Goal: Task Accomplishment & Management: Complete application form

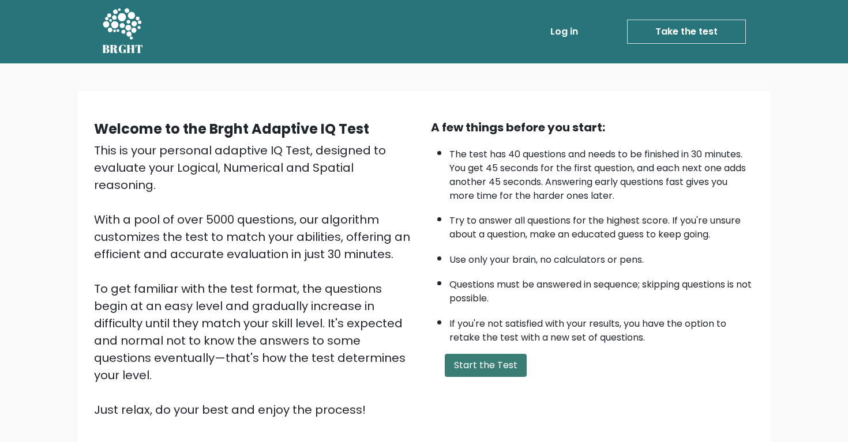
click at [488, 376] on button "Start the Test" at bounding box center [486, 365] width 82 height 23
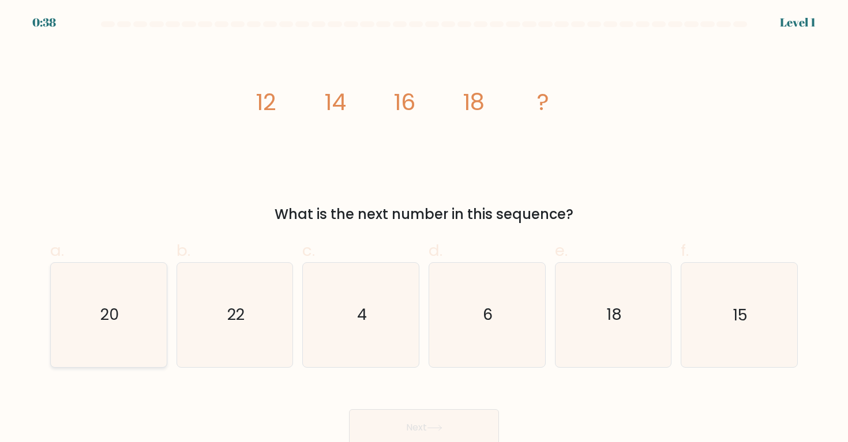
click at [118, 303] on icon "20" at bounding box center [109, 315] width 104 height 104
click at [424, 229] on input "a. 20" at bounding box center [424, 224] width 1 height 7
radio input "true"
click at [405, 429] on button "Next" at bounding box center [424, 427] width 150 height 37
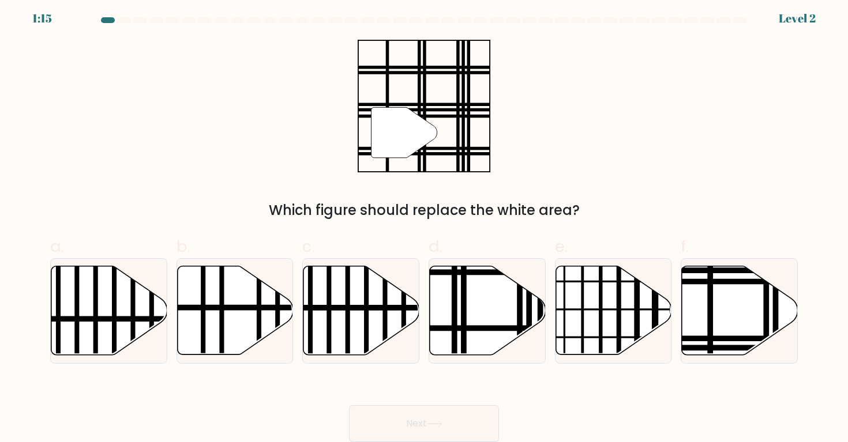
scroll to position [3, 0]
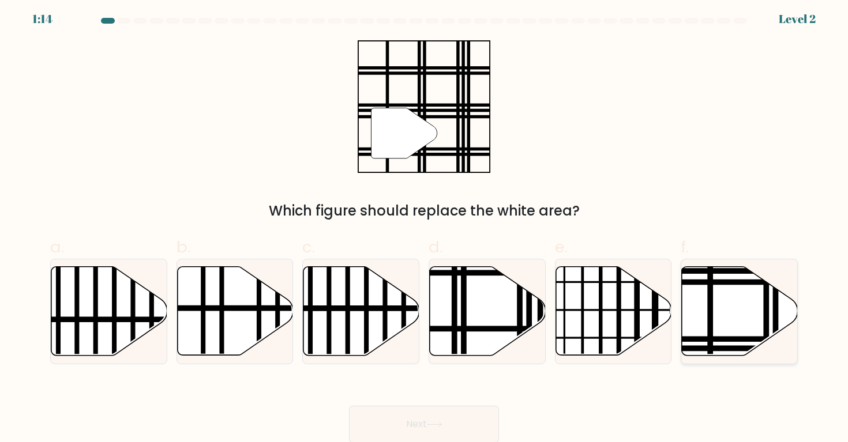
click at [738, 318] on icon at bounding box center [740, 311] width 116 height 89
click at [424, 225] on input "f." at bounding box center [424, 221] width 1 height 7
radio input "true"
click at [450, 422] on button "Next" at bounding box center [424, 424] width 150 height 37
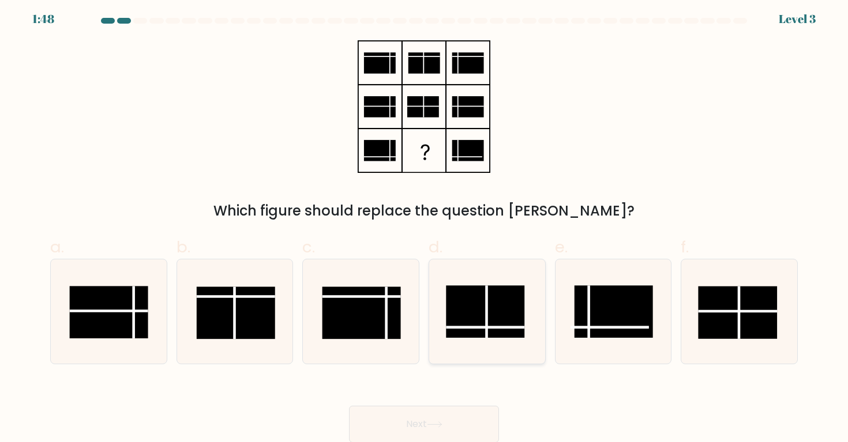
click at [522, 315] on rect at bounding box center [485, 312] width 78 height 52
click at [424, 225] on input "d." at bounding box center [424, 221] width 1 height 7
radio input "true"
click at [442, 420] on button "Next" at bounding box center [424, 424] width 150 height 37
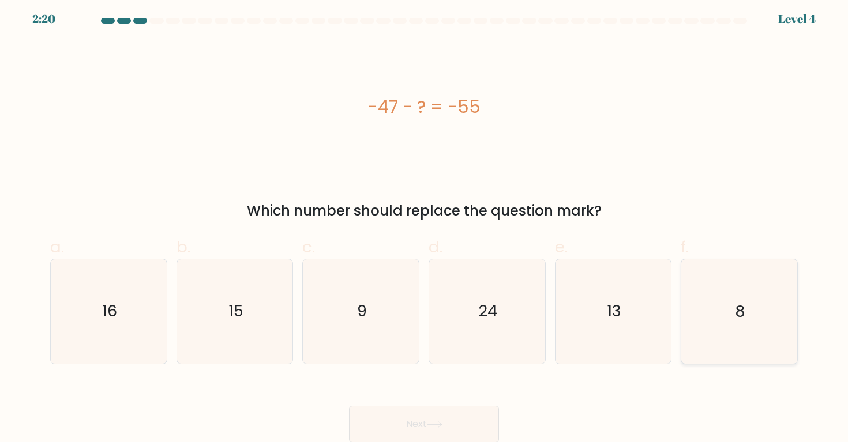
click at [740, 269] on icon "8" at bounding box center [739, 312] width 104 height 104
click at [424, 225] on input "f. 8" at bounding box center [424, 221] width 1 height 7
radio input "true"
click at [387, 415] on button "Next" at bounding box center [424, 424] width 150 height 37
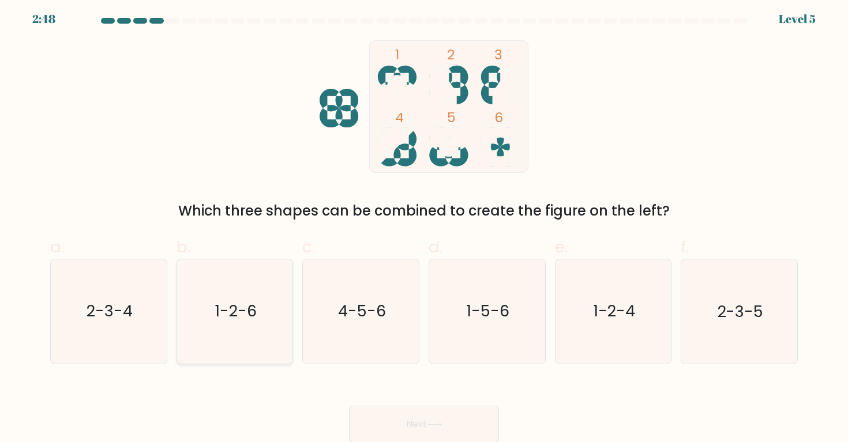
click at [264, 276] on icon "1-2-6" at bounding box center [235, 312] width 104 height 104
click at [424, 225] on input "b. 1-2-6" at bounding box center [424, 221] width 1 height 7
radio input "true"
click at [399, 431] on button "Next" at bounding box center [424, 424] width 150 height 37
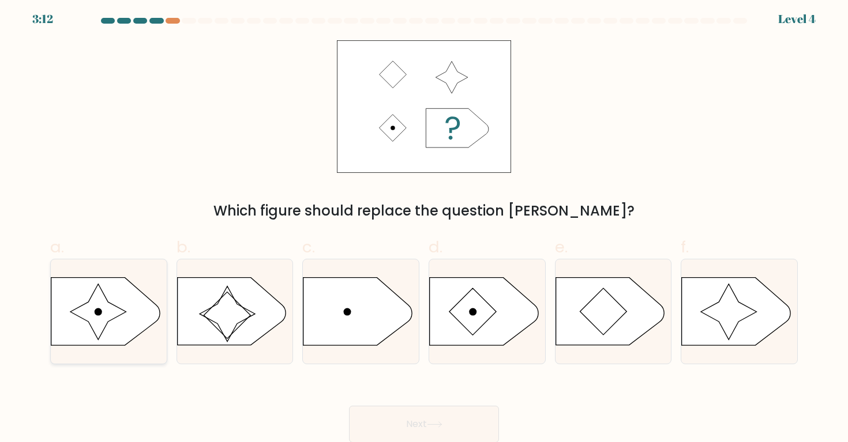
click at [130, 303] on icon at bounding box center [105, 311] width 108 height 67
click at [424, 225] on input "a." at bounding box center [424, 221] width 1 height 7
radio input "true"
click at [486, 300] on icon at bounding box center [484, 311] width 108 height 67
click at [424, 225] on input "d." at bounding box center [424, 221] width 1 height 7
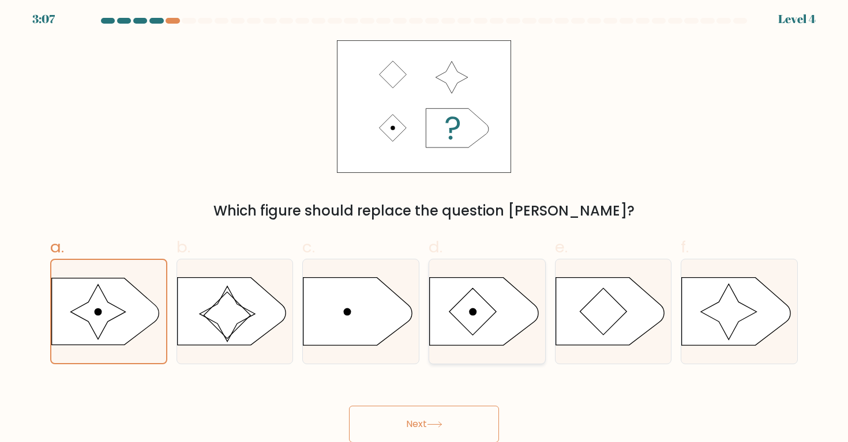
radio input "true"
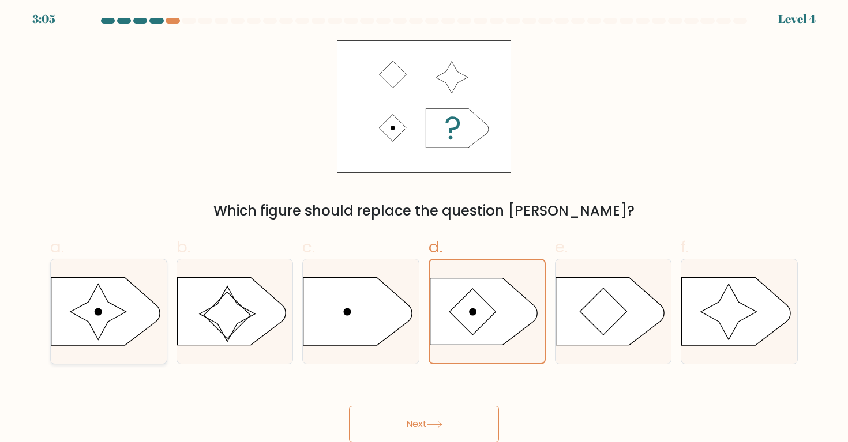
click at [74, 288] on icon at bounding box center [105, 311] width 108 height 67
click at [424, 225] on input "a." at bounding box center [424, 221] width 1 height 7
radio input "true"
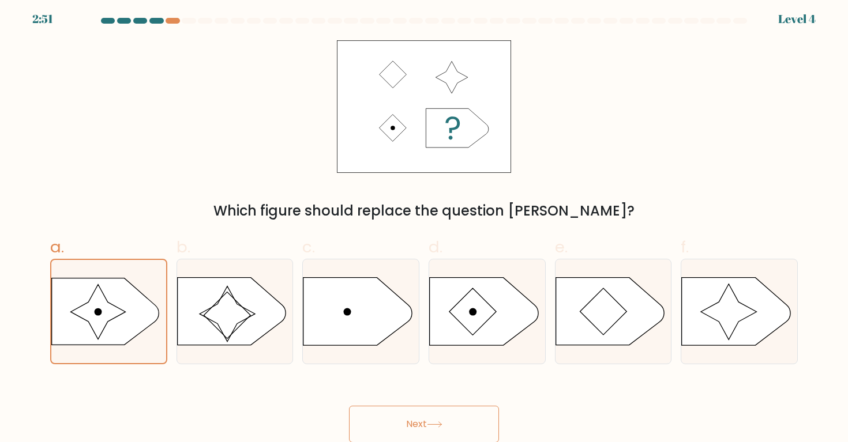
click at [395, 420] on button "Next" at bounding box center [424, 424] width 150 height 37
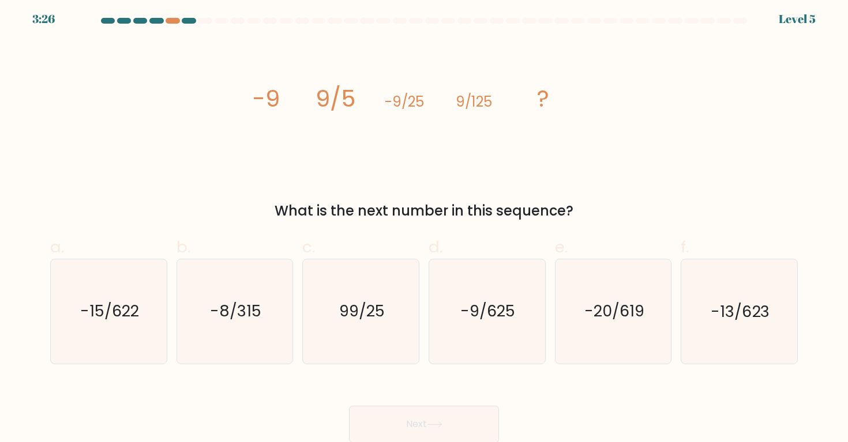
drag, startPoint x: 253, startPoint y: 98, endPoint x: 523, endPoint y: 110, distance: 270.2
click at [523, 110] on icon "image/svg+xml -9 9/5 -9/25 9/125 ?" at bounding box center [424, 106] width 346 height 133
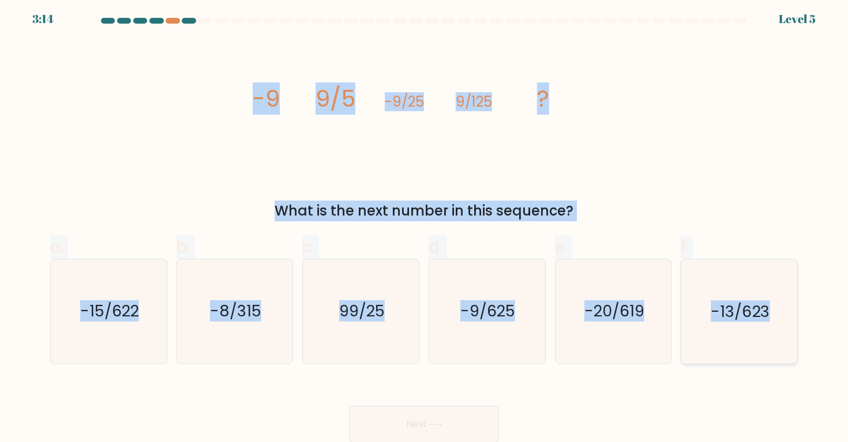
drag, startPoint x: 253, startPoint y: 87, endPoint x: 768, endPoint y: 310, distance: 560.8
click at [768, 310] on form at bounding box center [424, 230] width 848 height 425
copy form "-9 9/5 -9/25 9/125 ? What is the next number in this sequence? a. -15/622 b. -8…"
click at [471, 332] on icon "-9/625" at bounding box center [487, 312] width 104 height 104
click at [424, 225] on input "d. -9/625" at bounding box center [424, 221] width 1 height 7
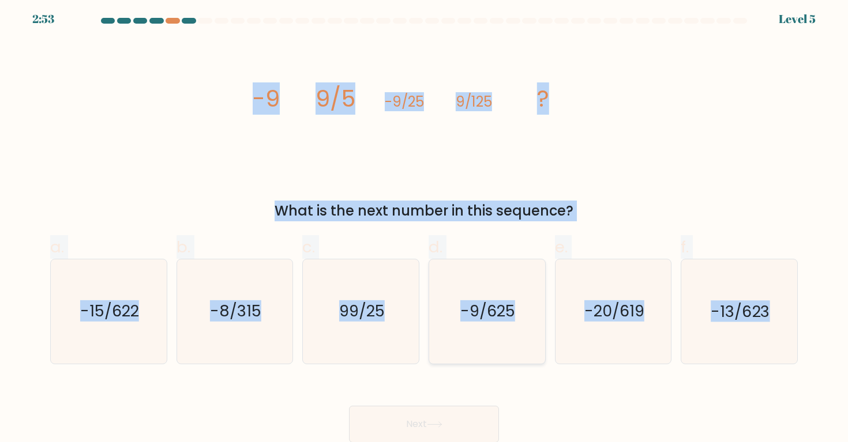
radio input "true"
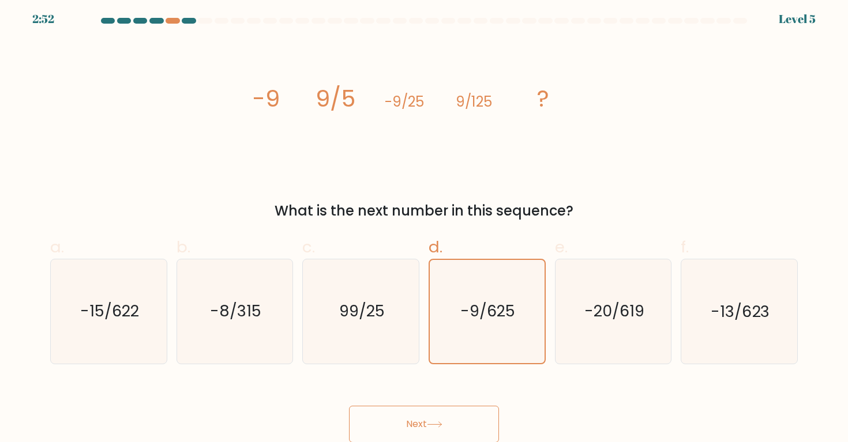
click at [418, 424] on button "Next" at bounding box center [424, 424] width 150 height 37
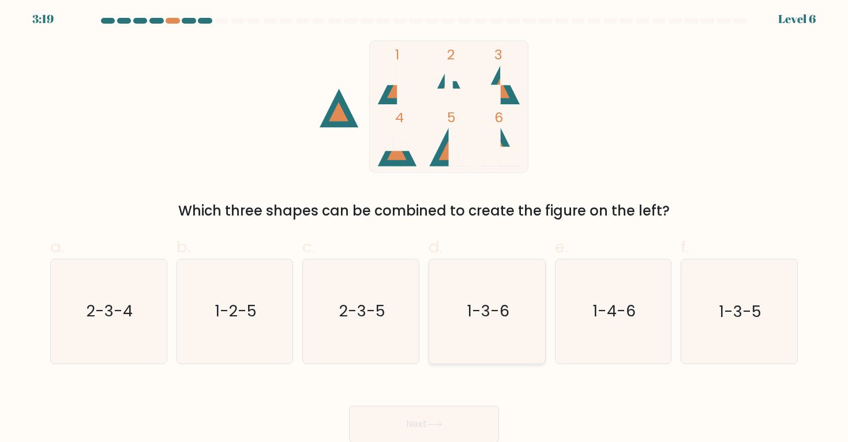
click at [496, 344] on icon "1-3-6" at bounding box center [487, 312] width 104 height 104
click at [424, 225] on input "d. 1-3-6" at bounding box center [424, 221] width 1 height 7
radio input "true"
click at [466, 418] on button "Next" at bounding box center [424, 424] width 150 height 37
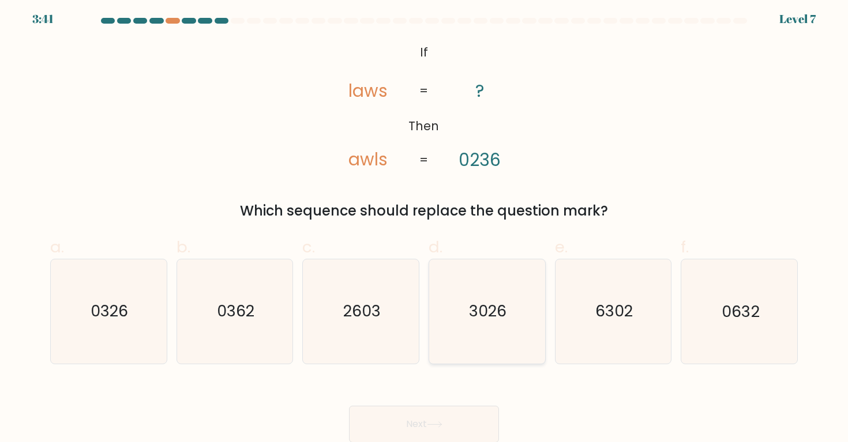
click at [479, 321] on text "3026" at bounding box center [487, 311] width 37 height 21
click at [424, 225] on input "d. 3026" at bounding box center [424, 221] width 1 height 7
radio input "true"
click at [413, 427] on button "Next" at bounding box center [424, 424] width 150 height 37
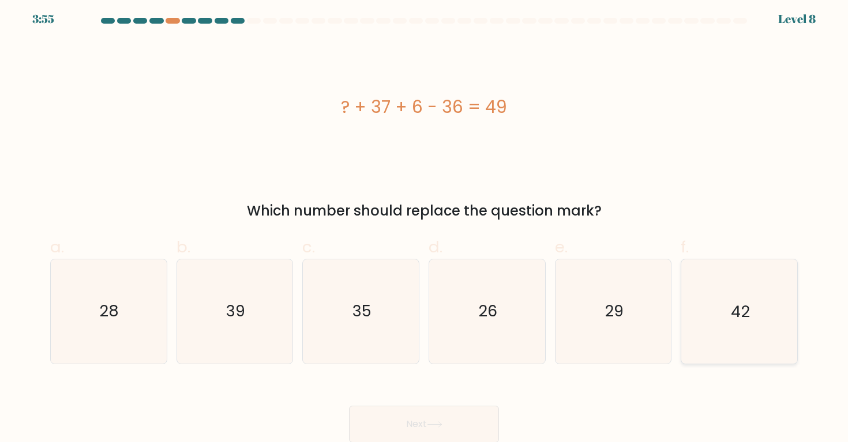
click at [723, 297] on icon "42" at bounding box center [739, 312] width 104 height 104
click at [424, 225] on input "f. 42" at bounding box center [424, 221] width 1 height 7
radio input "true"
click at [408, 419] on button "Next" at bounding box center [424, 424] width 150 height 37
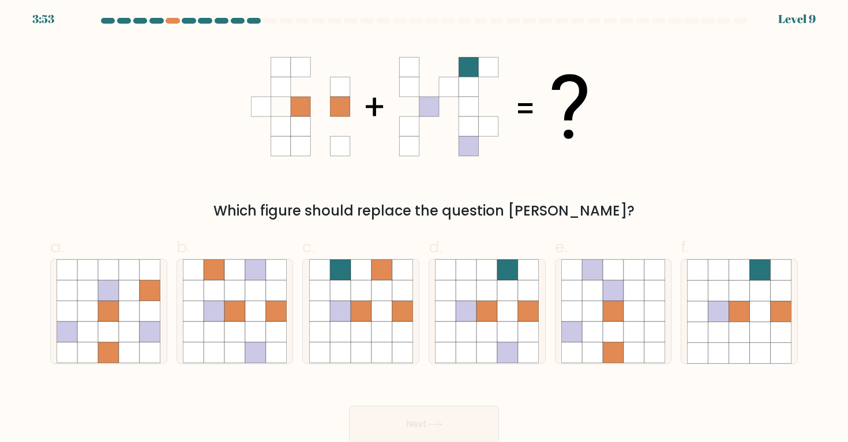
click at [408, 419] on button "Next" at bounding box center [424, 424] width 150 height 37
click at [476, 231] on div "a. b. c." at bounding box center [424, 295] width 757 height 138
click at [505, 307] on icon at bounding box center [507, 312] width 21 height 21
click at [424, 225] on input "d." at bounding box center [424, 221] width 1 height 7
radio input "true"
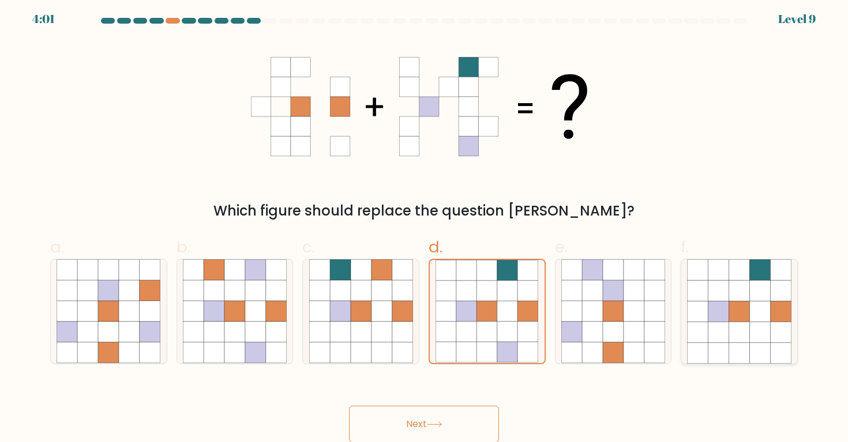
click at [736, 268] on icon at bounding box center [739, 270] width 21 height 21
click at [424, 225] on input "f." at bounding box center [424, 221] width 1 height 7
radio input "true"
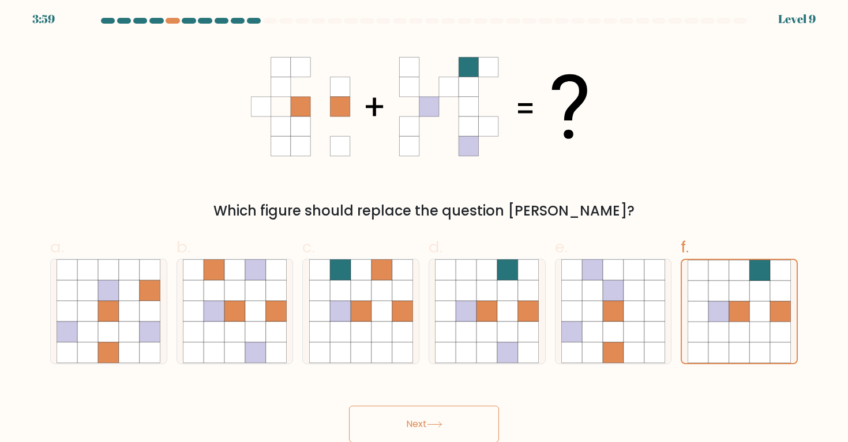
click at [456, 427] on button "Next" at bounding box center [424, 424] width 150 height 37
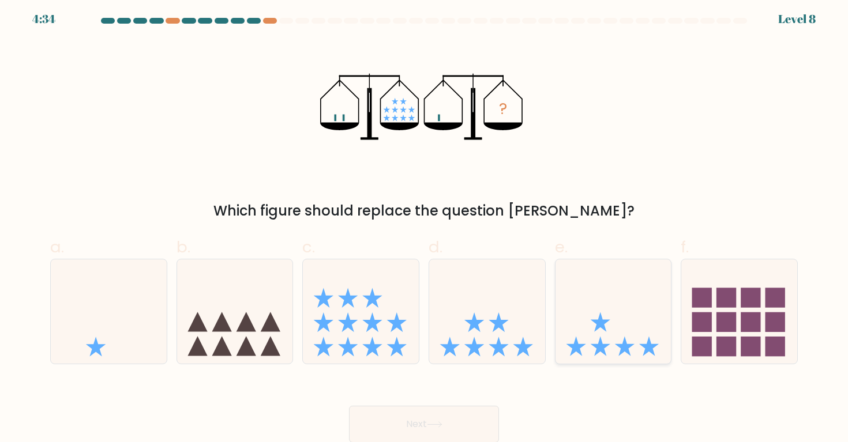
click at [599, 332] on icon at bounding box center [613, 312] width 116 height 96
click at [424, 225] on input "e." at bounding box center [424, 221] width 1 height 7
radio input "true"
click at [403, 420] on button "Next" at bounding box center [424, 424] width 150 height 37
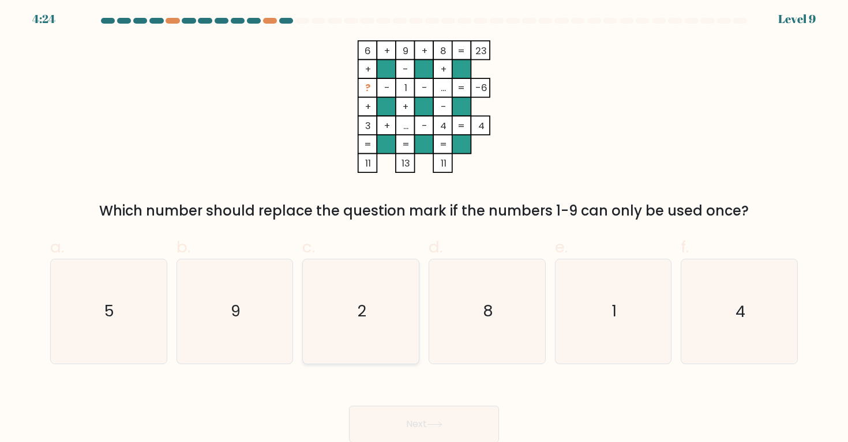
click at [339, 325] on icon "2" at bounding box center [361, 312] width 104 height 104
click at [424, 225] on input "c. 2" at bounding box center [424, 221] width 1 height 7
radio input "true"
click at [380, 418] on button "Next" at bounding box center [424, 424] width 150 height 37
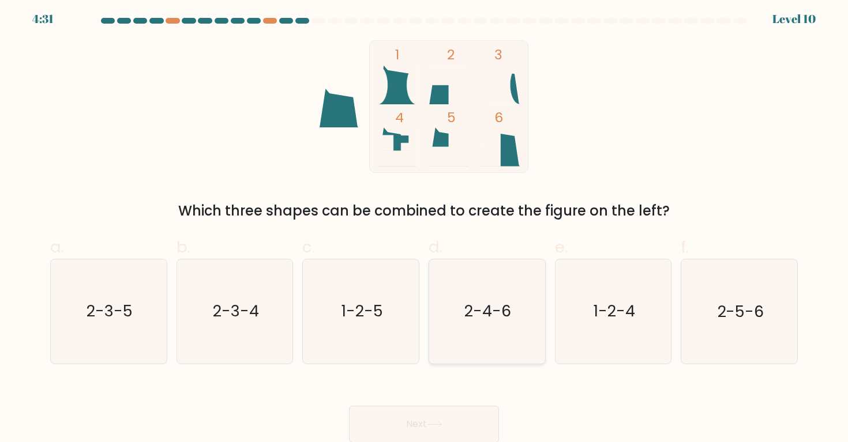
click at [501, 322] on icon "2-4-6" at bounding box center [487, 312] width 104 height 104
click at [424, 225] on input "d. 2-4-6" at bounding box center [424, 221] width 1 height 7
radio input "true"
click at [397, 415] on button "Next" at bounding box center [424, 424] width 150 height 37
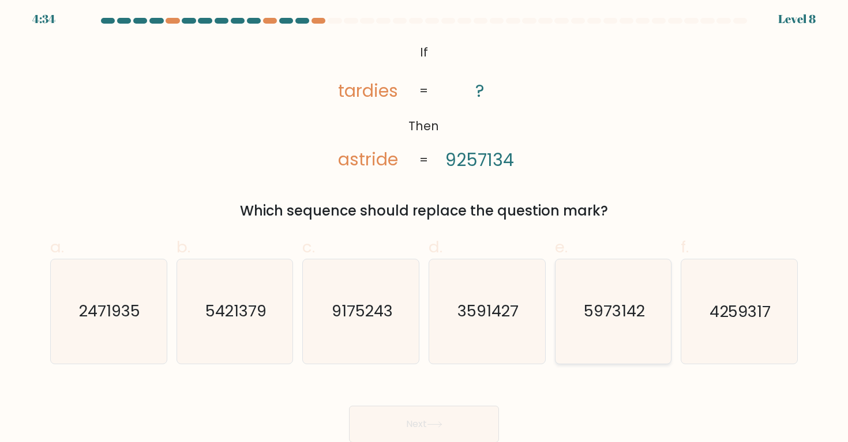
click at [608, 329] on icon "5973142" at bounding box center [613, 312] width 104 height 104
click at [424, 225] on input "e. 5973142" at bounding box center [424, 221] width 1 height 7
radio input "true"
click at [453, 427] on button "Next" at bounding box center [424, 424] width 150 height 37
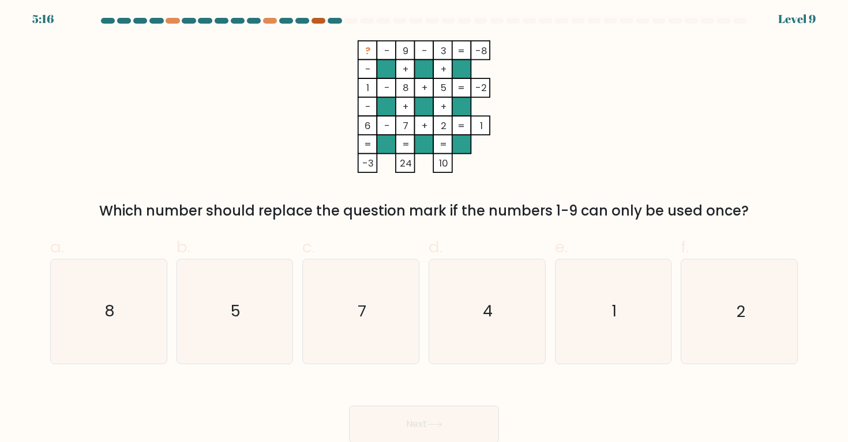
click at [318, 20] on div at bounding box center [318, 21] width 14 height 6
click at [322, 21] on div at bounding box center [318, 21] width 14 height 6
click at [130, 272] on icon "8" at bounding box center [109, 312] width 104 height 104
click at [424, 225] on input "a. 8" at bounding box center [424, 221] width 1 height 7
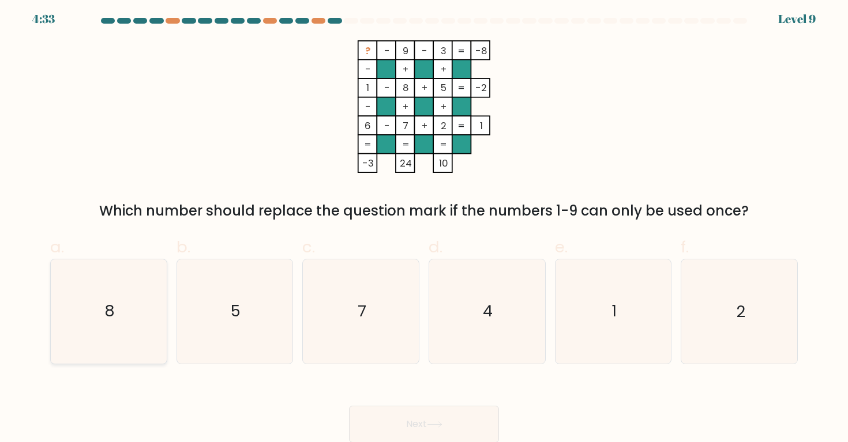
radio input "true"
click at [130, 272] on icon "8" at bounding box center [108, 311] width 103 height 103
click at [424, 225] on input "a. 8" at bounding box center [424, 221] width 1 height 7
click at [388, 412] on button "Next" at bounding box center [424, 424] width 150 height 37
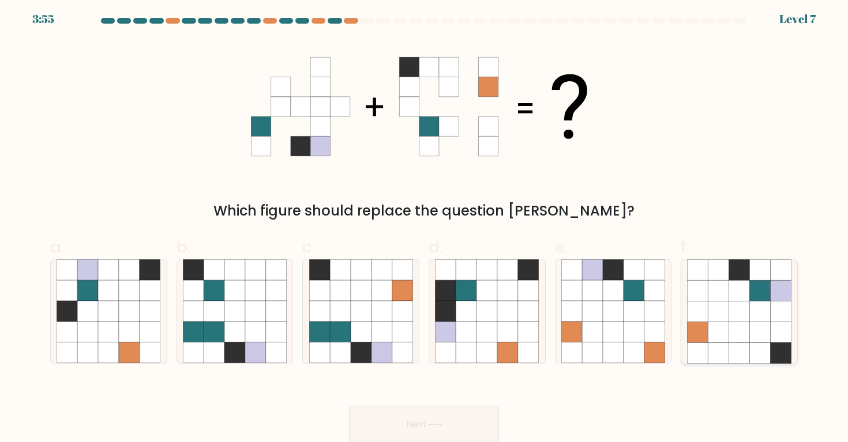
click at [728, 304] on icon at bounding box center [718, 312] width 21 height 21
click at [424, 225] on input "f." at bounding box center [424, 221] width 1 height 7
radio input "true"
click at [448, 420] on button "Next" at bounding box center [424, 424] width 150 height 37
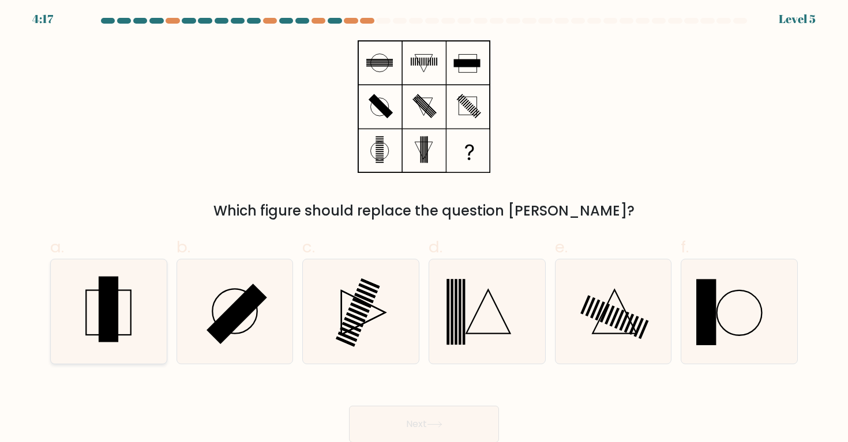
click at [147, 298] on icon at bounding box center [109, 312] width 104 height 104
click at [424, 225] on input "a." at bounding box center [424, 221] width 1 height 7
radio input "true"
click at [389, 418] on button "Next" at bounding box center [424, 424] width 150 height 37
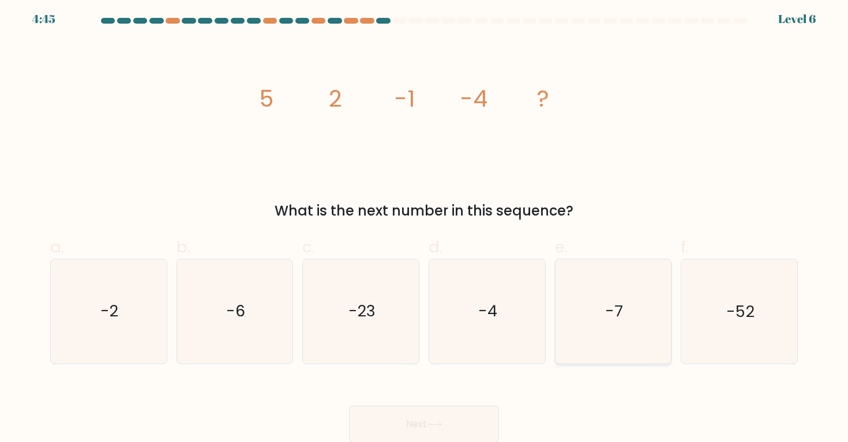
click at [591, 277] on icon "-7" at bounding box center [613, 312] width 104 height 104
click at [424, 225] on input "e. -7" at bounding box center [424, 221] width 1 height 7
radio input "true"
click at [429, 420] on button "Next" at bounding box center [424, 424] width 150 height 37
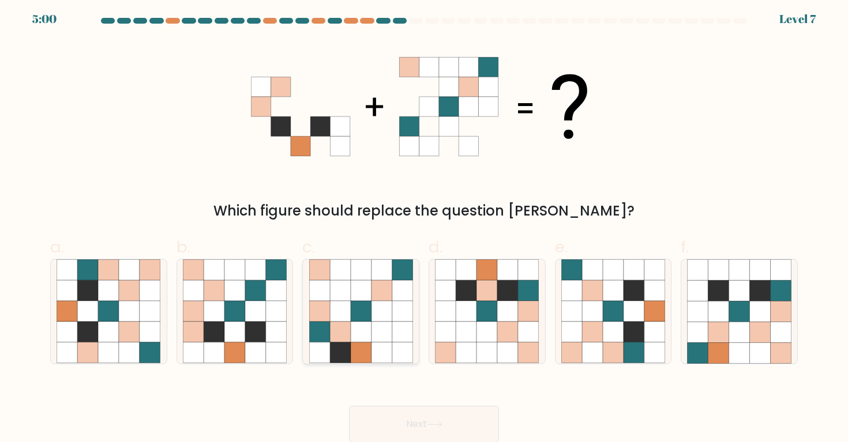
click at [320, 291] on icon at bounding box center [319, 291] width 21 height 21
click at [424, 225] on input "c." at bounding box center [424, 221] width 1 height 7
radio input "true"
click at [242, 320] on icon at bounding box center [234, 312] width 21 height 21
click at [424, 225] on input "b." at bounding box center [424, 221] width 1 height 7
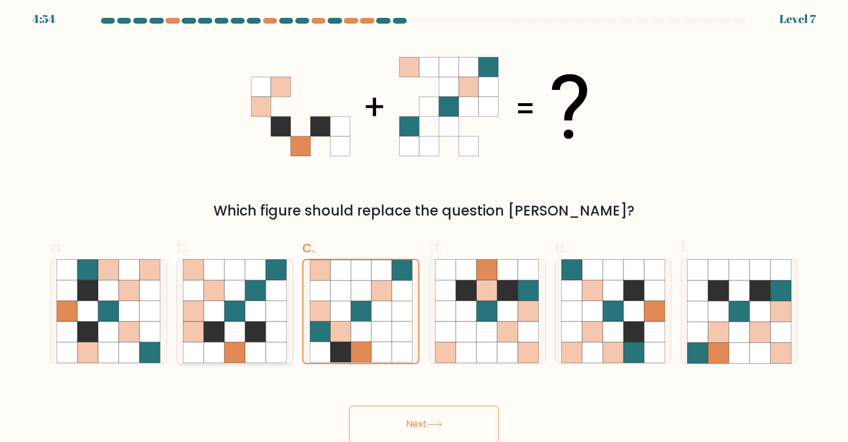
radio input "true"
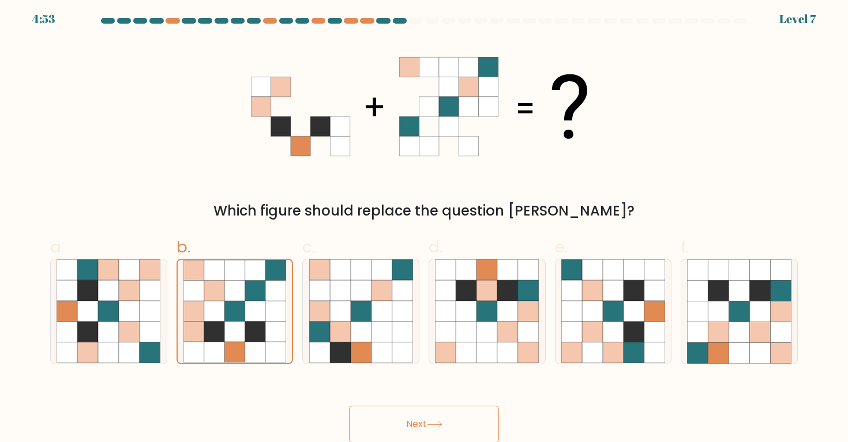
click at [407, 425] on button "Next" at bounding box center [424, 424] width 150 height 37
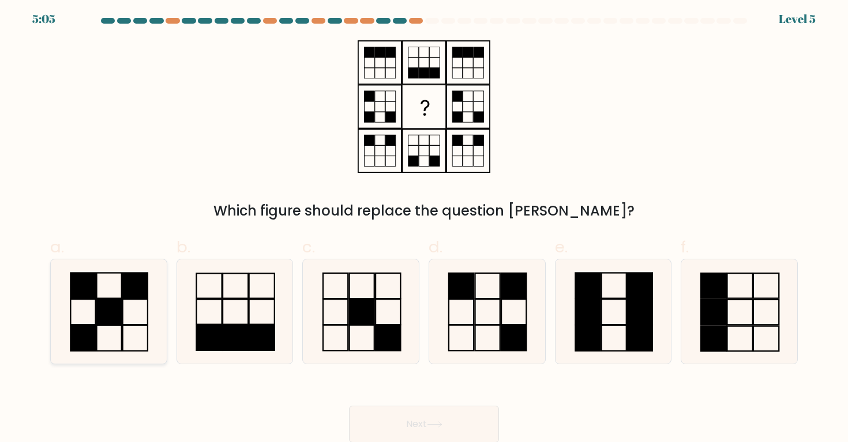
click at [148, 310] on rect at bounding box center [135, 312] width 25 height 25
click at [424, 225] on input "a." at bounding box center [424, 221] width 1 height 7
radio input "true"
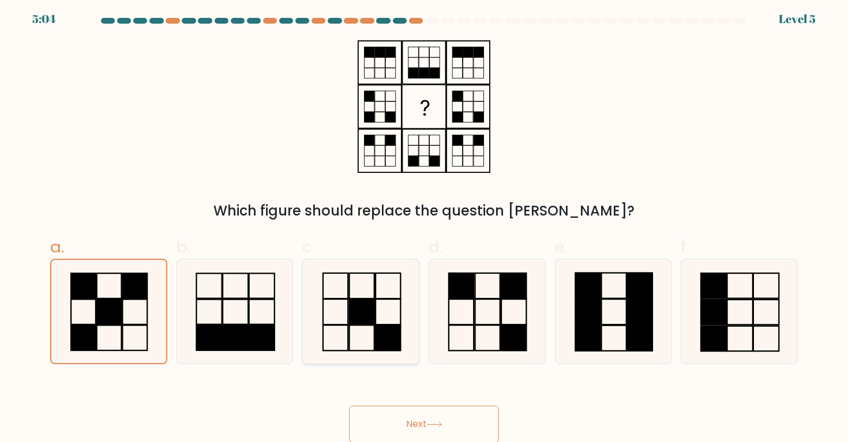
click at [336, 310] on icon at bounding box center [361, 312] width 104 height 104
click at [424, 225] on input "c." at bounding box center [424, 221] width 1 height 7
radio input "true"
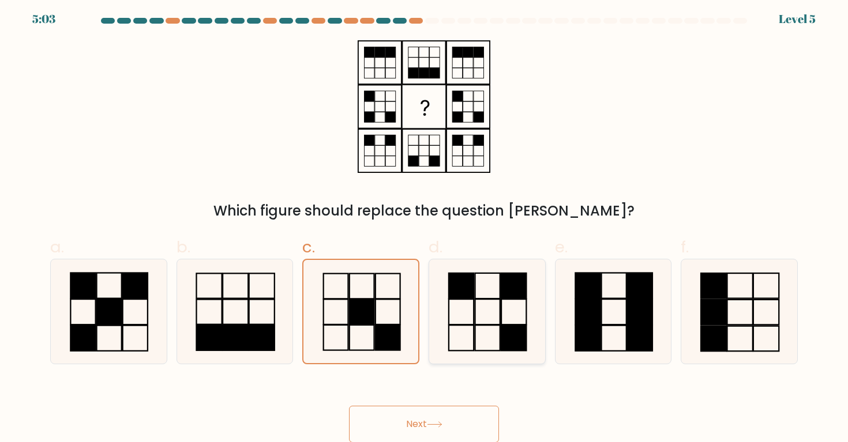
click at [463, 305] on icon at bounding box center [487, 312] width 104 height 104
click at [424, 225] on input "d." at bounding box center [424, 221] width 1 height 7
radio input "true"
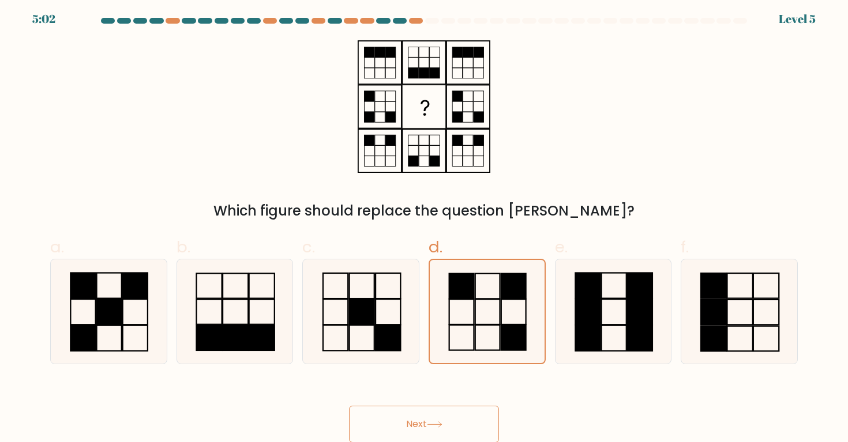
click at [397, 419] on button "Next" at bounding box center [424, 424] width 150 height 37
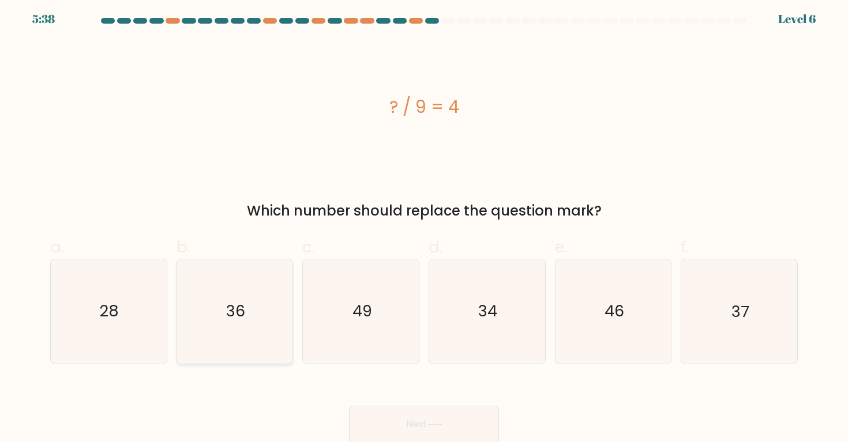
click at [225, 306] on icon "36" at bounding box center [235, 312] width 104 height 104
click at [424, 225] on input "b. 36" at bounding box center [424, 221] width 1 height 7
radio input "true"
click at [389, 415] on button "Next" at bounding box center [424, 424] width 150 height 37
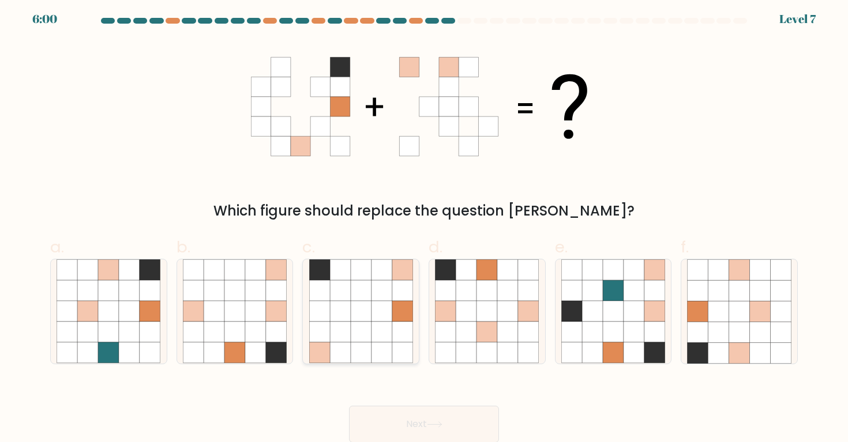
click at [345, 339] on icon at bounding box center [340, 332] width 21 height 21
click at [424, 225] on input "c." at bounding box center [424, 221] width 1 height 7
radio input "true"
click at [462, 292] on icon at bounding box center [466, 291] width 21 height 21
click at [424, 225] on input "d." at bounding box center [424, 221] width 1 height 7
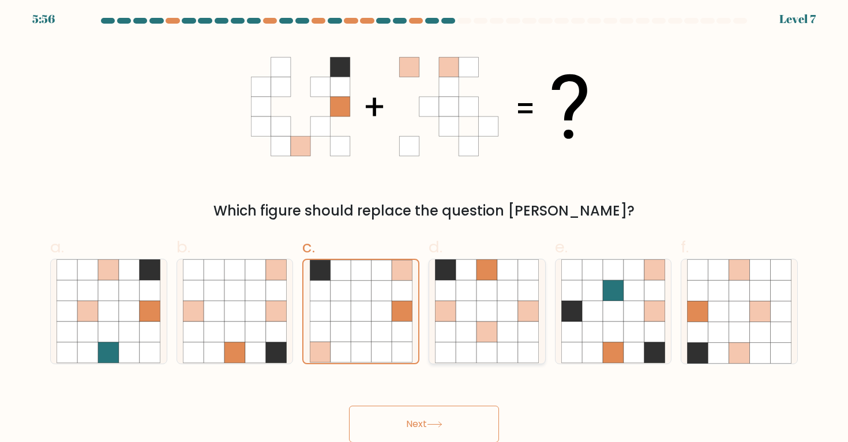
radio input "true"
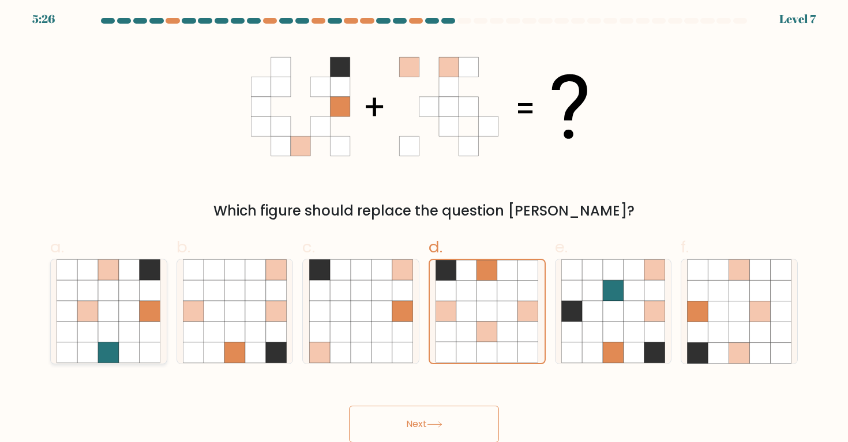
click at [116, 281] on icon at bounding box center [108, 291] width 21 height 21
click at [424, 225] on input "a." at bounding box center [424, 221] width 1 height 7
radio input "true"
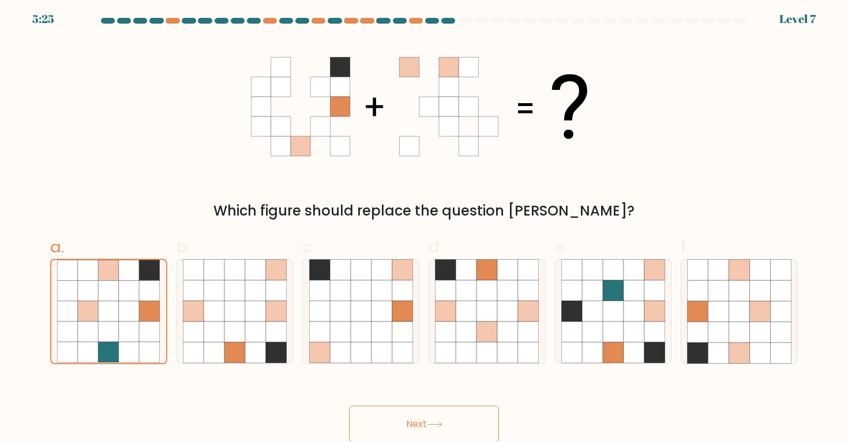
click at [426, 430] on button "Next" at bounding box center [424, 424] width 150 height 37
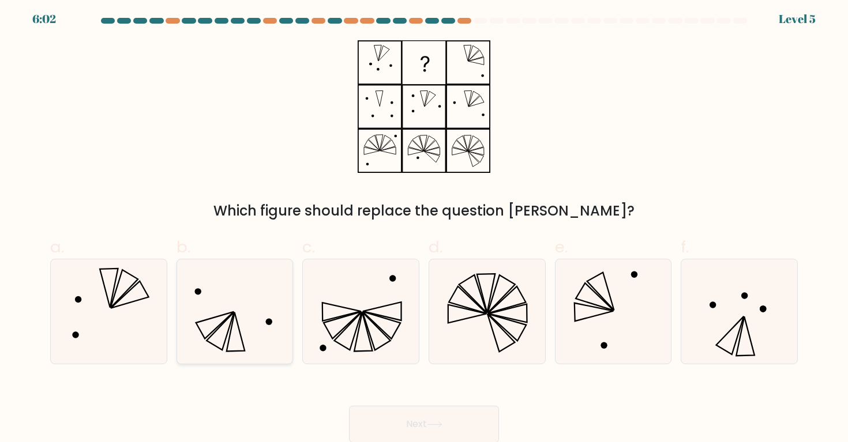
click at [258, 313] on icon at bounding box center [235, 312] width 104 height 104
click at [424, 225] on input "b." at bounding box center [424, 221] width 1 height 7
radio input "true"
click at [116, 302] on icon at bounding box center [125, 289] width 28 height 38
click at [424, 225] on input "a." at bounding box center [424, 221] width 1 height 7
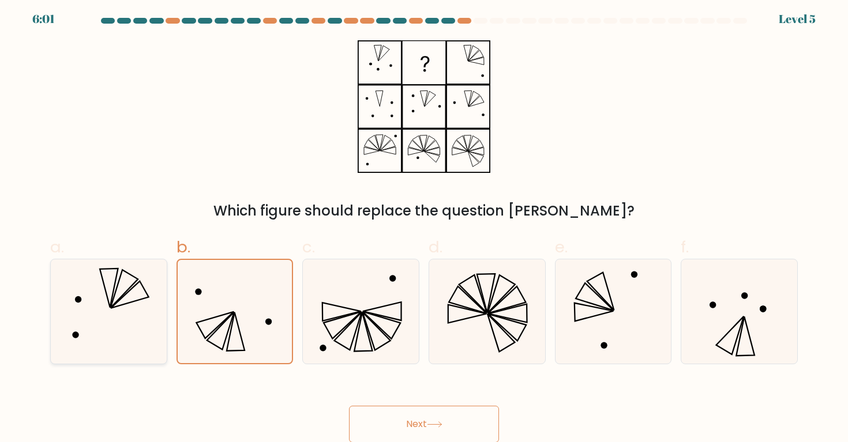
radio input "true"
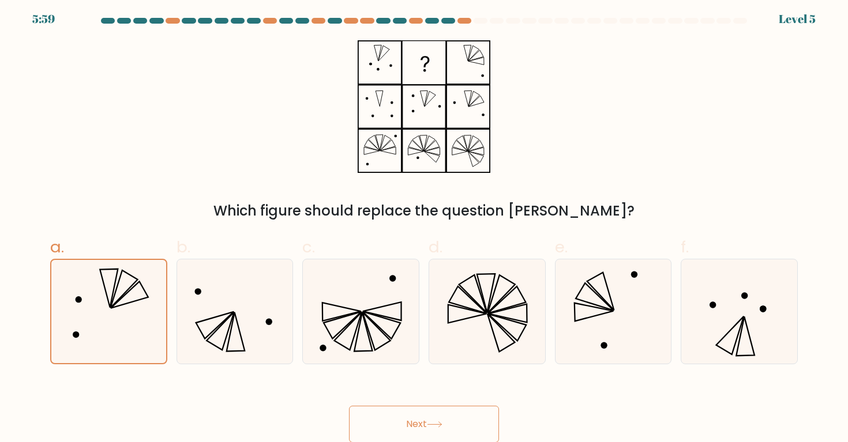
click at [383, 430] on button "Next" at bounding box center [424, 424] width 150 height 37
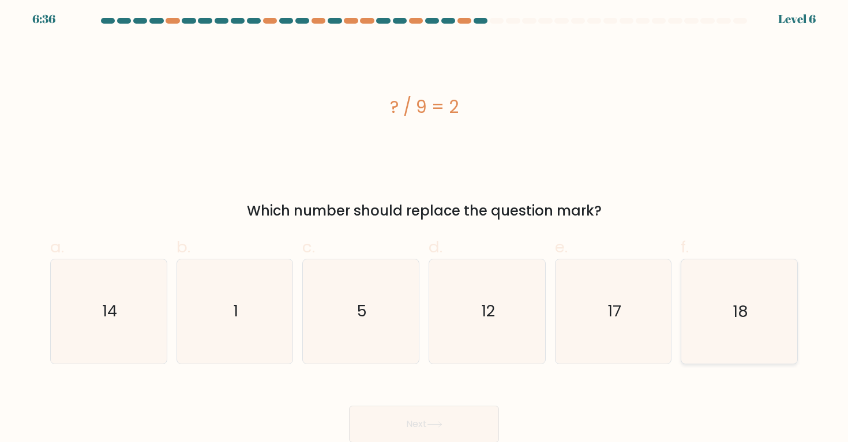
click at [728, 329] on icon "18" at bounding box center [739, 312] width 104 height 104
click at [424, 225] on input "f. 18" at bounding box center [424, 221] width 1 height 7
radio input "true"
click at [422, 424] on button "Next" at bounding box center [424, 424] width 150 height 37
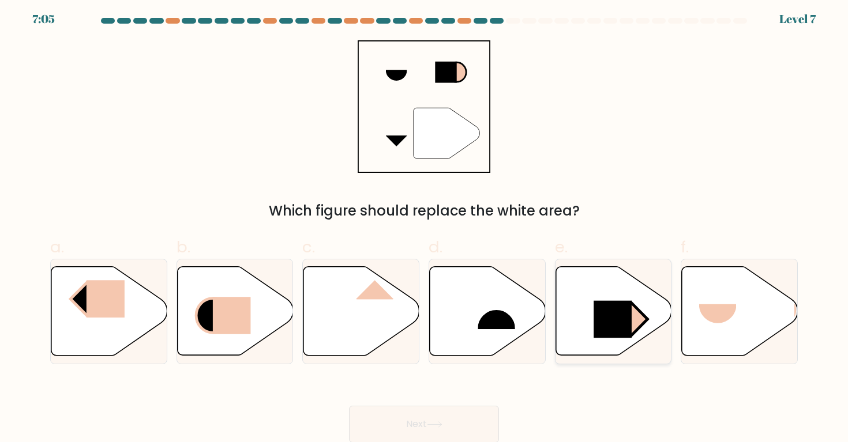
click at [637, 292] on icon at bounding box center [613, 311] width 116 height 89
click at [424, 225] on input "e." at bounding box center [424, 221] width 1 height 7
radio input "true"
click at [428, 411] on button "Next" at bounding box center [424, 424] width 150 height 37
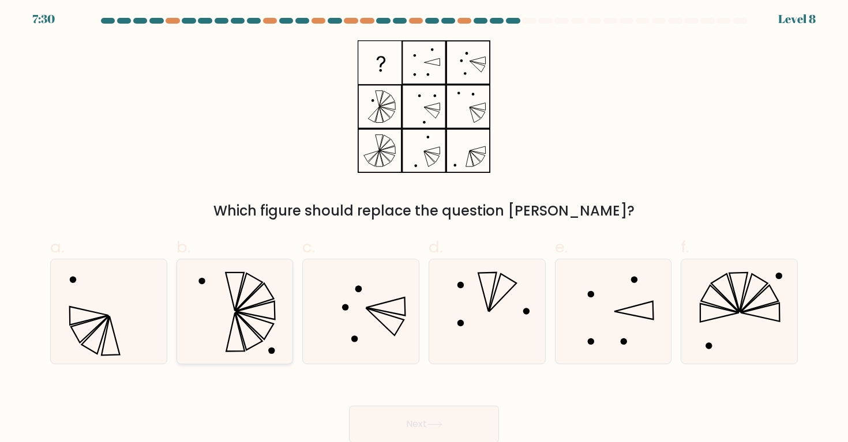
click at [217, 336] on icon at bounding box center [235, 312] width 104 height 104
click at [424, 225] on input "b." at bounding box center [424, 221] width 1 height 7
radio input "true"
click at [390, 415] on button "Next" at bounding box center [424, 424] width 150 height 37
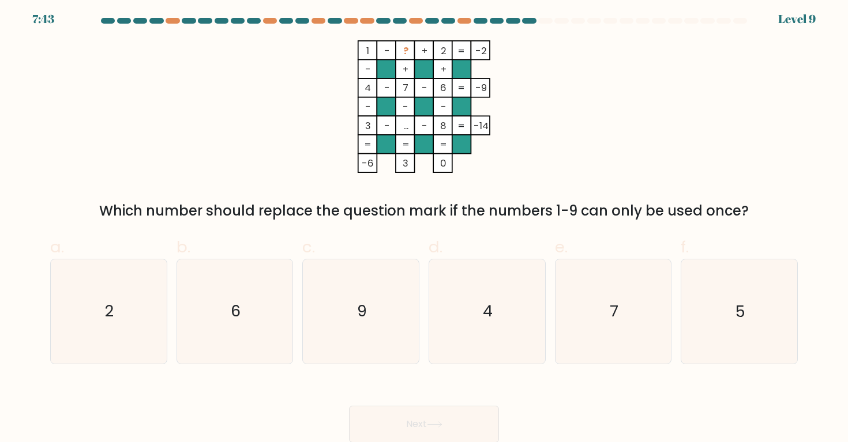
click at [260, 95] on icon "1 - ? + 2 -2 - + + 4 - 7 - 6 -9 - - - 3 - ... - 8 = -14 = = = = -6 3 0 =" at bounding box center [424, 106] width 346 height 133
click at [736, 318] on text "5" at bounding box center [740, 311] width 10 height 21
click at [424, 225] on input "f. 5" at bounding box center [424, 221] width 1 height 7
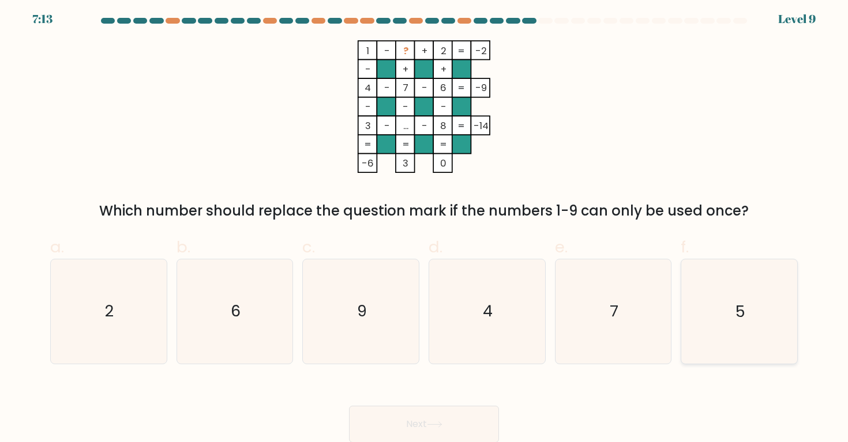
radio input "true"
click at [736, 318] on text "5" at bounding box center [740, 311] width 10 height 21
click at [424, 225] on input "f. 5" at bounding box center [424, 221] width 1 height 7
click at [408, 437] on button "Next" at bounding box center [424, 424] width 150 height 37
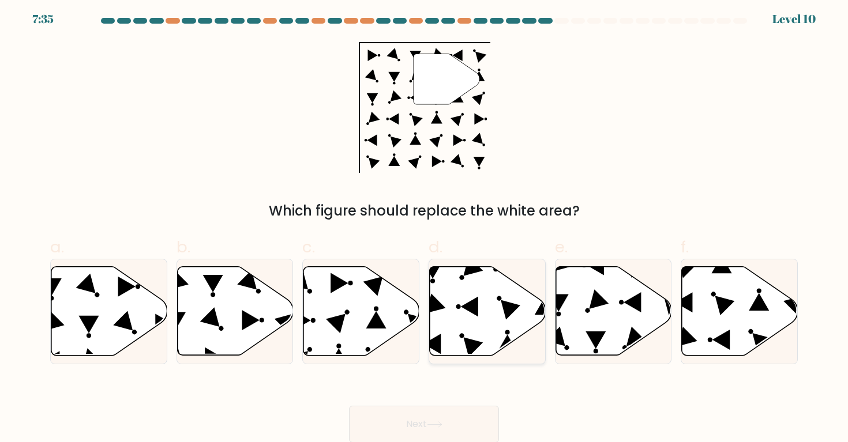
click at [467, 303] on icon at bounding box center [488, 311] width 116 height 89
click at [424, 225] on input "d." at bounding box center [424, 221] width 1 height 7
radio input "true"
click at [448, 421] on button "Next" at bounding box center [424, 424] width 150 height 37
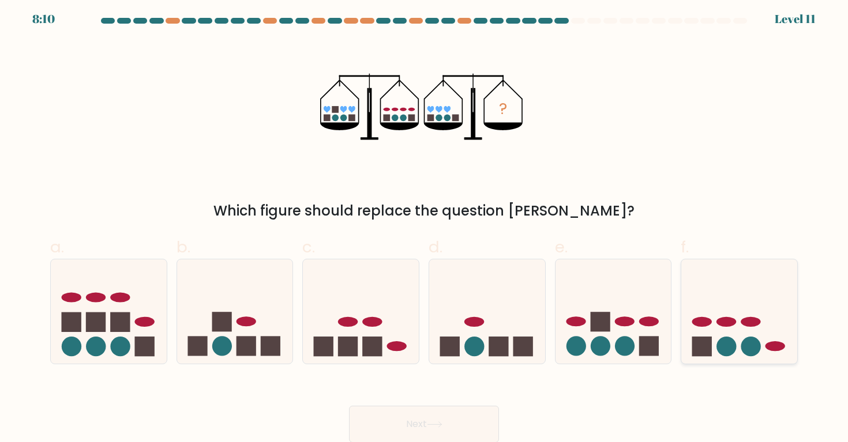
click at [753, 324] on ellipse at bounding box center [751, 322] width 20 height 10
click at [424, 225] on input "f." at bounding box center [424, 221] width 1 height 7
radio input "true"
click at [378, 322] on ellipse at bounding box center [372, 322] width 20 height 10
click at [424, 225] on input "c." at bounding box center [424, 221] width 1 height 7
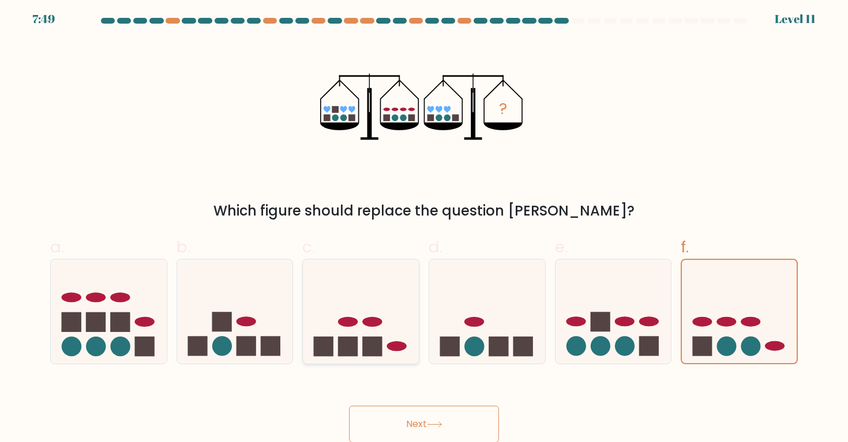
radio input "true"
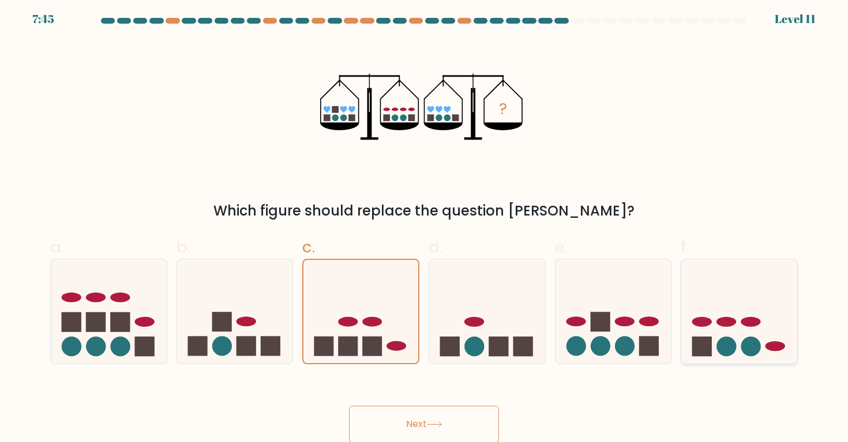
click at [766, 337] on icon at bounding box center [739, 312] width 116 height 96
click at [424, 225] on input "f." at bounding box center [424, 221] width 1 height 7
radio input "true"
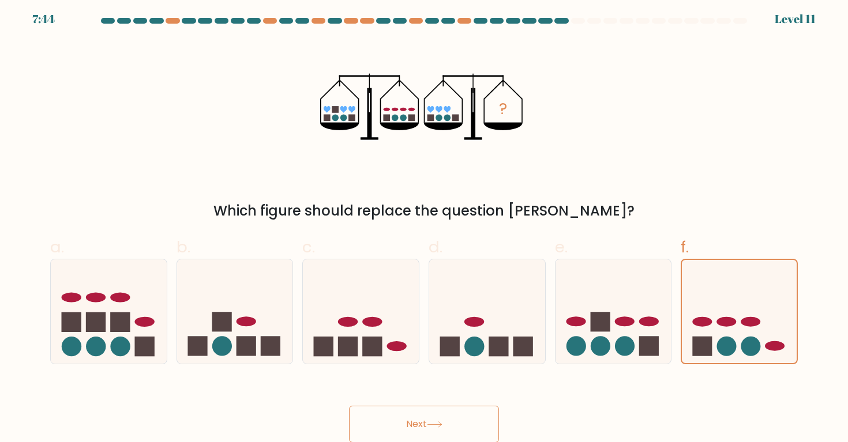
click at [434, 406] on button "Next" at bounding box center [424, 424] width 150 height 37
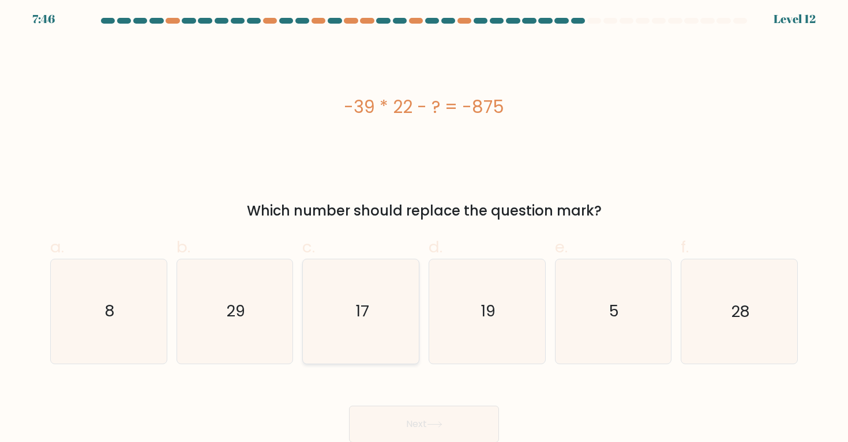
click at [376, 341] on icon "17" at bounding box center [361, 312] width 104 height 104
click at [424, 225] on input "c. 17" at bounding box center [424, 221] width 1 height 7
radio input "true"
click at [376, 341] on icon "17" at bounding box center [361, 311] width 103 height 103
click at [424, 225] on input "c. 17" at bounding box center [424, 221] width 1 height 7
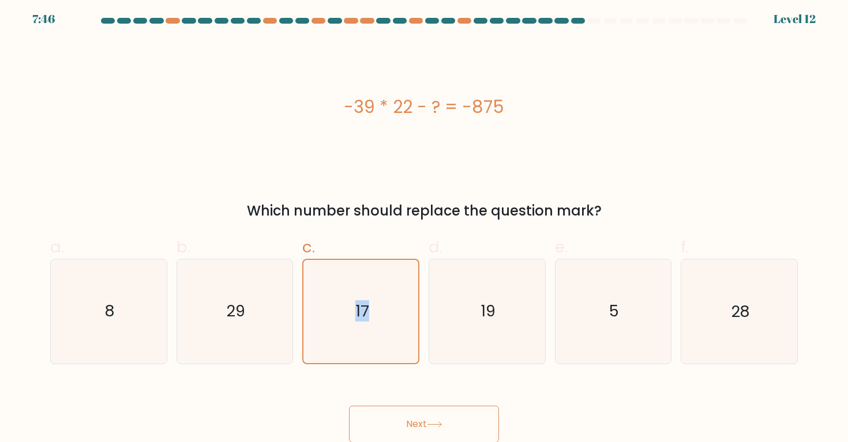
click at [405, 418] on button "Next" at bounding box center [424, 424] width 150 height 37
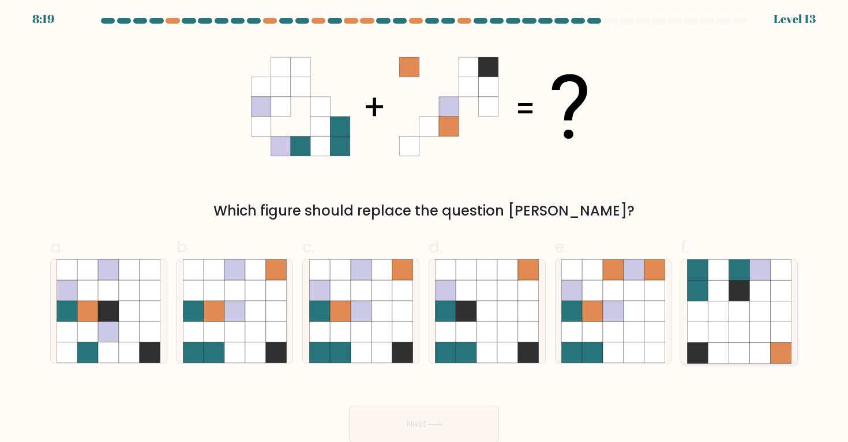
click at [715, 295] on icon at bounding box center [718, 291] width 21 height 21
click at [424, 225] on input "f." at bounding box center [424, 221] width 1 height 7
radio input "true"
click at [444, 418] on button "Next" at bounding box center [424, 424] width 150 height 37
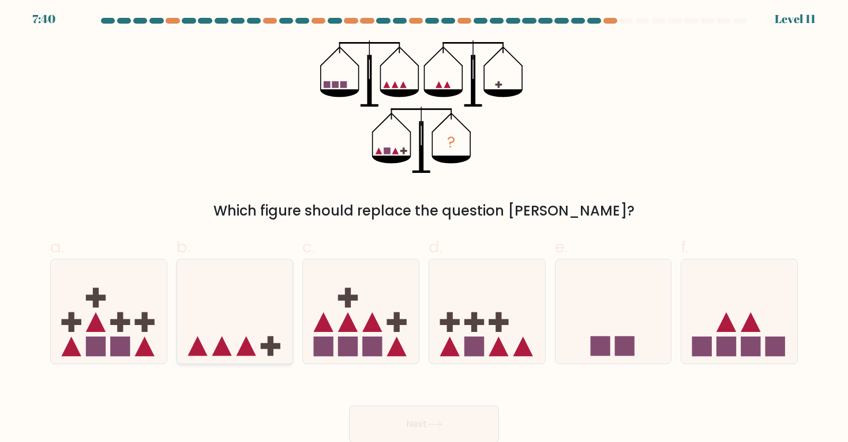
click at [277, 320] on icon at bounding box center [235, 312] width 116 height 96
click at [424, 225] on input "b." at bounding box center [424, 221] width 1 height 7
radio input "true"
click at [384, 415] on button "Next" at bounding box center [424, 424] width 150 height 37
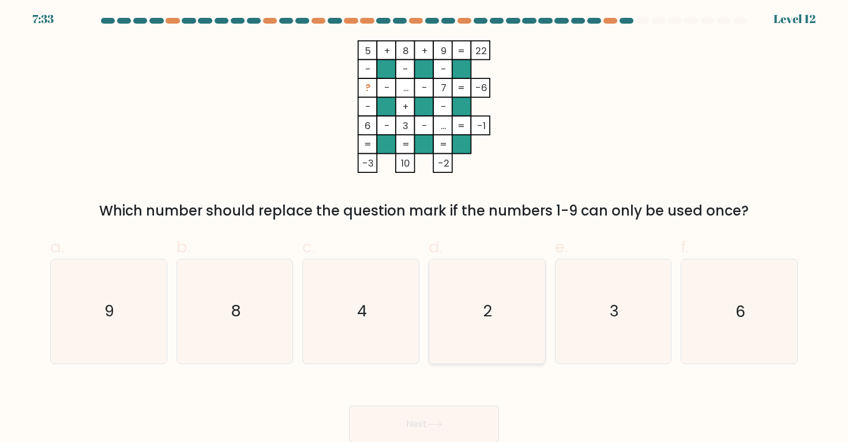
click at [490, 318] on text "2" at bounding box center [488, 311] width 9 height 21
click at [424, 225] on input "d. 2" at bounding box center [424, 221] width 1 height 7
radio input "true"
click at [446, 409] on button "Next" at bounding box center [424, 424] width 150 height 37
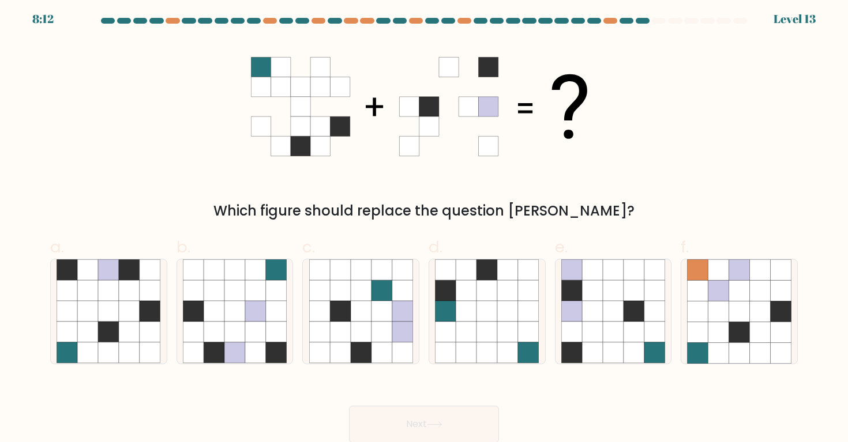
click at [255, 66] on icon at bounding box center [261, 67] width 20 height 20
click at [144, 333] on icon at bounding box center [150, 332] width 21 height 21
click at [424, 225] on input "a." at bounding box center [424, 221] width 1 height 7
radio input "true"
click at [427, 414] on button "Next" at bounding box center [424, 424] width 150 height 37
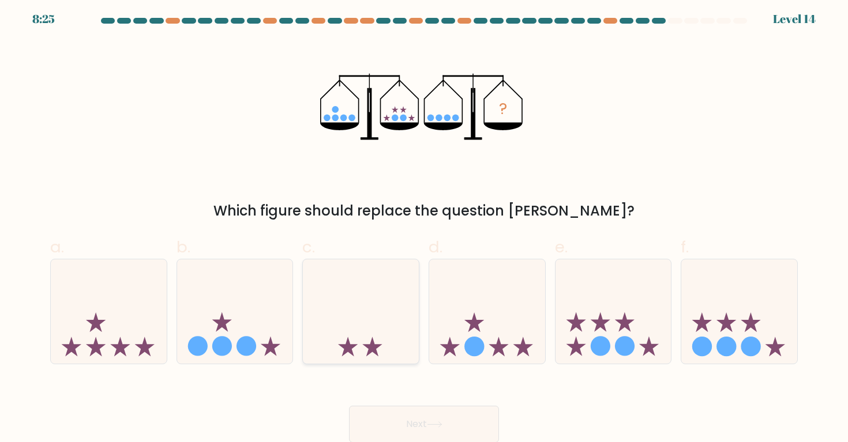
click at [414, 299] on icon at bounding box center [361, 312] width 116 height 96
click at [424, 225] on input "c." at bounding box center [424, 221] width 1 height 7
radio input "true"
click at [480, 309] on icon at bounding box center [487, 312] width 116 height 96
click at [424, 225] on input "d." at bounding box center [424, 221] width 1 height 7
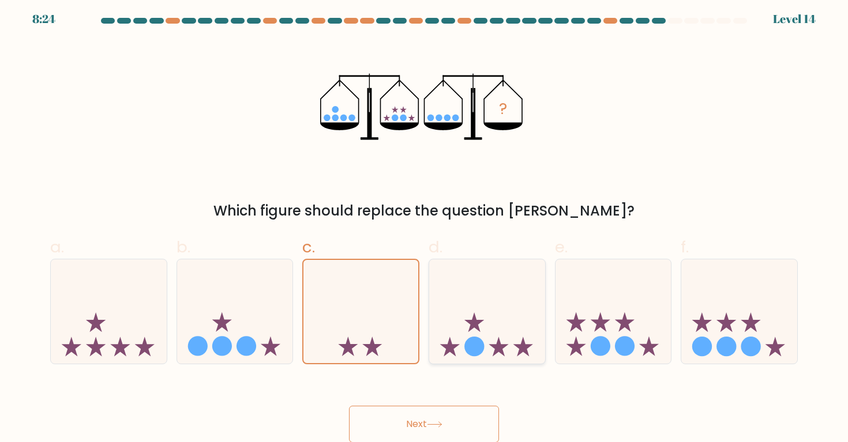
radio input "true"
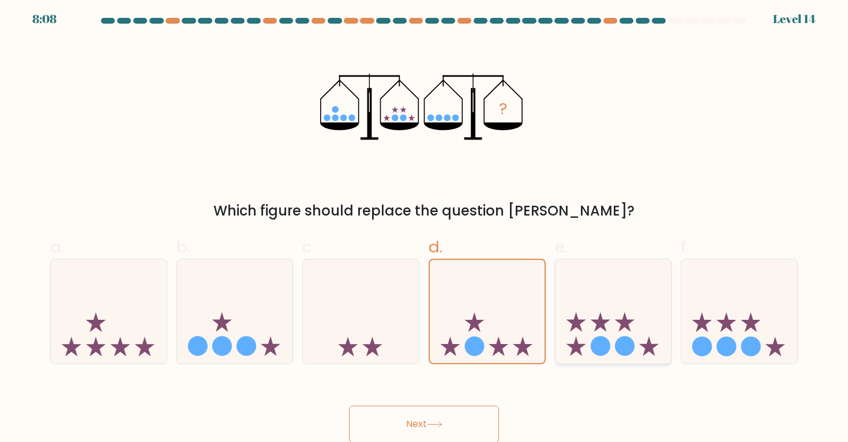
click at [569, 326] on icon at bounding box center [613, 312] width 116 height 96
click at [424, 225] on input "e." at bounding box center [424, 221] width 1 height 7
radio input "true"
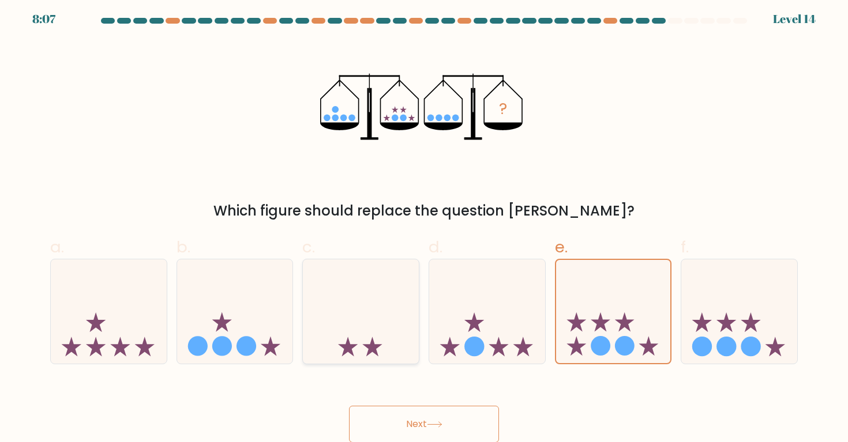
click at [408, 320] on icon at bounding box center [361, 312] width 116 height 96
click at [424, 225] on input "c." at bounding box center [424, 221] width 1 height 7
radio input "true"
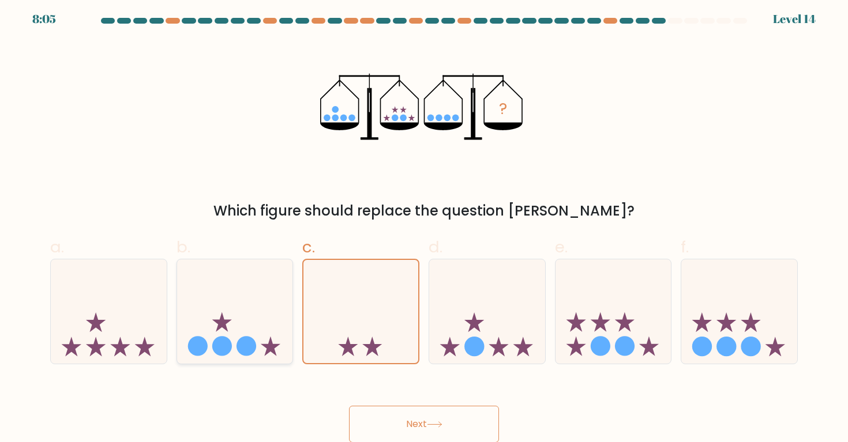
click at [268, 335] on icon at bounding box center [235, 312] width 116 height 96
click at [424, 225] on input "b." at bounding box center [424, 221] width 1 height 7
radio input "true"
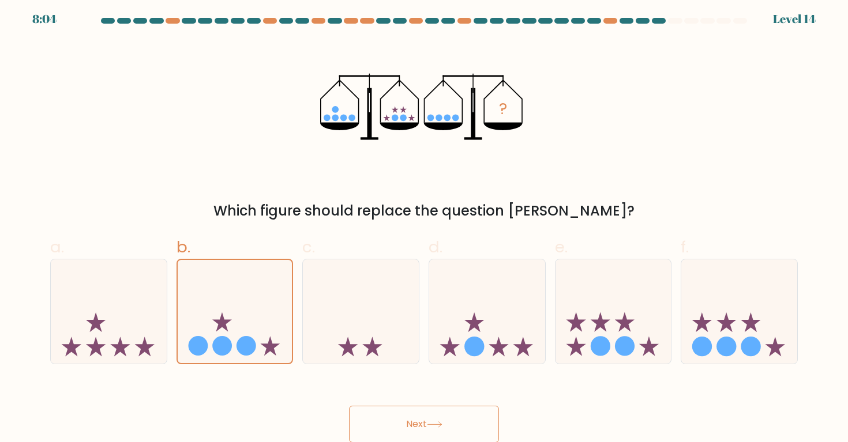
click at [404, 426] on button "Next" at bounding box center [424, 424] width 150 height 37
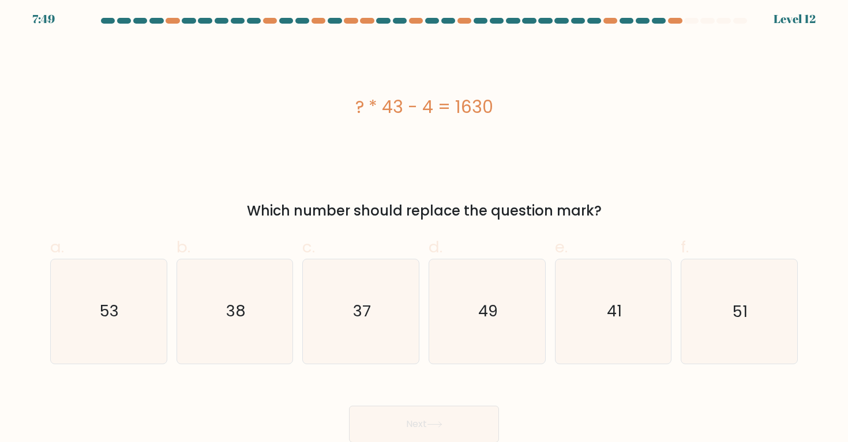
click at [173, 334] on div "b. 38" at bounding box center [235, 299] width 126 height 129
click at [234, 327] on icon "38" at bounding box center [235, 312] width 104 height 104
click at [424, 225] on input "b. 38" at bounding box center [424, 221] width 1 height 7
radio input "true"
click at [418, 426] on button "Next" at bounding box center [424, 424] width 150 height 37
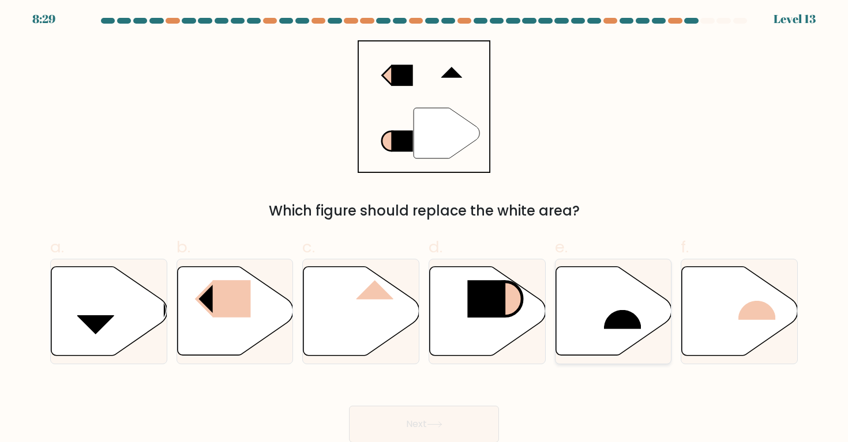
click at [608, 300] on rect at bounding box center [622, 310] width 37 height 39
click at [424, 225] on input "e." at bounding box center [424, 221] width 1 height 7
radio input "true"
click at [393, 422] on button "Next" at bounding box center [424, 424] width 150 height 37
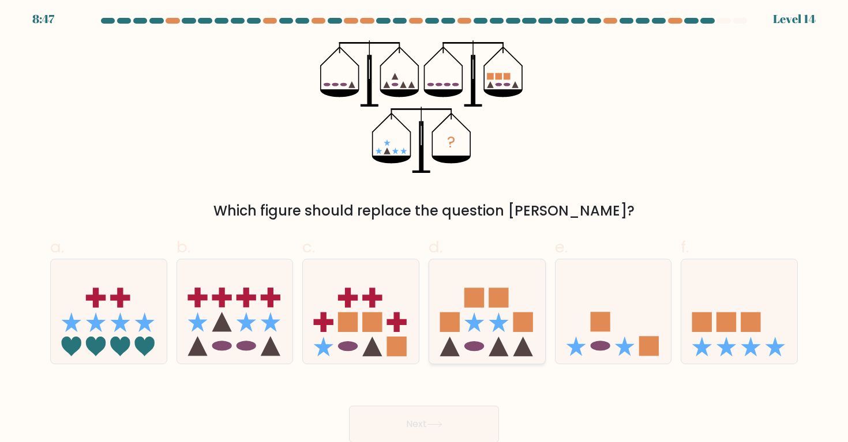
click at [478, 321] on icon at bounding box center [474, 323] width 20 height 20
click at [424, 225] on input "d." at bounding box center [424, 221] width 1 height 7
radio input "true"
click at [721, 323] on rect at bounding box center [726, 323] width 20 height 20
click at [424, 225] on input "f." at bounding box center [424, 221] width 1 height 7
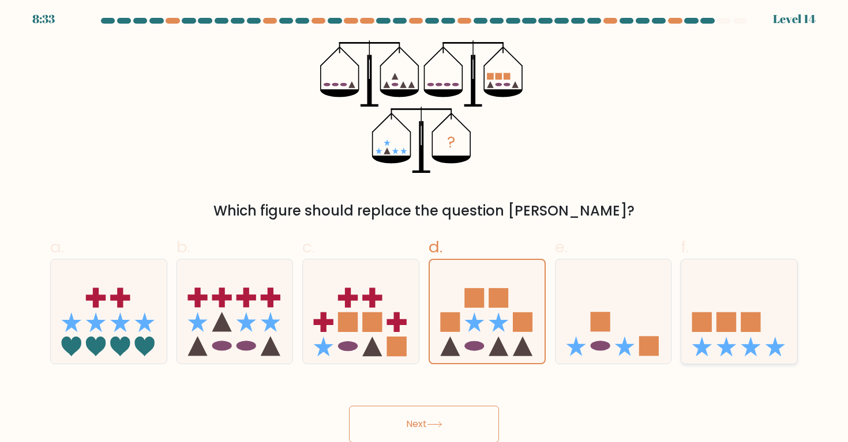
radio input "true"
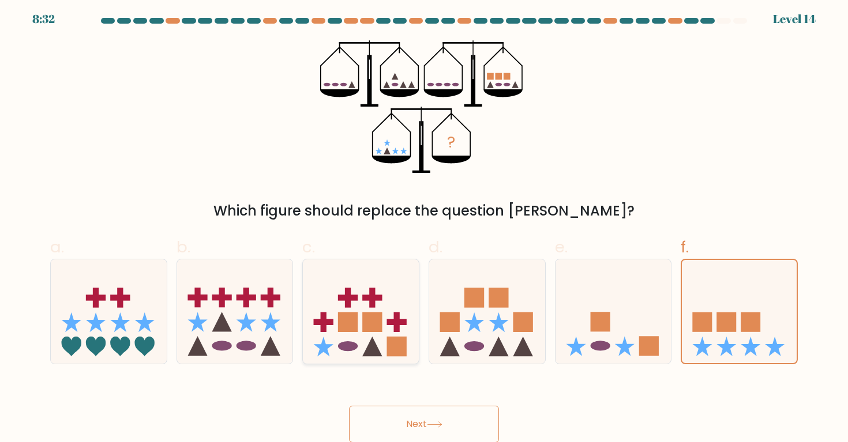
click at [405, 328] on icon at bounding box center [361, 312] width 116 height 96
click at [424, 225] on input "c." at bounding box center [424, 221] width 1 height 7
radio input "true"
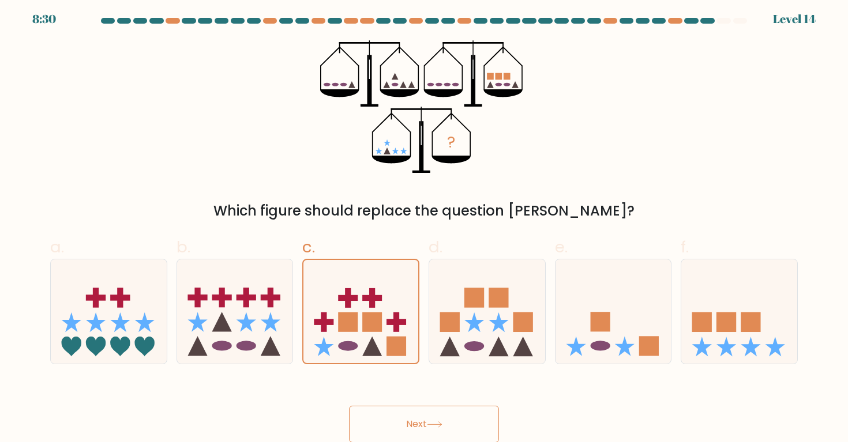
click at [416, 414] on button "Next" at bounding box center [424, 424] width 150 height 37
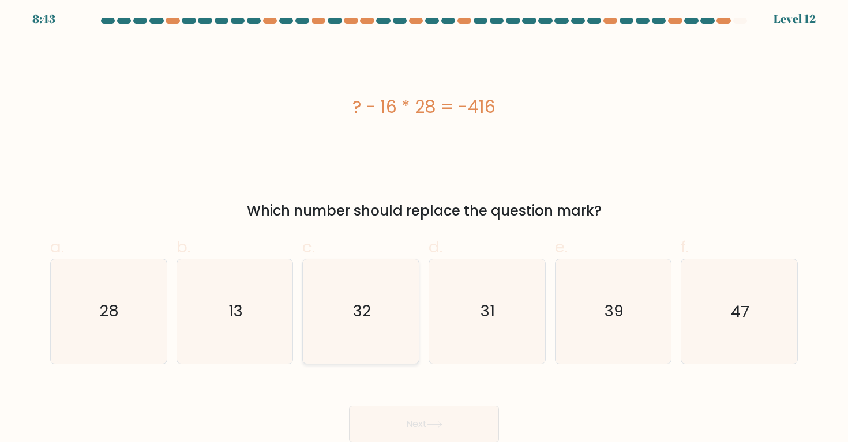
click at [317, 331] on icon "32" at bounding box center [361, 312] width 104 height 104
click at [424, 225] on input "c. 32" at bounding box center [424, 221] width 1 height 7
radio input "true"
click at [388, 412] on button "Next" at bounding box center [424, 424] width 150 height 37
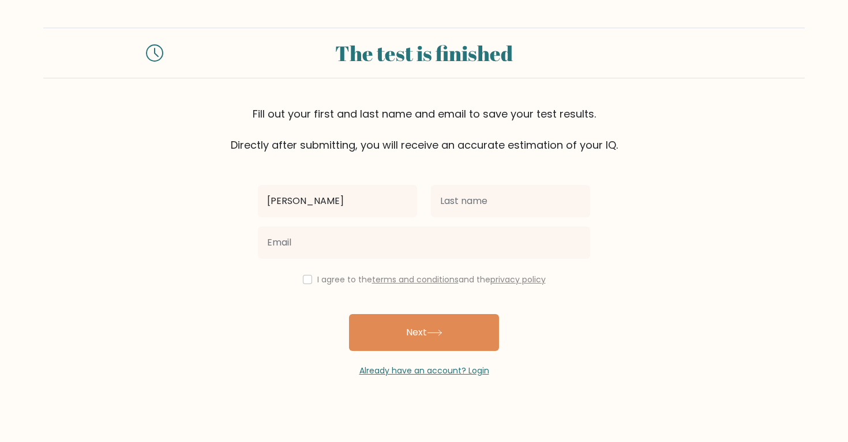
type input "[PERSON_NAME]"
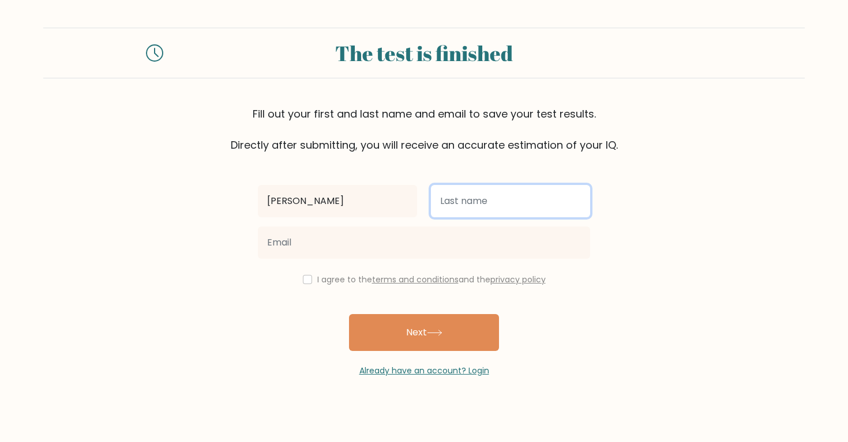
type input "j"
type input "Jose"
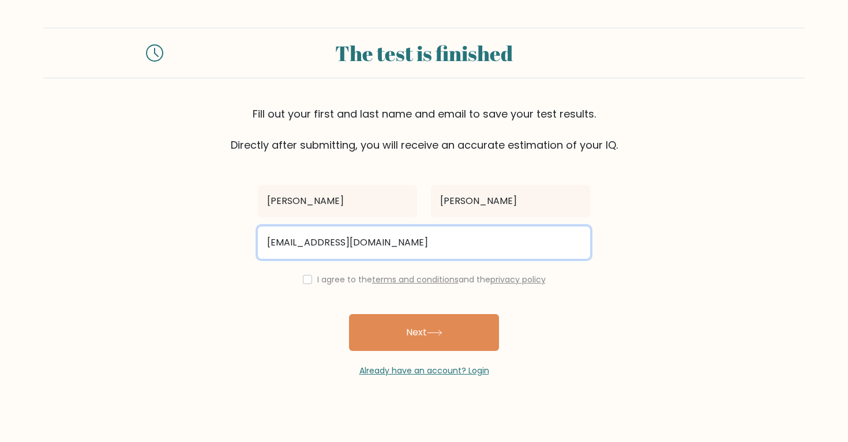
type input "Angelojose0709@gmail.com"
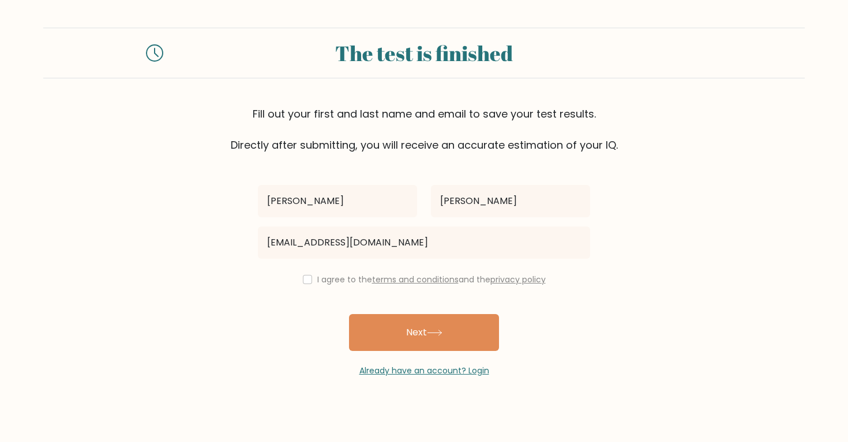
click at [303, 279] on input "checkbox" at bounding box center [307, 279] width 9 height 9
checkbox input "true"
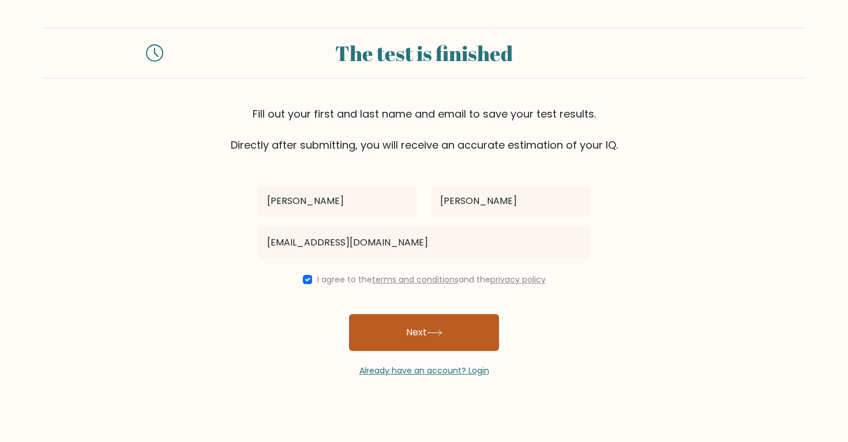
click at [391, 332] on button "Next" at bounding box center [424, 332] width 150 height 37
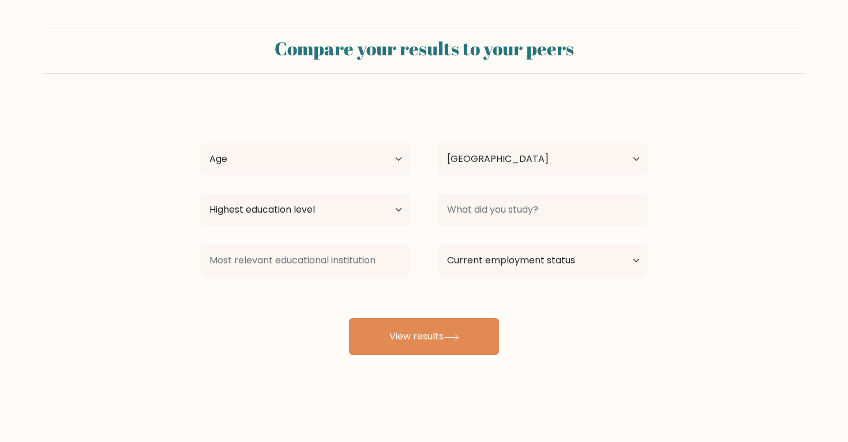
select select "PH"
select select "25_34"
click at [346, 190] on div "Highest education level No schooling Primary Lower Secondary Upper Secondary Oc…" at bounding box center [305, 210] width 238 height 42
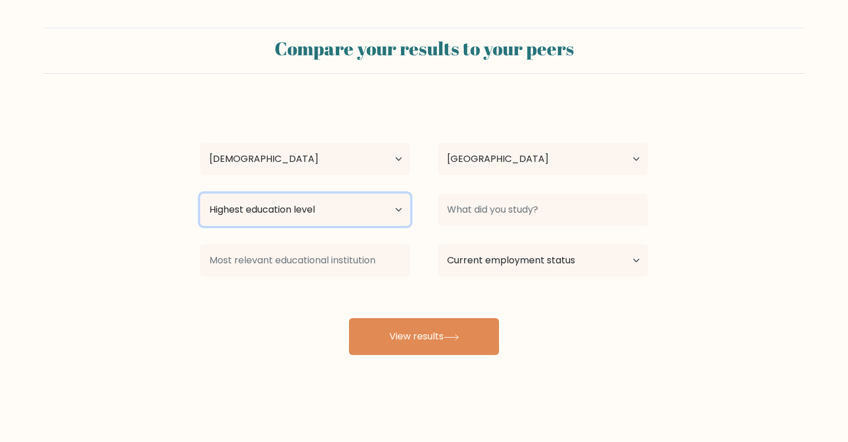
select select "bachelors_degree"
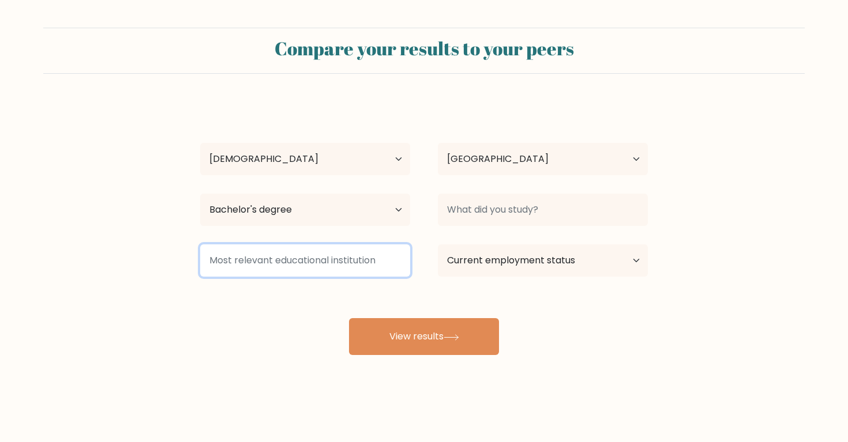
click at [320, 257] on input at bounding box center [305, 261] width 210 height 32
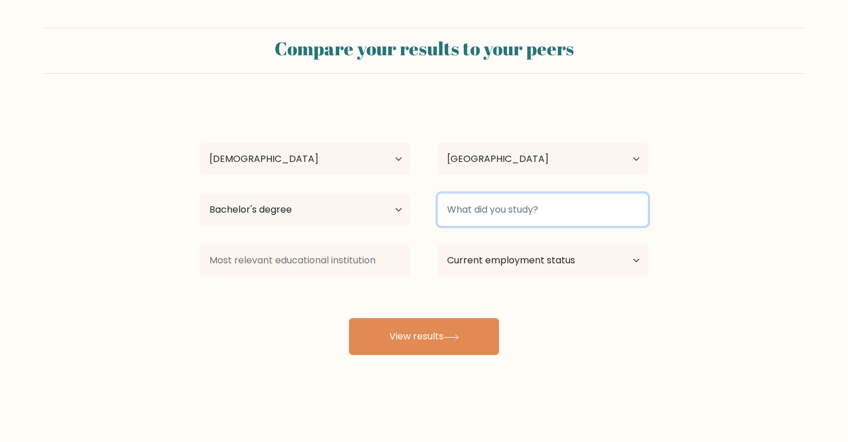
click at [493, 202] on input at bounding box center [543, 210] width 210 height 32
click at [477, 200] on input at bounding box center [543, 210] width 210 height 32
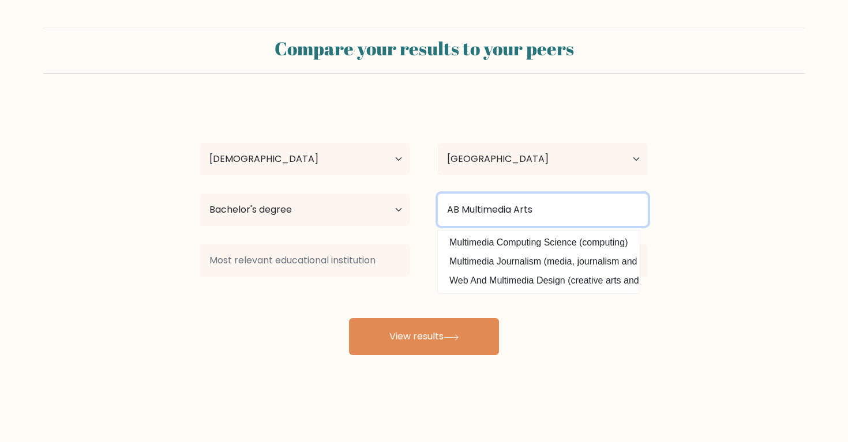
type input "AB Multimedia Arts"
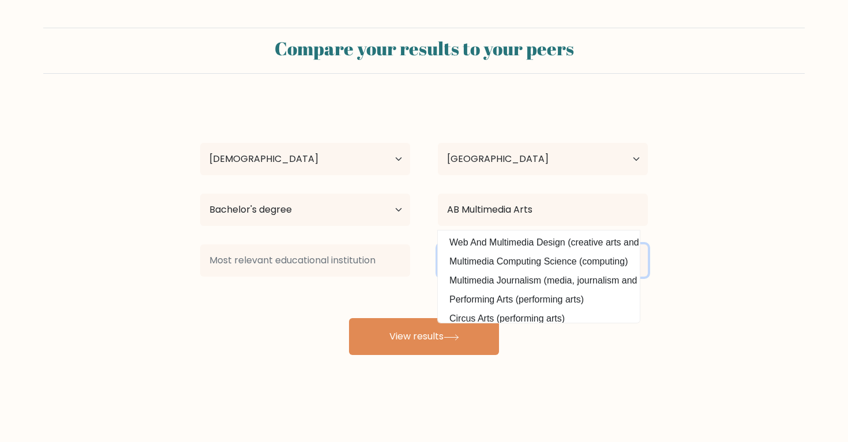
select select "other"
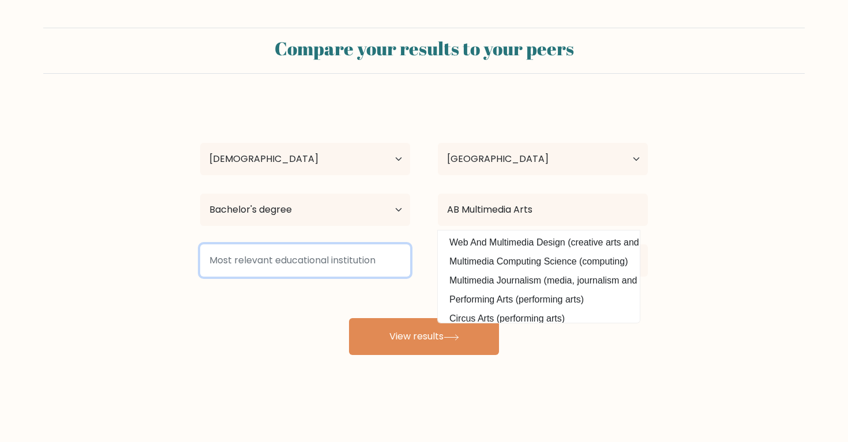
click at [371, 261] on input at bounding box center [305, 261] width 210 height 32
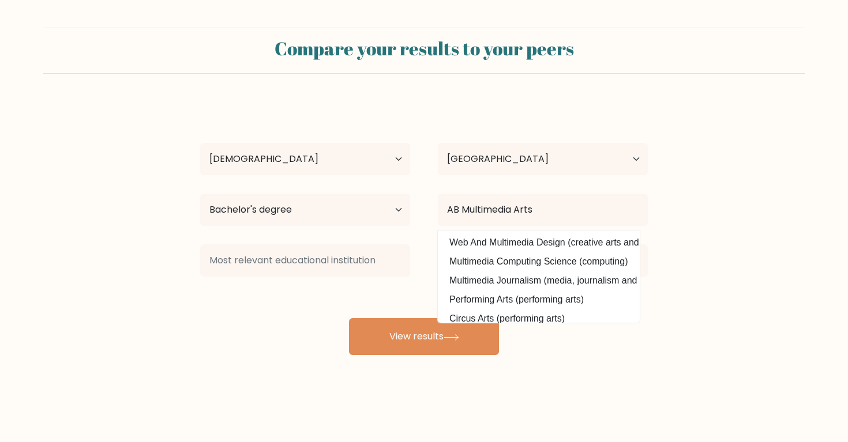
click at [420, 221] on div "Highest education level No schooling Primary Lower Secondary Upper Secondary Oc…" at bounding box center [305, 210] width 238 height 42
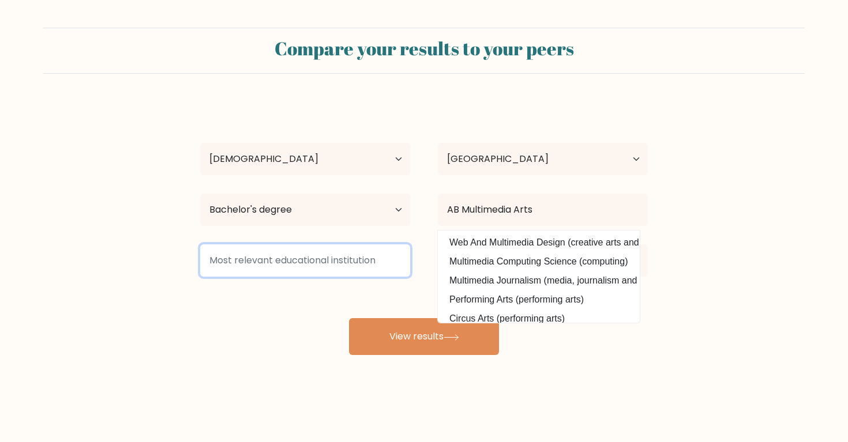
click at [378, 264] on input at bounding box center [305, 261] width 210 height 32
click at [270, 266] on input at bounding box center [305, 261] width 210 height 32
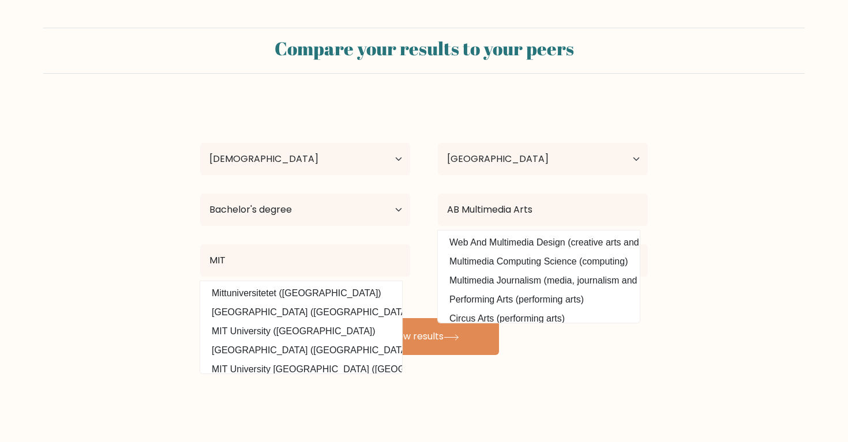
click at [377, 356] on div "Compare your results to your peers Angelo Jose Age Under 18 years old 18-24 yea…" at bounding box center [424, 218] width 848 height 437
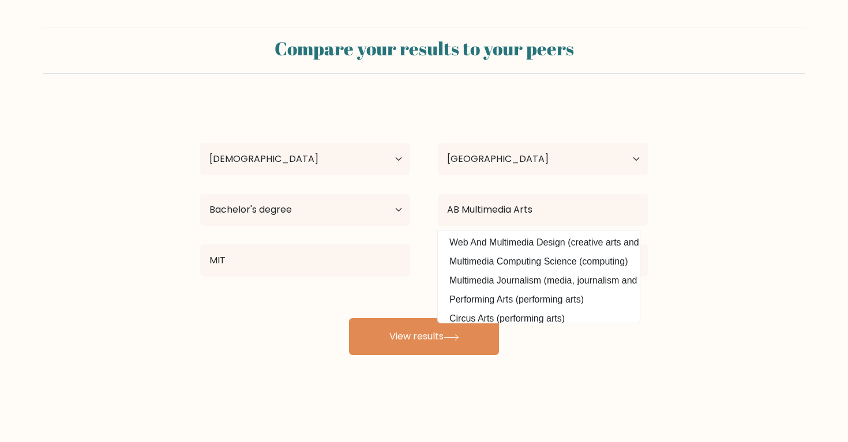
click at [315, 239] on div "Angelo Jose Age Under 18 years old 18-24 years old 25-34 years old 35-44 years …" at bounding box center [423, 229] width 461 height 254
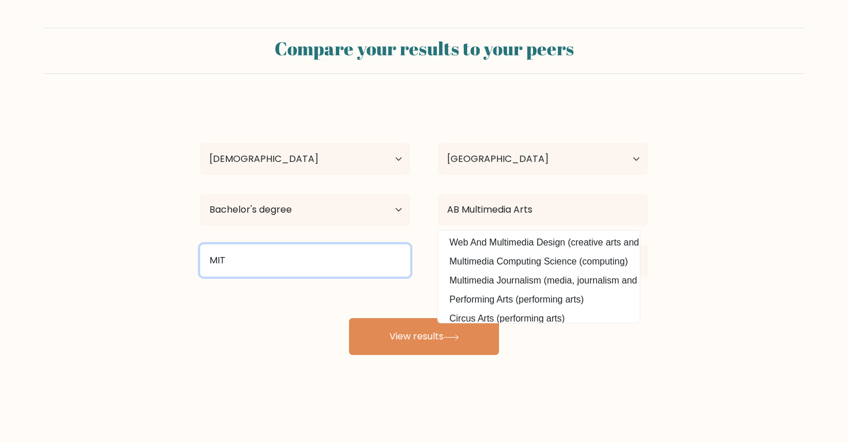
click at [295, 259] on input "MIT" at bounding box center [305, 261] width 210 height 32
type input "M"
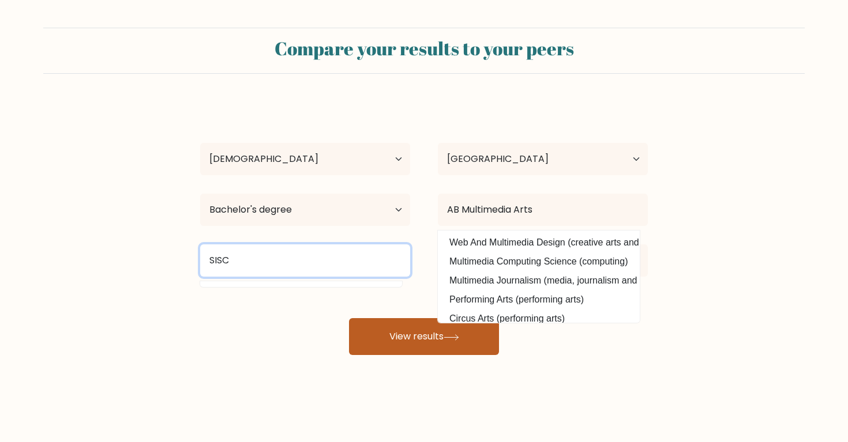
type input "SISC"
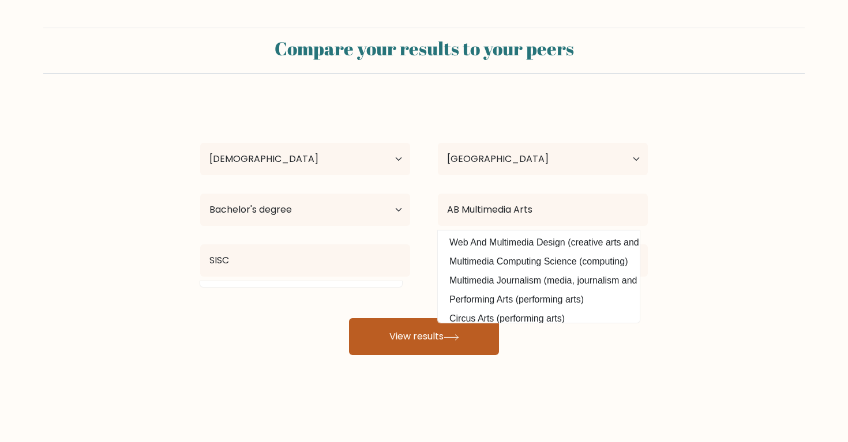
click at [386, 337] on button "View results" at bounding box center [424, 336] width 150 height 37
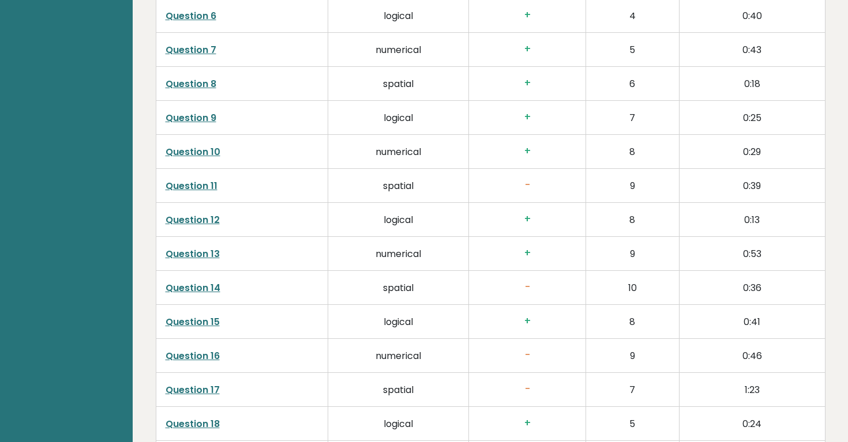
scroll to position [1999, 0]
click at [196, 183] on link "Question 11" at bounding box center [192, 185] width 52 height 13
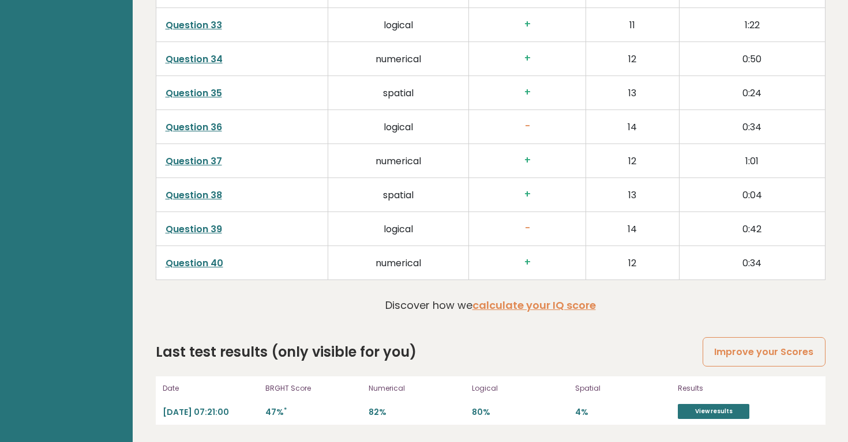
scroll to position [2908, 0]
click at [732, 357] on link "Improve your Scores" at bounding box center [763, 351] width 122 height 29
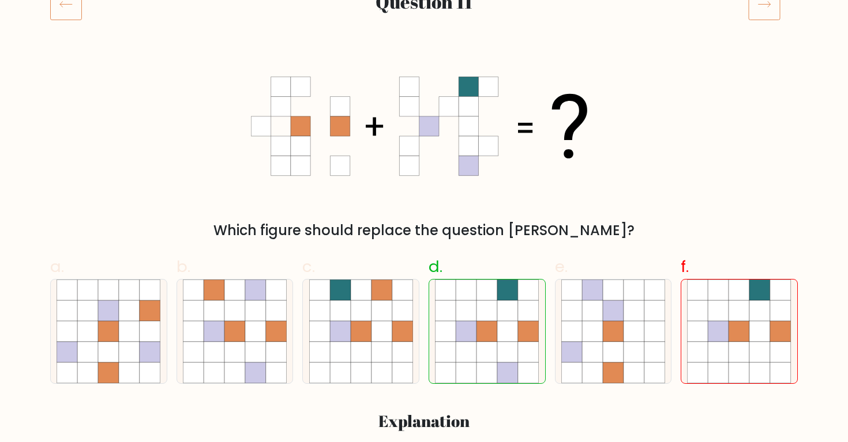
scroll to position [182, 0]
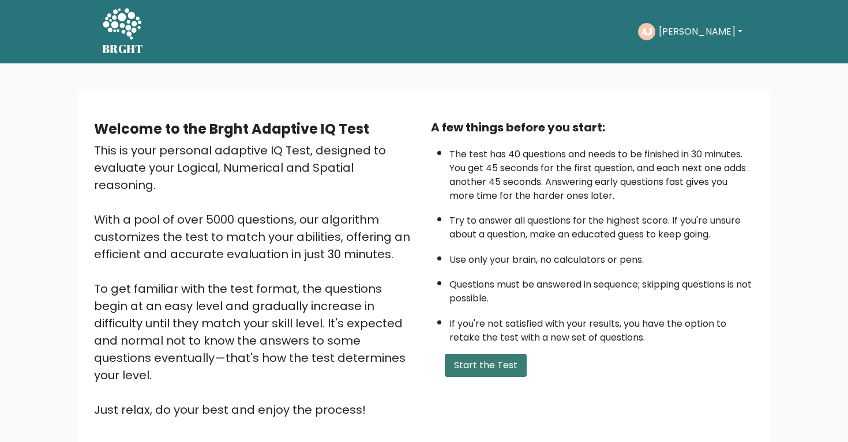
click at [508, 377] on button "Start the Test" at bounding box center [486, 365] width 82 height 23
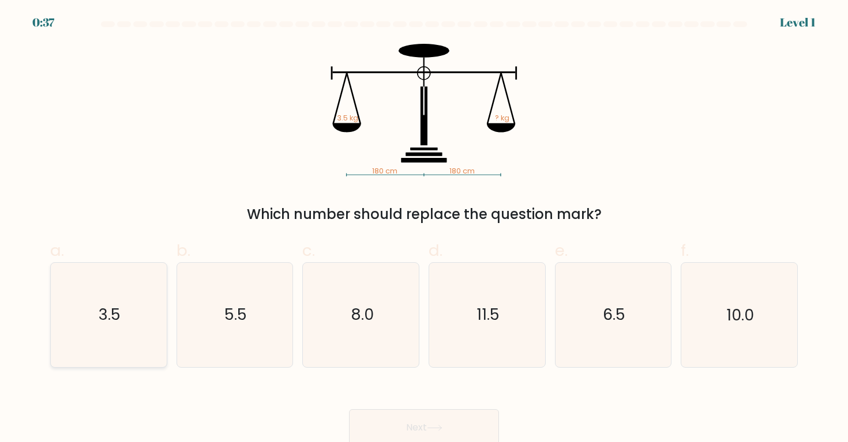
click at [95, 314] on icon "3.5" at bounding box center [109, 315] width 104 height 104
click at [424, 229] on input "a. 3.5" at bounding box center [424, 224] width 1 height 7
radio input "true"
click at [380, 426] on button "Next" at bounding box center [424, 427] width 150 height 37
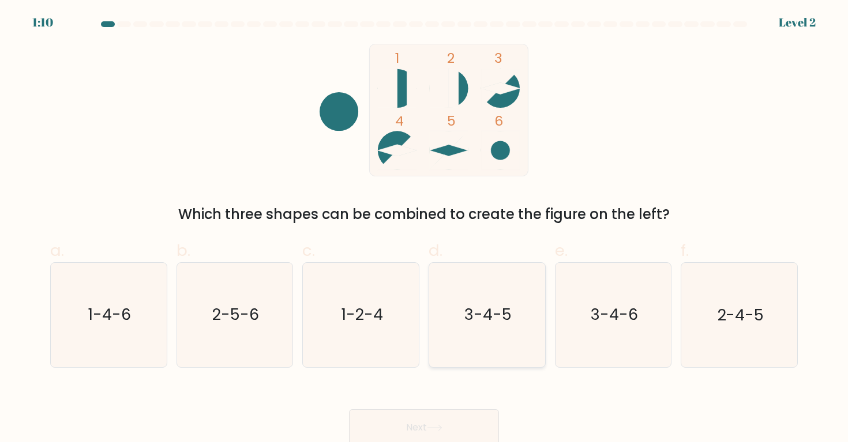
click at [479, 322] on text "3-4-5" at bounding box center [487, 315] width 47 height 21
click at [424, 229] on input "d. 3-4-5" at bounding box center [424, 224] width 1 height 7
radio input "true"
click at [394, 416] on button "Next" at bounding box center [424, 427] width 150 height 37
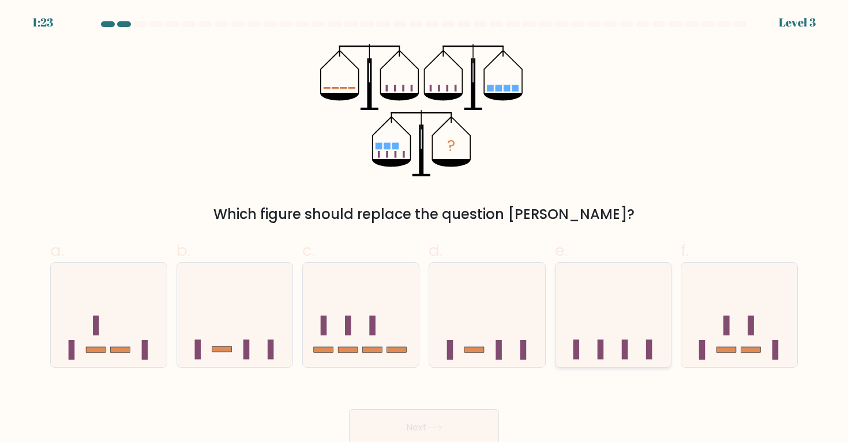
click at [619, 357] on icon at bounding box center [613, 315] width 116 height 96
click at [424, 229] on input "e." at bounding box center [424, 224] width 1 height 7
radio input "true"
click at [441, 432] on button "Next" at bounding box center [424, 427] width 150 height 37
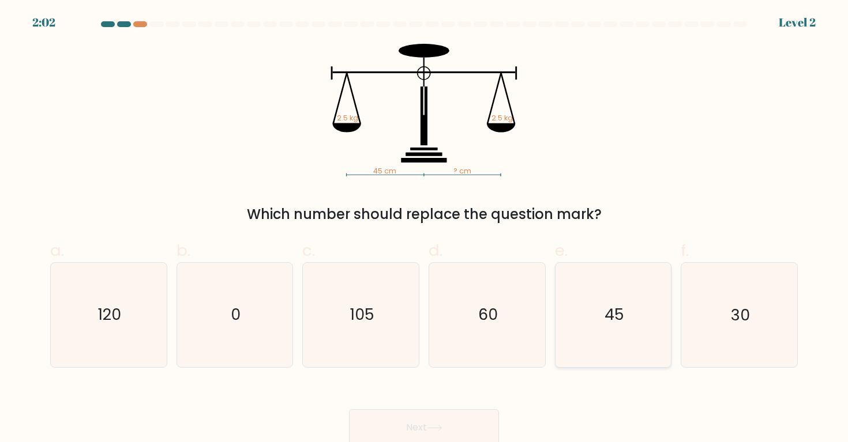
click at [638, 290] on icon "45" at bounding box center [613, 315] width 104 height 104
click at [424, 229] on input "e. 45" at bounding box center [424, 224] width 1 height 7
radio input "true"
click at [427, 416] on button "Next" at bounding box center [424, 427] width 150 height 37
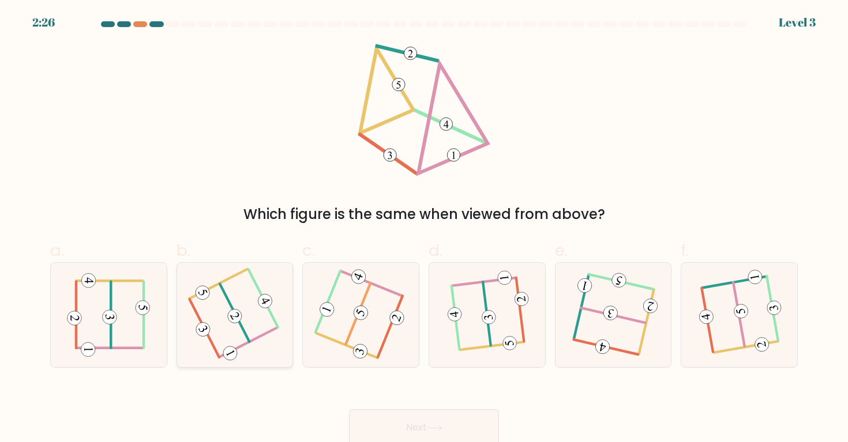
click at [251, 325] on icon at bounding box center [234, 314] width 81 height 83
click at [424, 229] on input "b." at bounding box center [424, 224] width 1 height 7
radio input "true"
click at [376, 423] on button "Next" at bounding box center [424, 427] width 150 height 37
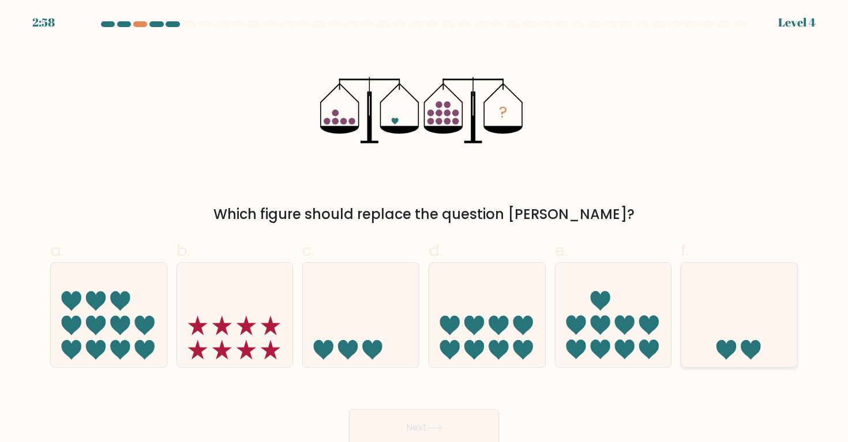
click at [741, 302] on icon at bounding box center [739, 315] width 116 height 96
click at [424, 229] on input "f." at bounding box center [424, 224] width 1 height 7
radio input "true"
click at [444, 420] on button "Next" at bounding box center [424, 427] width 150 height 37
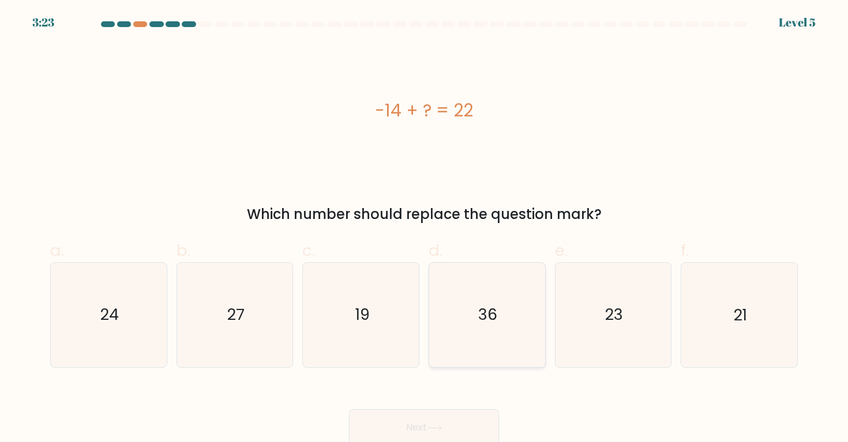
click at [468, 331] on icon "36" at bounding box center [487, 315] width 104 height 104
click at [424, 229] on input "d. 36" at bounding box center [424, 224] width 1 height 7
radio input "true"
click at [420, 423] on button "Next" at bounding box center [424, 427] width 150 height 37
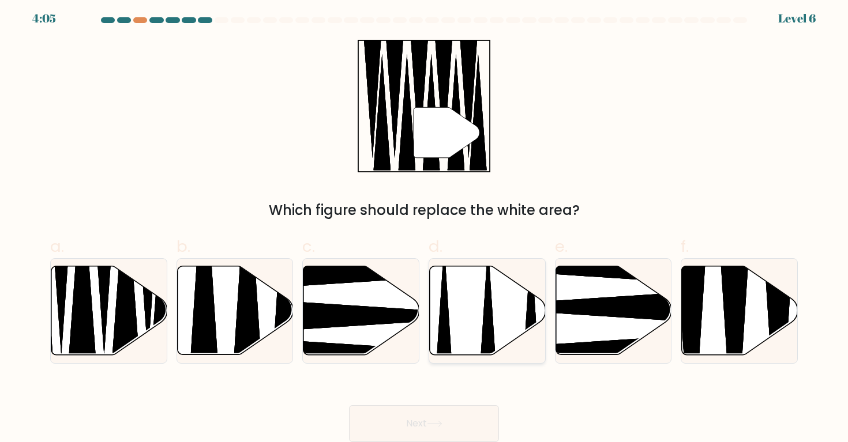
scroll to position [3, 0]
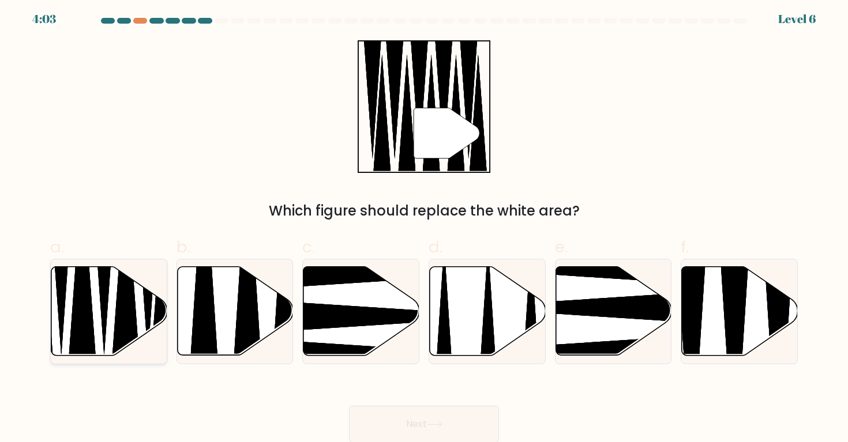
click at [130, 309] on icon at bounding box center [126, 275] width 30 height 204
click at [424, 225] on input "a." at bounding box center [424, 221] width 1 height 7
radio input "true"
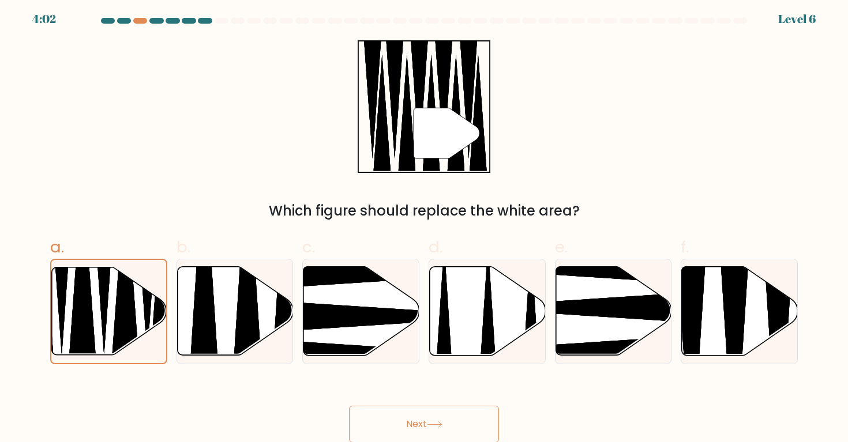
click at [410, 414] on button "Next" at bounding box center [424, 424] width 150 height 37
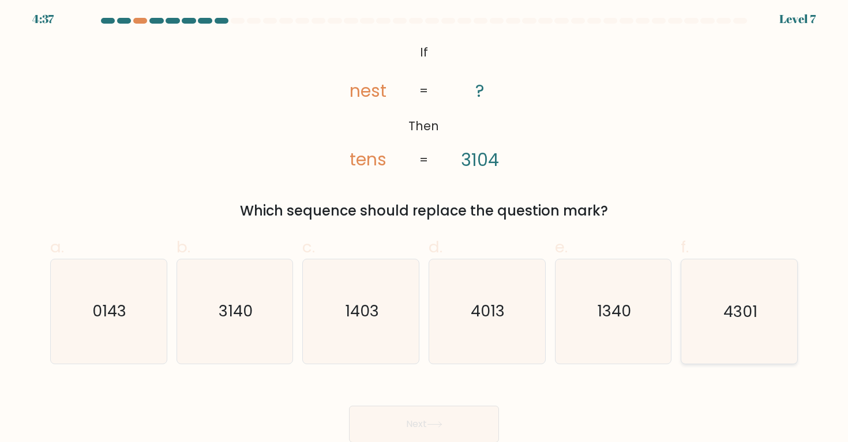
click at [701, 325] on icon "4301" at bounding box center [739, 312] width 104 height 104
click at [424, 225] on input "f. 4301" at bounding box center [424, 221] width 1 height 7
radio input "true"
click at [95, 298] on icon "0143" at bounding box center [109, 312] width 104 height 104
click at [424, 225] on input "a. 0143" at bounding box center [424, 221] width 1 height 7
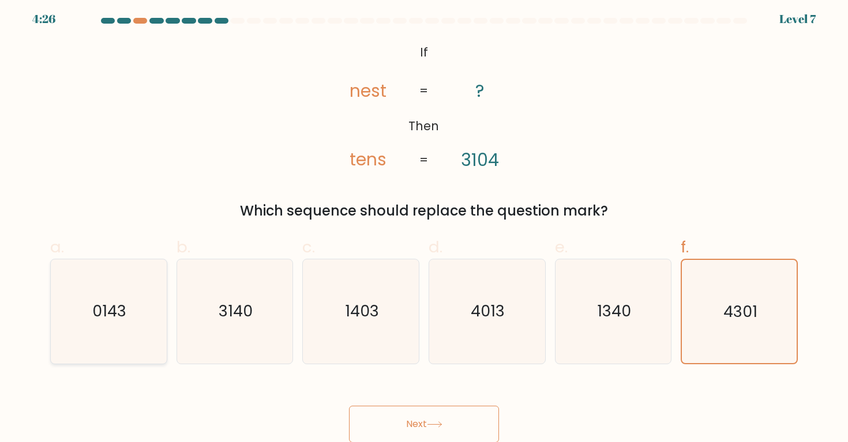
radio input "true"
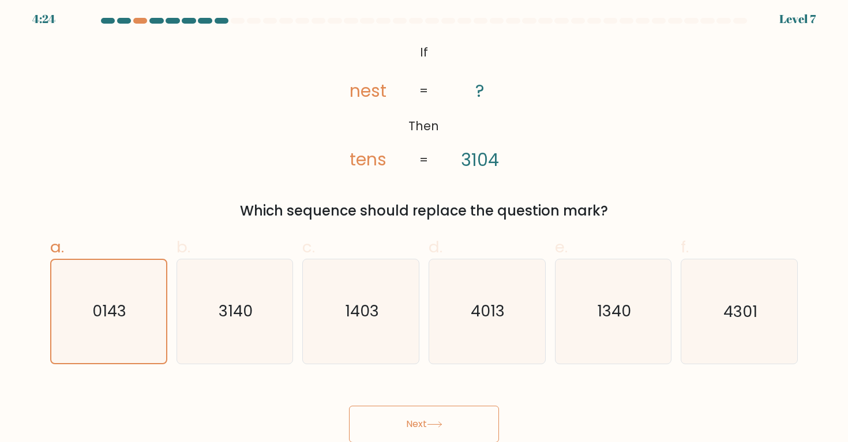
click at [449, 415] on button "Next" at bounding box center [424, 424] width 150 height 37
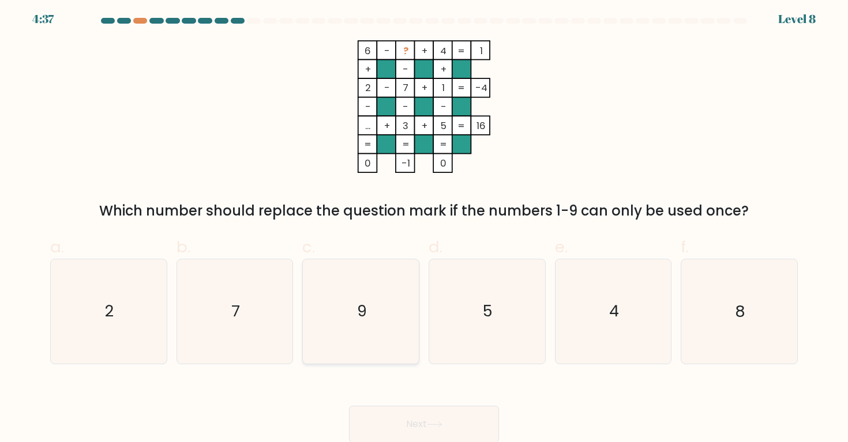
click at [373, 328] on icon "9" at bounding box center [361, 312] width 104 height 104
click at [424, 225] on input "c. 9" at bounding box center [424, 221] width 1 height 7
radio input "true"
click at [373, 328] on icon "9" at bounding box center [361, 311] width 103 height 103
click at [424, 225] on input "c. 9" at bounding box center [424, 221] width 1 height 7
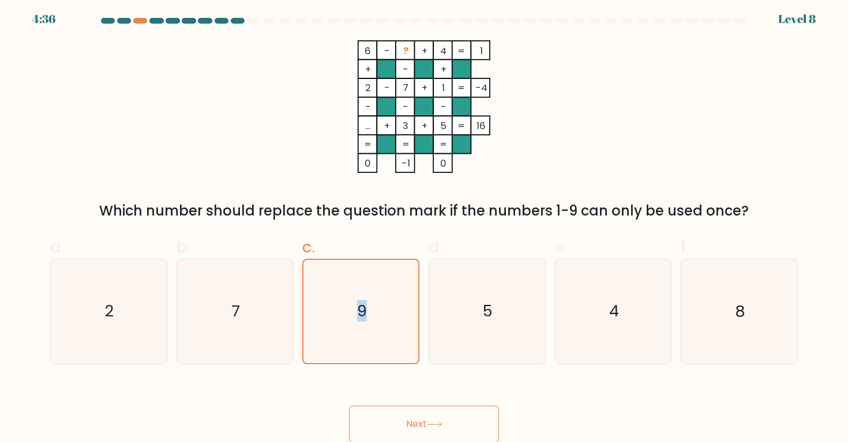
click at [393, 421] on button "Next" at bounding box center [424, 424] width 150 height 37
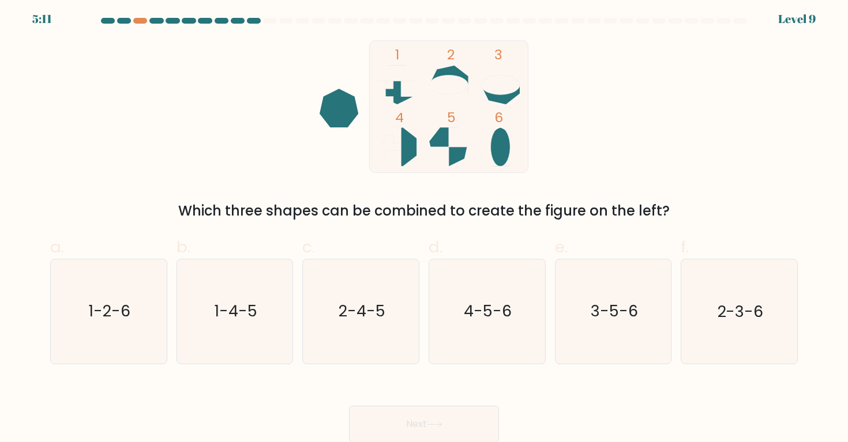
click at [446, 150] on rect at bounding box center [439, 157] width 20 height 20
click at [702, 309] on icon "2-3-6" at bounding box center [739, 312] width 104 height 104
click at [424, 225] on input "f. 2-3-6" at bounding box center [424, 221] width 1 height 7
radio input "true"
click at [401, 418] on button "Next" at bounding box center [424, 424] width 150 height 37
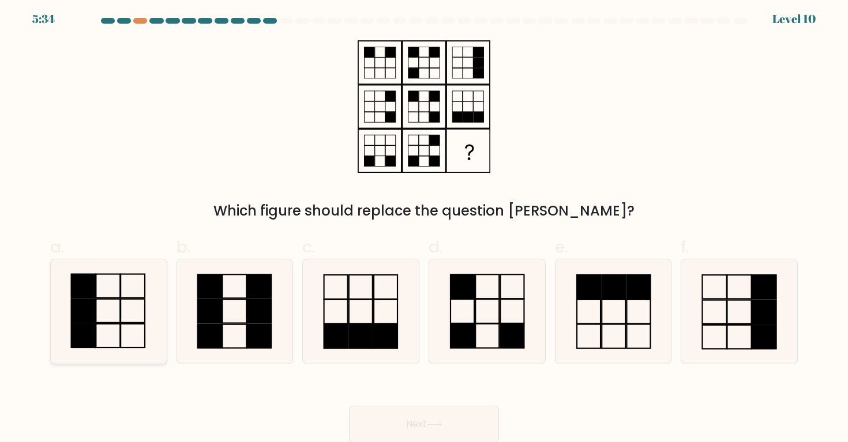
click at [100, 294] on icon at bounding box center [109, 312] width 104 height 104
click at [424, 225] on input "a." at bounding box center [424, 221] width 1 height 7
radio input "true"
click at [444, 415] on button "Next" at bounding box center [424, 424] width 150 height 37
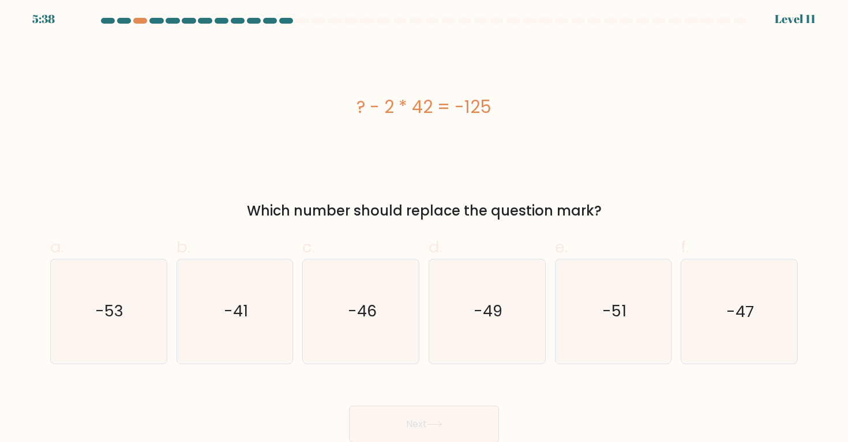
drag, startPoint x: 370, startPoint y: 108, endPoint x: 434, endPoint y: 108, distance: 64.6
click at [435, 108] on div "? - 2 * 42 = -125" at bounding box center [423, 107] width 747 height 26
copy div "- 2 * 42"
click at [216, 276] on icon "-41" at bounding box center [235, 312] width 104 height 104
click at [424, 225] on input "b. -41" at bounding box center [424, 221] width 1 height 7
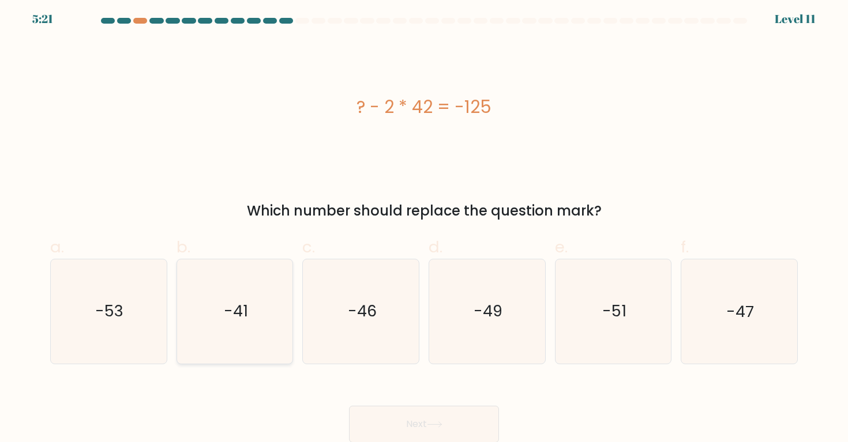
radio input "true"
click at [216, 276] on icon "-41" at bounding box center [234, 311] width 103 height 103
click at [424, 225] on input "b. -41" at bounding box center [424, 221] width 1 height 7
click at [454, 422] on button "Next" at bounding box center [424, 424] width 150 height 37
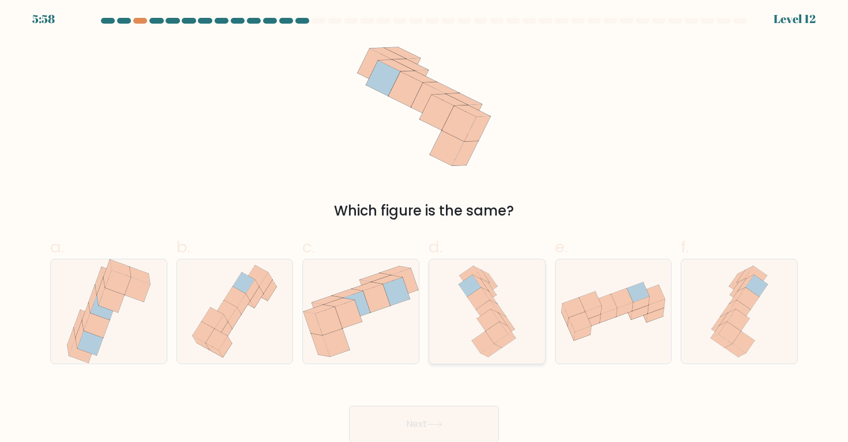
click at [499, 285] on icon at bounding box center [487, 312] width 66 height 104
click at [424, 225] on input "d." at bounding box center [424, 221] width 1 height 7
radio input "true"
click at [378, 423] on button "Next" at bounding box center [424, 424] width 150 height 37
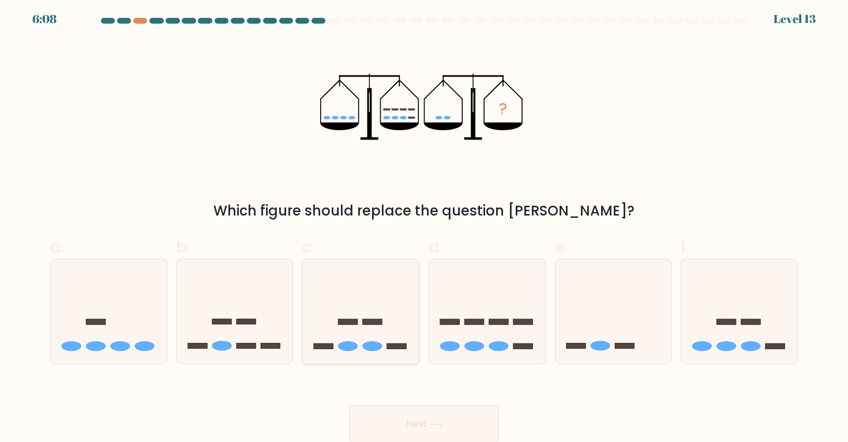
click at [381, 287] on icon at bounding box center [361, 312] width 116 height 96
click at [424, 225] on input "c." at bounding box center [424, 221] width 1 height 7
radio input "true"
click at [388, 428] on button "Next" at bounding box center [424, 424] width 150 height 37
click at [405, 417] on button "Next" at bounding box center [424, 424] width 150 height 37
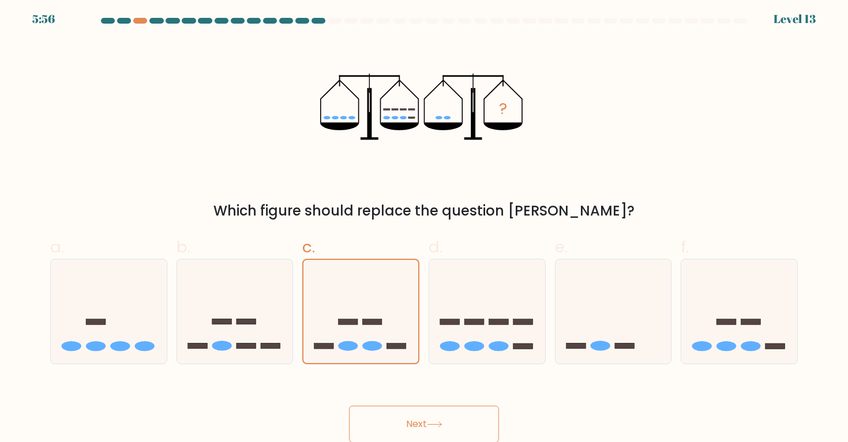
click at [405, 417] on button "Next" at bounding box center [424, 424] width 150 height 37
click at [456, 322] on rect at bounding box center [450, 323] width 20 height 6
click at [424, 225] on input "d." at bounding box center [424, 221] width 1 height 7
radio input "true"
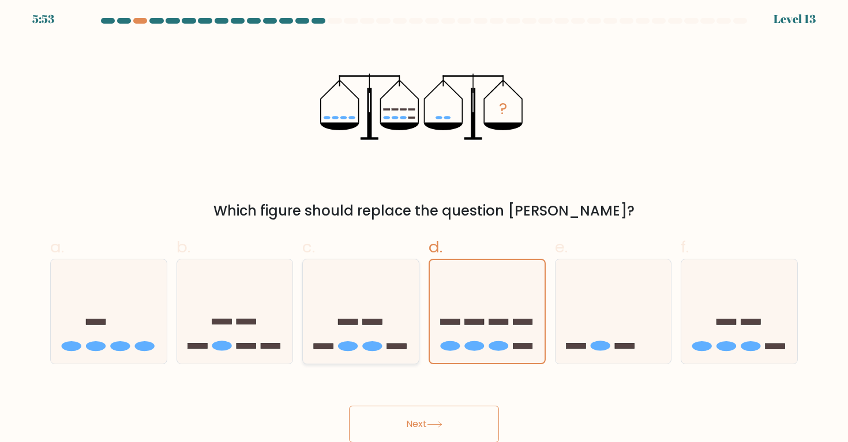
click at [380, 320] on rect at bounding box center [373, 323] width 20 height 6
click at [424, 225] on input "c." at bounding box center [424, 221] width 1 height 7
radio input "true"
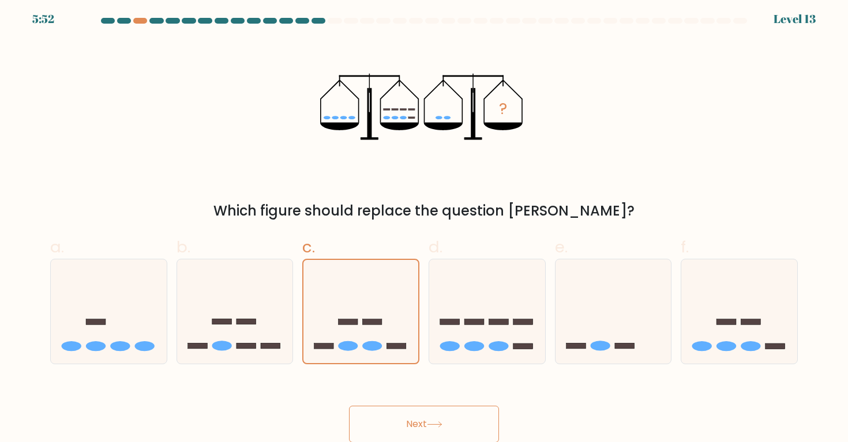
click at [434, 429] on button "Next" at bounding box center [424, 424] width 150 height 37
click at [450, 407] on button "Next" at bounding box center [424, 424] width 150 height 37
click at [446, 411] on button "Next" at bounding box center [424, 424] width 150 height 37
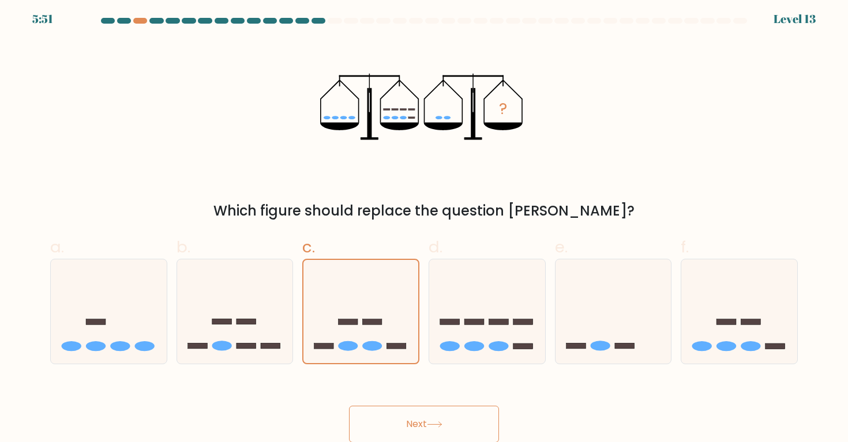
click at [446, 411] on button "Next" at bounding box center [424, 424] width 150 height 37
click at [438, 419] on button "Next" at bounding box center [424, 424] width 150 height 37
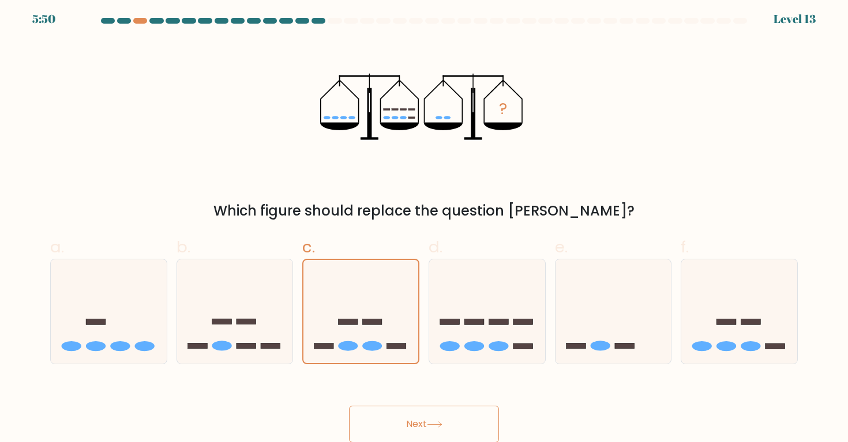
click at [438, 419] on button "Next" at bounding box center [424, 424] width 150 height 37
click at [473, 343] on ellipse at bounding box center [474, 346] width 20 height 10
click at [424, 225] on input "d." at bounding box center [424, 221] width 1 height 7
radio input "true"
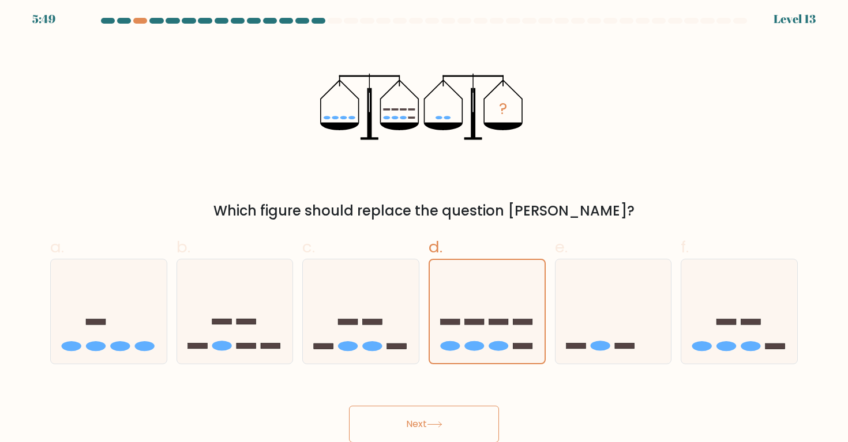
click at [429, 420] on button "Next" at bounding box center [424, 424] width 150 height 37
click at [571, 355] on icon at bounding box center [613, 312] width 116 height 96
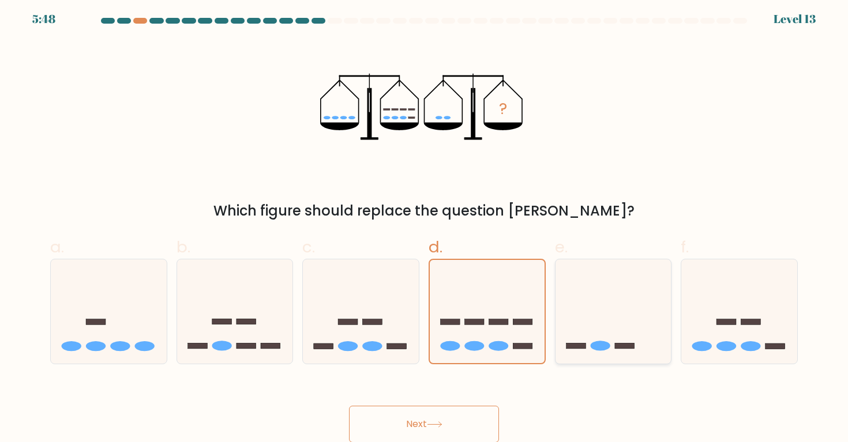
click at [424, 225] on input "e." at bounding box center [424, 221] width 1 height 7
radio input "true"
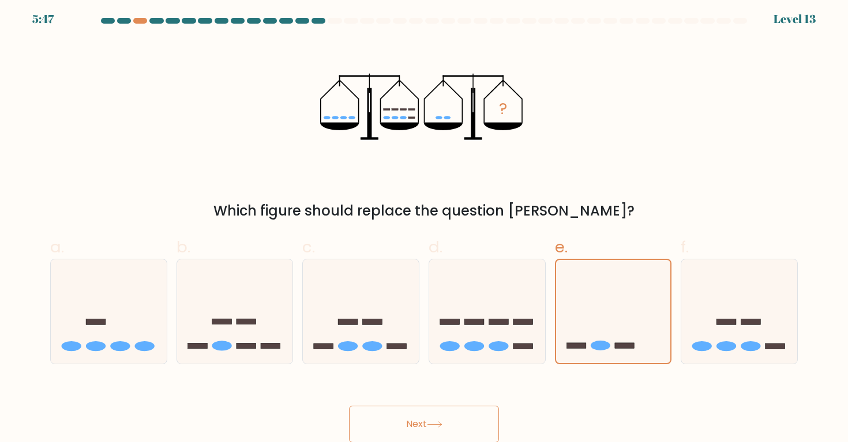
click at [434, 436] on button "Next" at bounding box center [424, 424] width 150 height 37
click at [434, 433] on button "Next" at bounding box center [424, 424] width 150 height 37
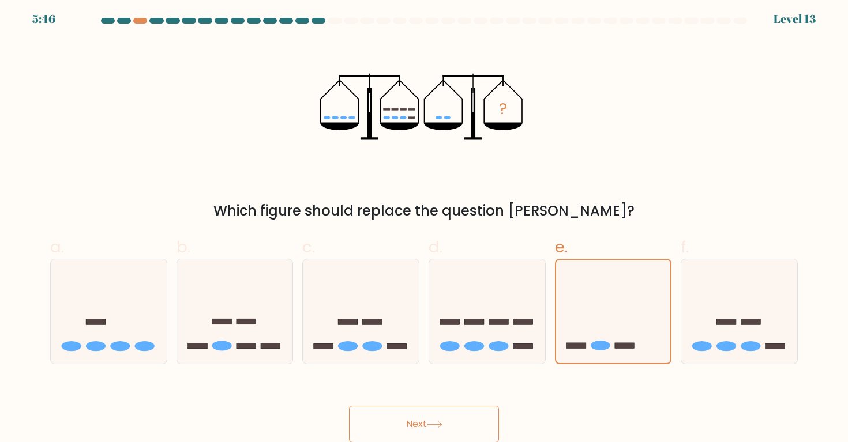
click at [434, 433] on button "Next" at bounding box center [424, 424] width 150 height 37
click at [422, 416] on button "Next" at bounding box center [424, 424] width 150 height 37
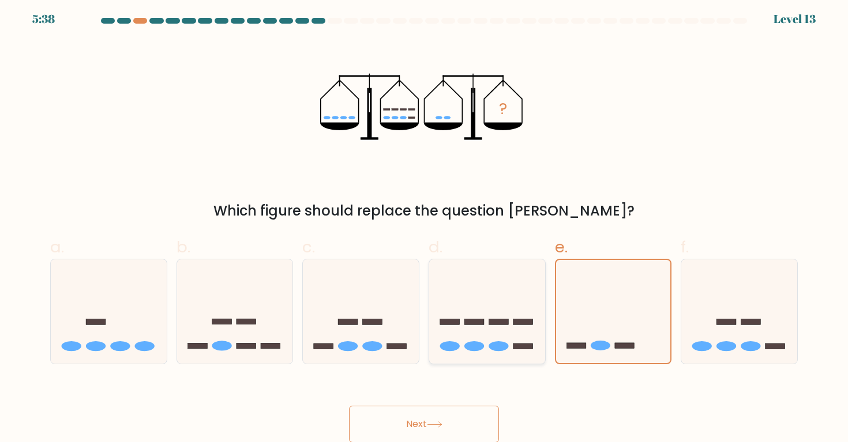
click at [506, 309] on icon at bounding box center [487, 312] width 116 height 96
click at [424, 225] on input "d." at bounding box center [424, 221] width 1 height 7
radio input "true"
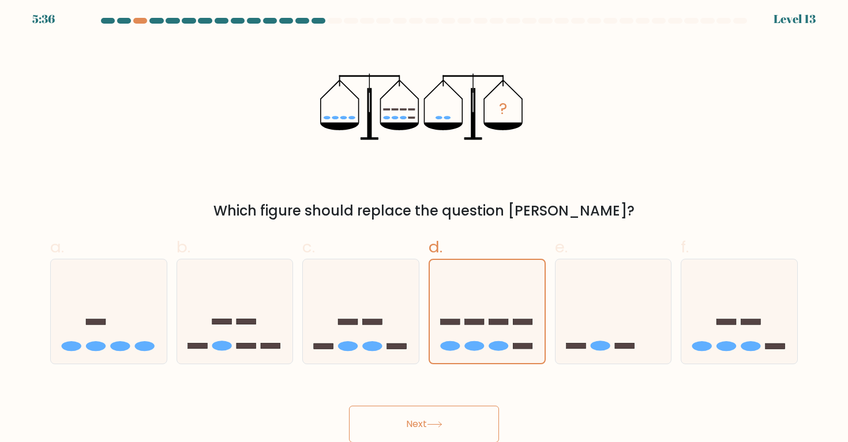
scroll to position [0, 0]
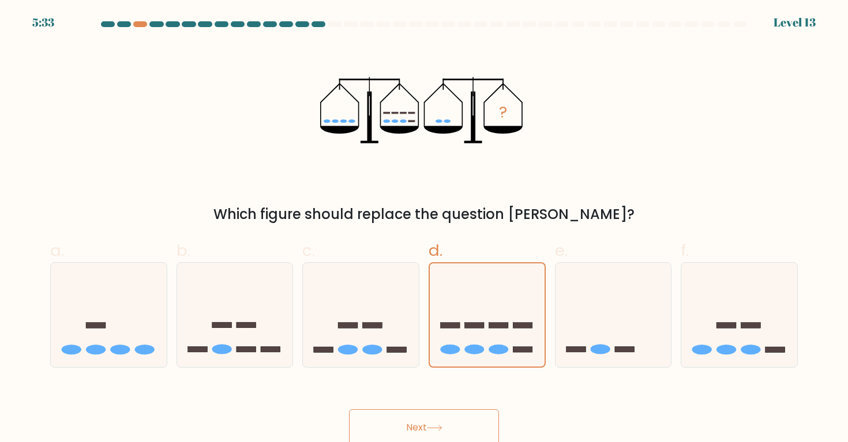
click at [423, 421] on button "Next" at bounding box center [424, 427] width 150 height 37
click at [501, 108] on tspan "?" at bounding box center [503, 112] width 8 height 21
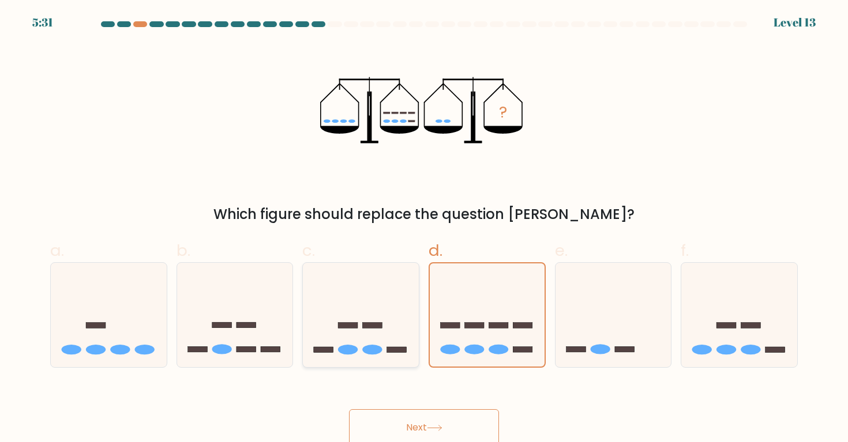
click at [325, 309] on icon at bounding box center [361, 315] width 116 height 96
click at [424, 229] on input "c." at bounding box center [424, 224] width 1 height 7
radio input "true"
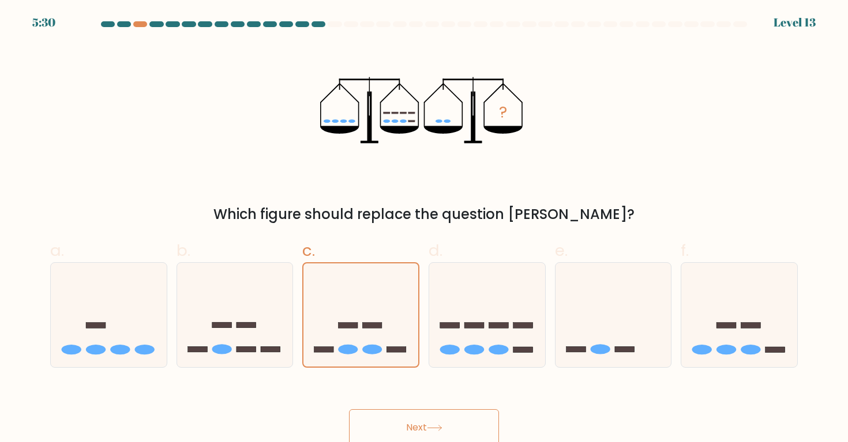
click at [412, 418] on button "Next" at bounding box center [424, 427] width 150 height 37
click at [412, 419] on button "Next" at bounding box center [424, 427] width 150 height 37
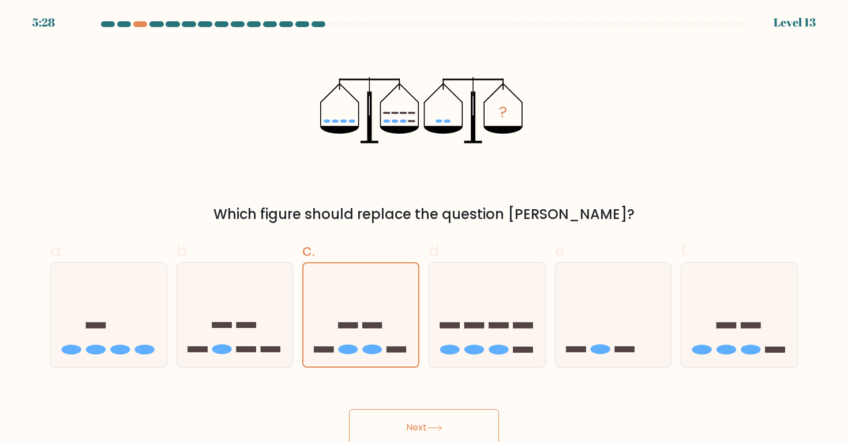
click at [412, 419] on button "Next" at bounding box center [424, 427] width 150 height 37
click at [411, 427] on button "Next" at bounding box center [424, 427] width 150 height 37
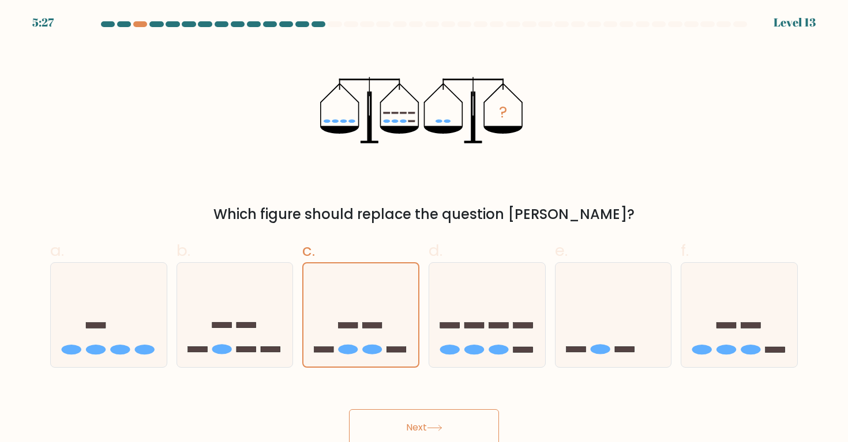
click at [411, 427] on button "Next" at bounding box center [424, 427] width 150 height 37
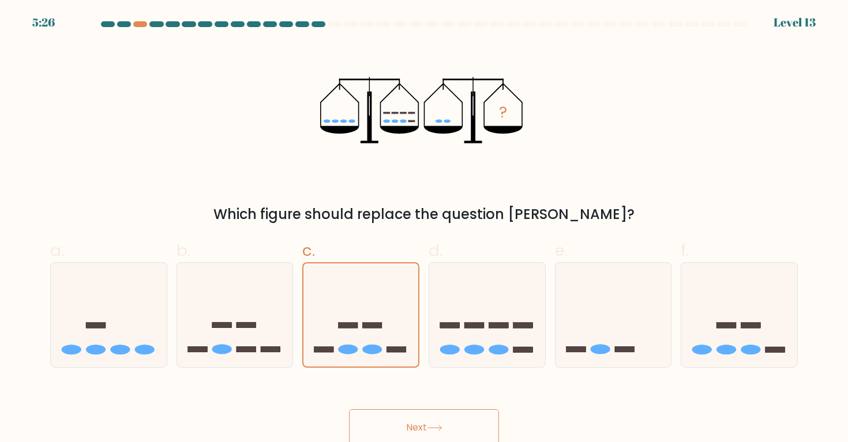
click at [411, 427] on button "Next" at bounding box center [424, 427] width 150 height 37
click at [449, 307] on icon at bounding box center [487, 315] width 116 height 96
click at [424, 229] on input "d." at bounding box center [424, 224] width 1 height 7
radio input "true"
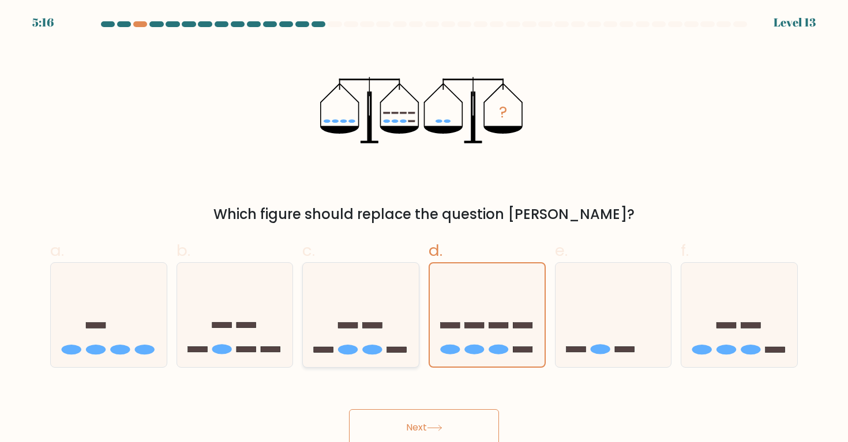
click at [388, 311] on icon at bounding box center [361, 315] width 116 height 96
click at [424, 229] on input "c." at bounding box center [424, 224] width 1 height 7
radio input "true"
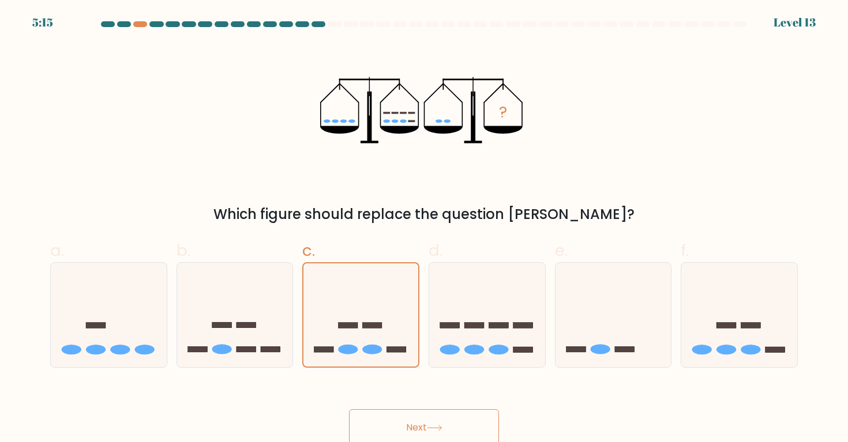
click at [405, 425] on button "Next" at bounding box center [424, 427] width 150 height 37
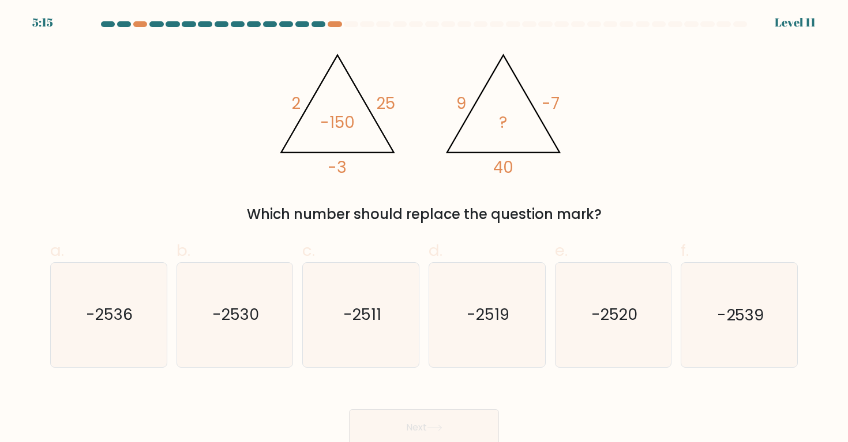
click at [405, 425] on button "Next" at bounding box center [424, 427] width 150 height 37
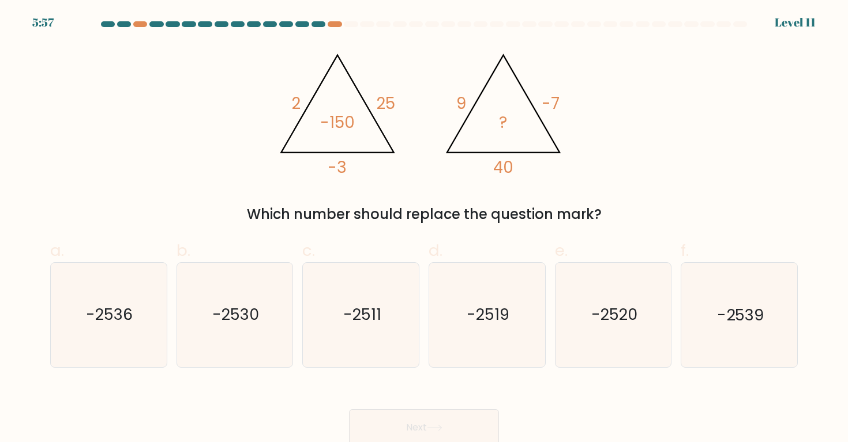
click at [404, 243] on label "c. -2511" at bounding box center [360, 303] width 117 height 129
click at [424, 229] on input "c. -2511" at bounding box center [424, 224] width 1 height 7
radio input "true"
click at [633, 316] on text "-2520" at bounding box center [614, 315] width 46 height 21
click at [424, 229] on input "e. -2520" at bounding box center [424, 224] width 1 height 7
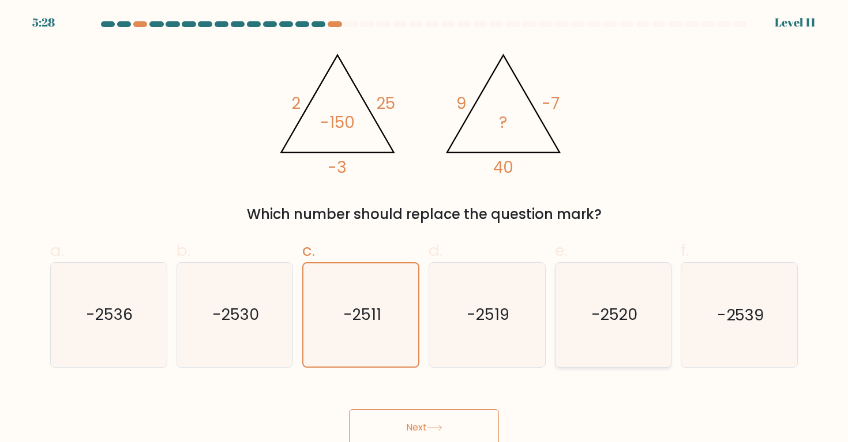
radio input "true"
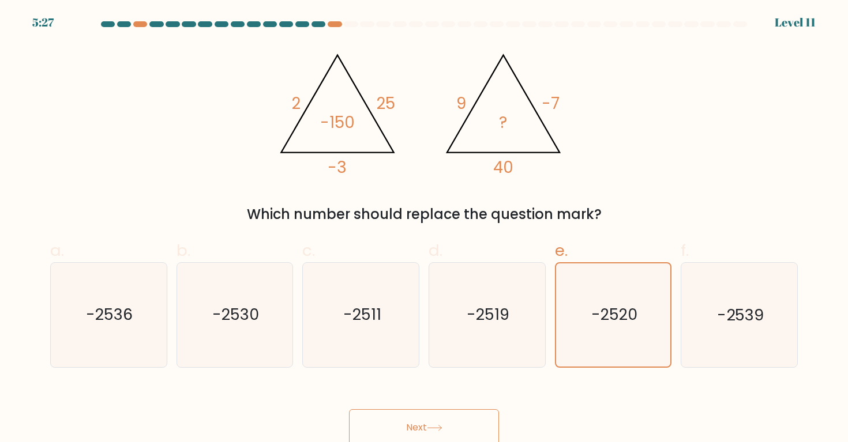
click at [446, 408] on div "Next" at bounding box center [423, 414] width 761 height 65
click at [436, 418] on button "Next" at bounding box center [424, 427] width 150 height 37
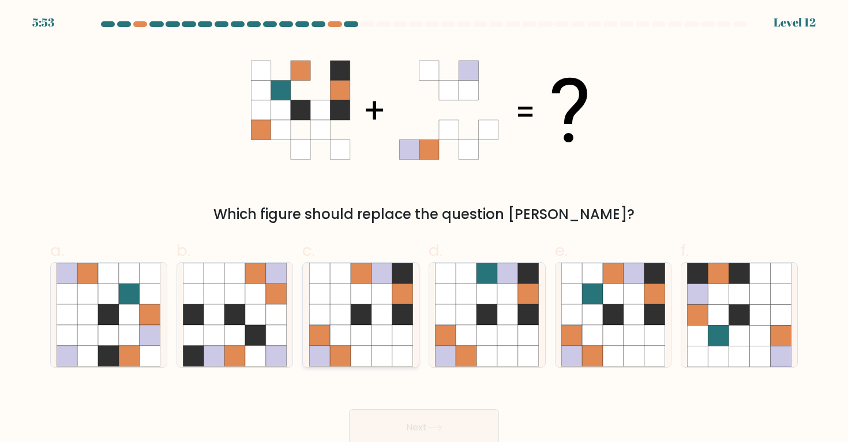
click at [390, 321] on icon at bounding box center [381, 315] width 21 height 21
click at [424, 229] on input "c." at bounding box center [424, 224] width 1 height 7
radio input "true"
click at [392, 438] on button "Next" at bounding box center [424, 427] width 150 height 37
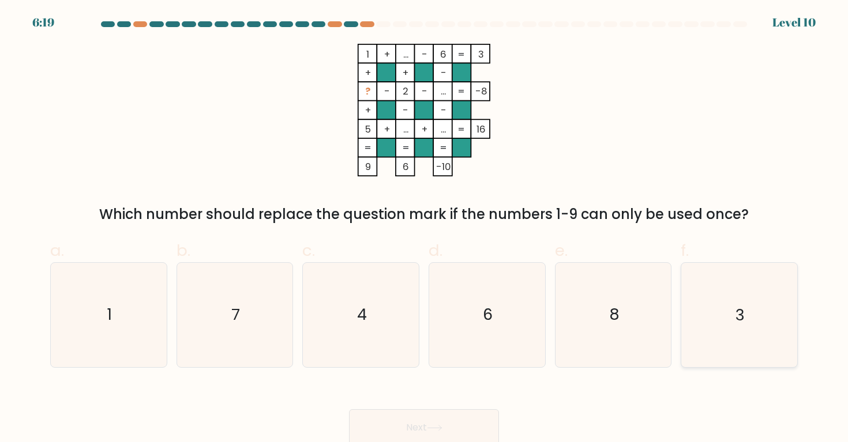
click at [729, 309] on icon "3" at bounding box center [739, 315] width 104 height 104
click at [424, 229] on input "f. 3" at bounding box center [424, 224] width 1 height 7
radio input "true"
click at [419, 415] on button "Next" at bounding box center [424, 427] width 150 height 37
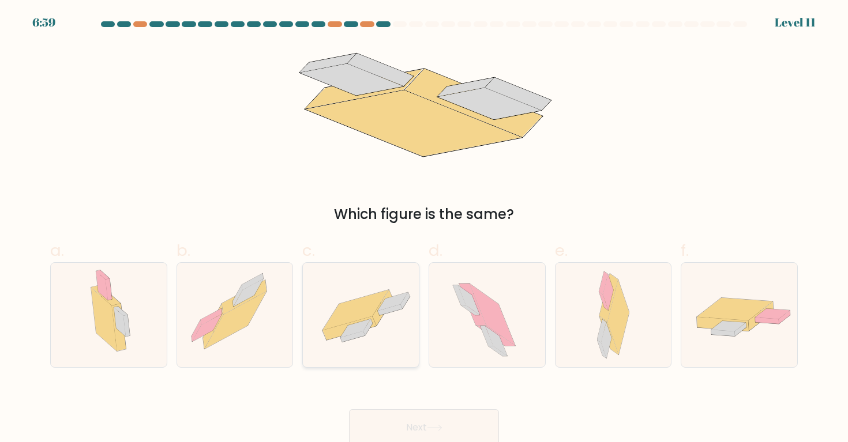
click at [356, 297] on icon at bounding box center [361, 315] width 116 height 80
click at [424, 229] on input "c." at bounding box center [424, 224] width 1 height 7
radio input "true"
click at [408, 419] on button "Next" at bounding box center [424, 427] width 150 height 37
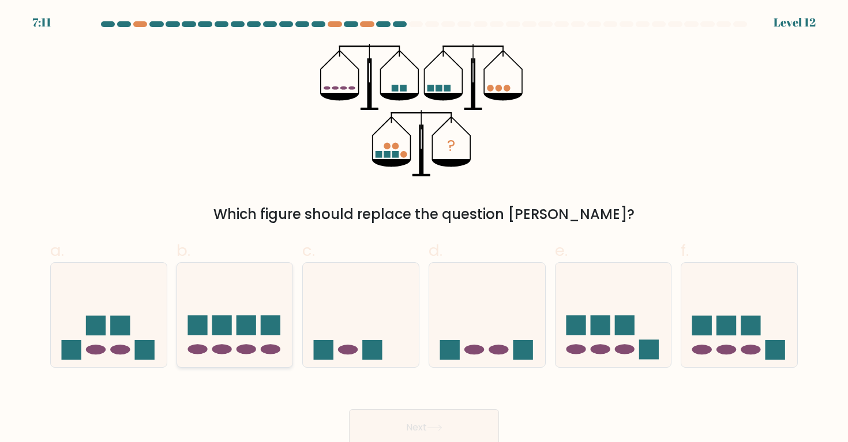
click at [268, 340] on icon at bounding box center [235, 315] width 116 height 96
click at [424, 229] on input "b." at bounding box center [424, 224] width 1 height 7
radio input "true"
click at [450, 425] on button "Next" at bounding box center [424, 427] width 150 height 37
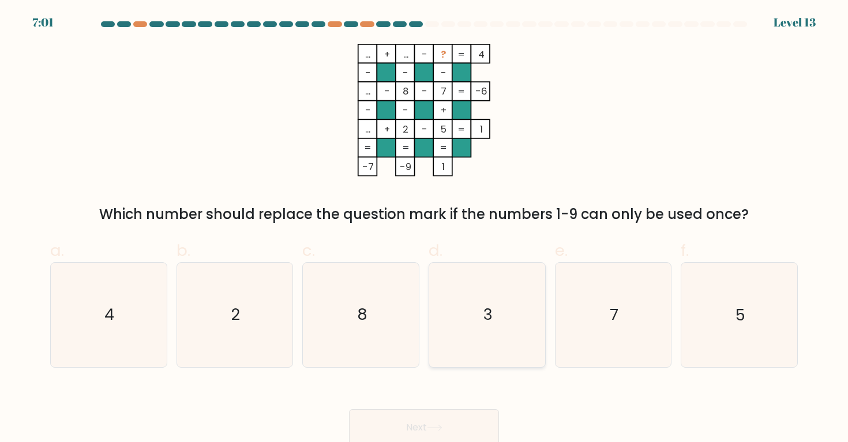
click at [522, 345] on icon "3" at bounding box center [487, 315] width 104 height 104
click at [424, 229] on input "d. 3" at bounding box center [424, 224] width 1 height 7
radio input "true"
click at [434, 422] on button "Next" at bounding box center [424, 427] width 150 height 37
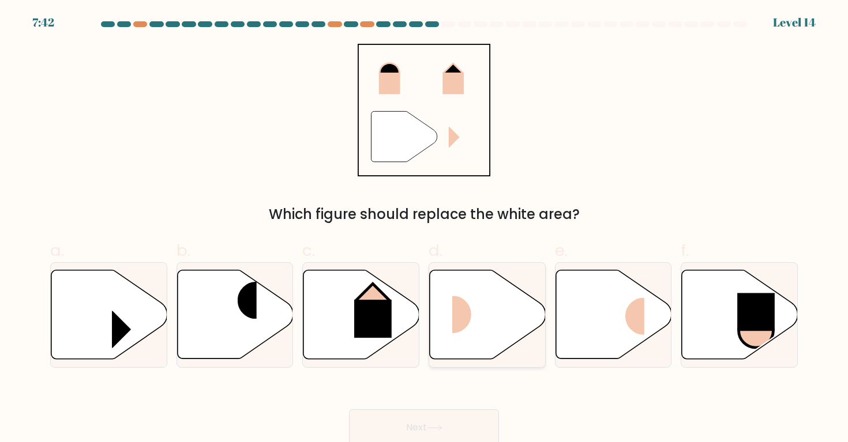
click at [472, 298] on rect at bounding box center [471, 314] width 39 height 37
click at [424, 229] on input "d." at bounding box center [424, 224] width 1 height 7
radio input "true"
click at [442, 416] on button "Next" at bounding box center [424, 427] width 150 height 37
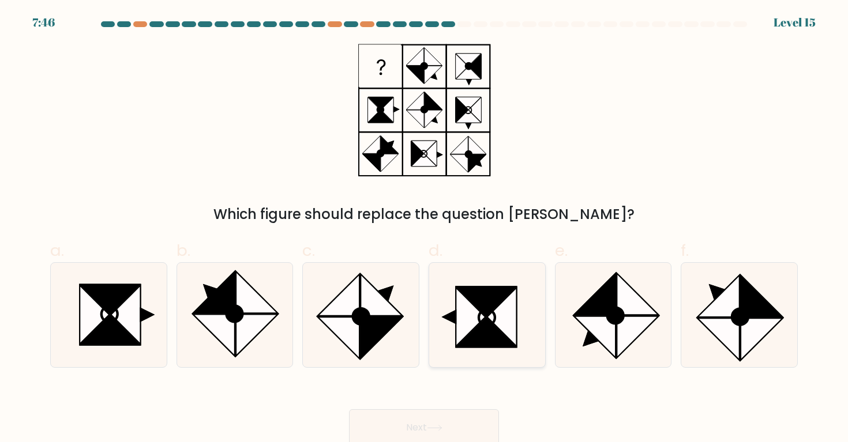
click at [486, 322] on icon at bounding box center [486, 332] width 59 height 29
click at [424, 229] on input "d." at bounding box center [424, 224] width 1 height 7
radio input "true"
click at [392, 418] on button "Next" at bounding box center [424, 427] width 150 height 37
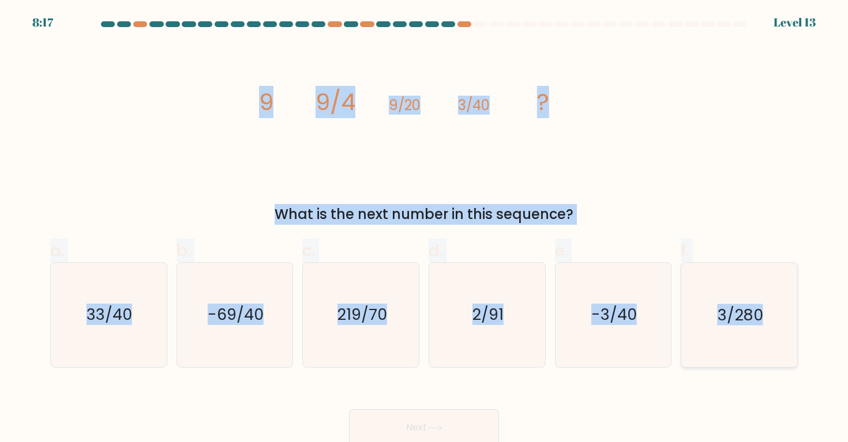
drag, startPoint x: 247, startPoint y: 102, endPoint x: 760, endPoint y: 321, distance: 557.6
click at [760, 321] on form at bounding box center [424, 233] width 848 height 425
copy form "9 9/4 9/20 3/40 ? What is the next number in this sequence? a. 33/40 b. -69/40 …"
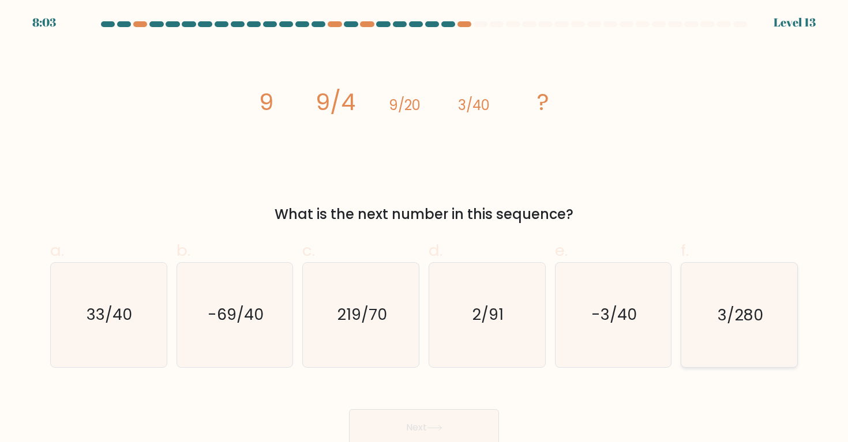
click at [719, 318] on text "3/280" at bounding box center [740, 315] width 46 height 21
click at [424, 229] on input "f. 3/280" at bounding box center [424, 224] width 1 height 7
radio input "true"
click at [470, 414] on button "Next" at bounding box center [424, 427] width 150 height 37
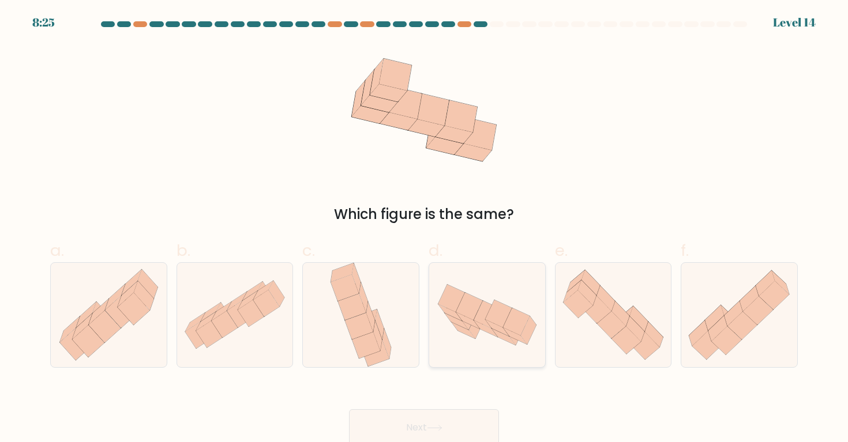
click at [471, 362] on div at bounding box center [487, 314] width 117 height 105
click at [424, 229] on input "d." at bounding box center [424, 224] width 1 height 7
radio input "true"
click at [427, 417] on button "Next" at bounding box center [424, 427] width 150 height 37
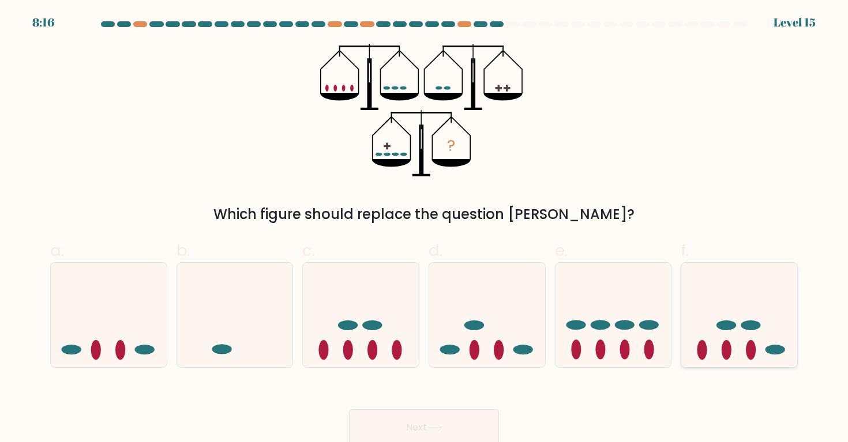
click at [697, 344] on icon at bounding box center [739, 315] width 116 height 96
click at [424, 229] on input "f." at bounding box center [424, 224] width 1 height 7
radio input "true"
click at [469, 423] on button "Next" at bounding box center [424, 427] width 150 height 37
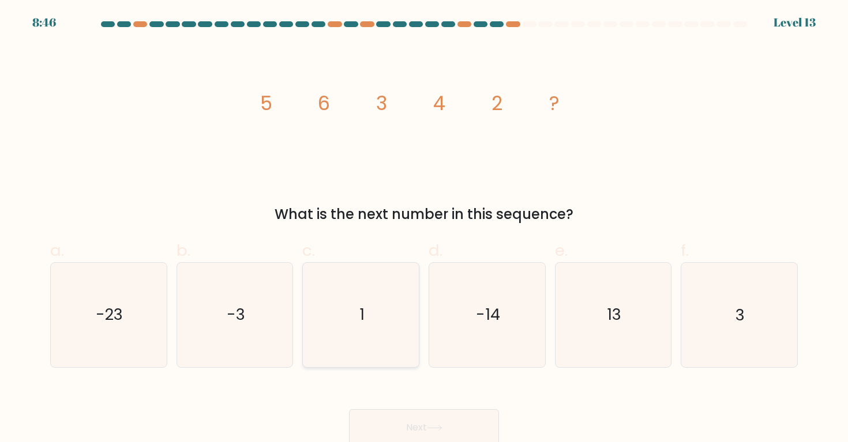
click at [355, 300] on icon "1" at bounding box center [361, 315] width 104 height 104
click at [424, 229] on input "c. 1" at bounding box center [424, 224] width 1 height 7
radio input "true"
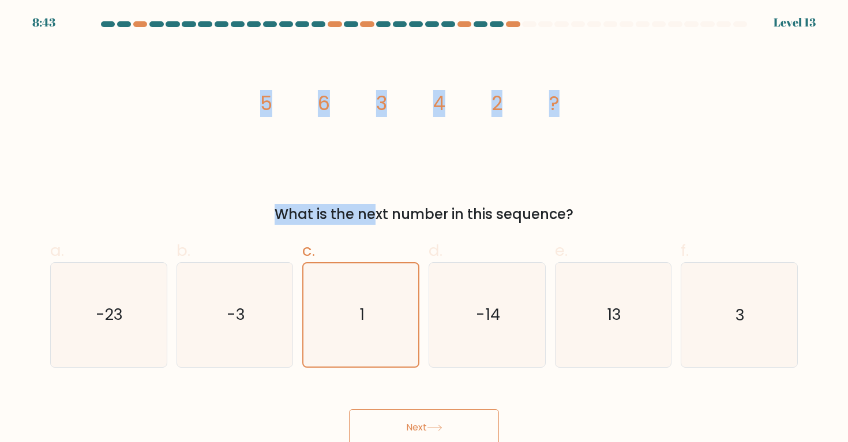
drag, startPoint x: 254, startPoint y: 101, endPoint x: 550, endPoint y: 186, distance: 307.2
click at [550, 186] on div "image/svg+xml 5 6 3 4 2 ? What is the next number in this sequence?" at bounding box center [423, 134] width 761 height 181
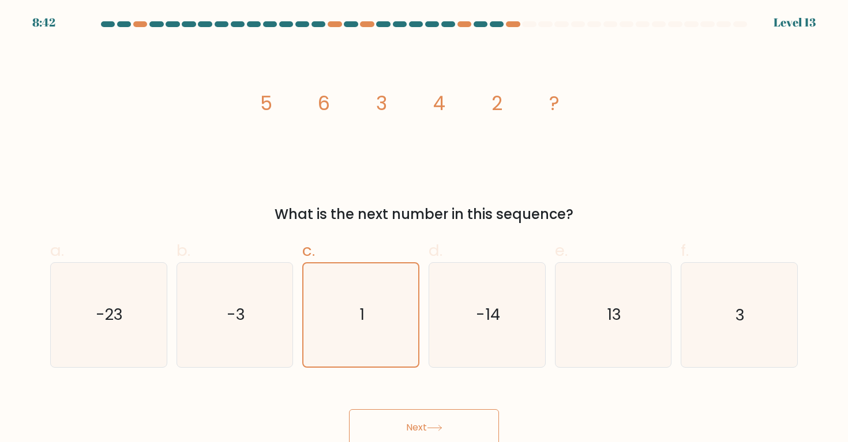
click at [550, 186] on div "image/svg+xml 5 6 3 4 2 ? What is the next number in this sequence?" at bounding box center [423, 134] width 761 height 181
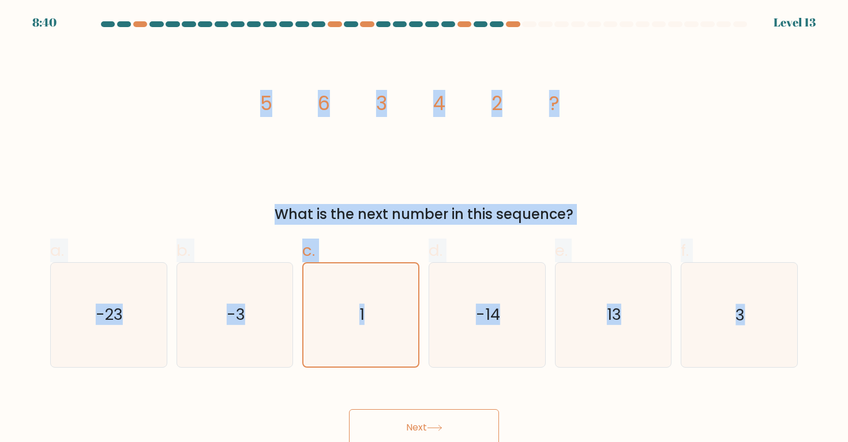
drag, startPoint x: 204, startPoint y: 103, endPoint x: 780, endPoint y: 385, distance: 640.7
click at [780, 385] on form at bounding box center [424, 233] width 848 height 425
copy form "5 6 3 4 2 ? What is the next number in this sequence? a. -23 b. -3 c. 1 d. -14 …"
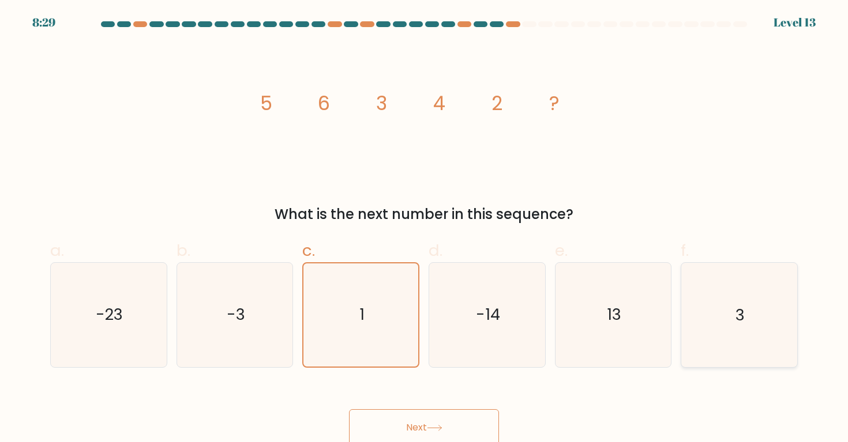
click at [720, 290] on icon "3" at bounding box center [739, 315] width 104 height 104
click at [424, 229] on input "f. 3" at bounding box center [424, 224] width 1 height 7
radio input "true"
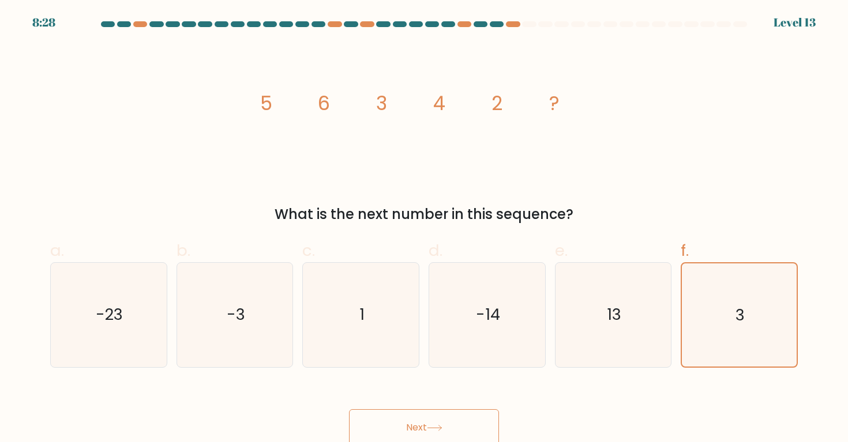
click at [474, 411] on button "Next" at bounding box center [424, 427] width 150 height 37
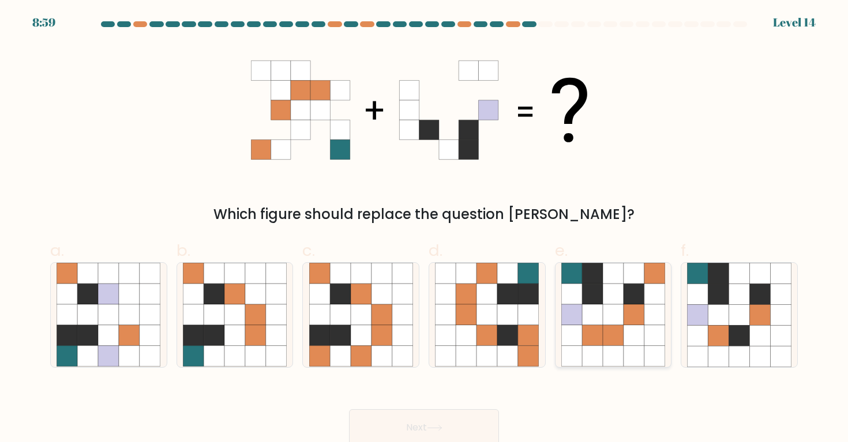
click at [605, 305] on icon at bounding box center [613, 315] width 21 height 21
click at [424, 229] on input "e." at bounding box center [424, 224] width 1 height 7
radio input "true"
click at [445, 419] on button "Next" at bounding box center [424, 427] width 150 height 37
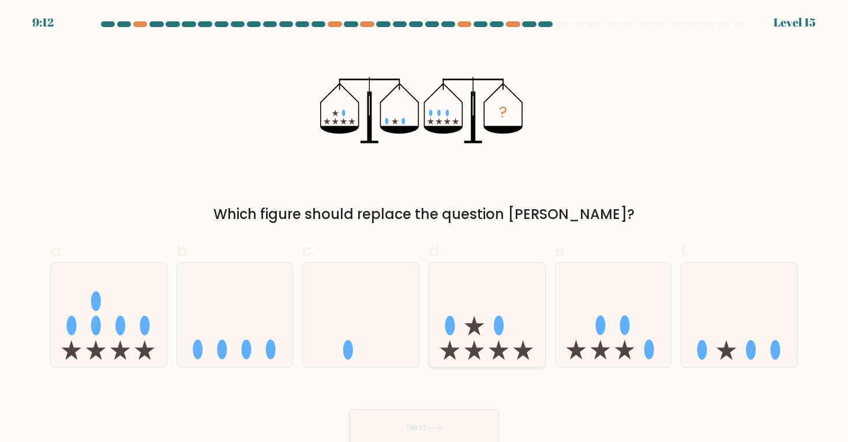
click at [463, 290] on icon at bounding box center [487, 315] width 116 height 96
click at [424, 229] on input "d." at bounding box center [424, 224] width 1 height 7
radio input "true"
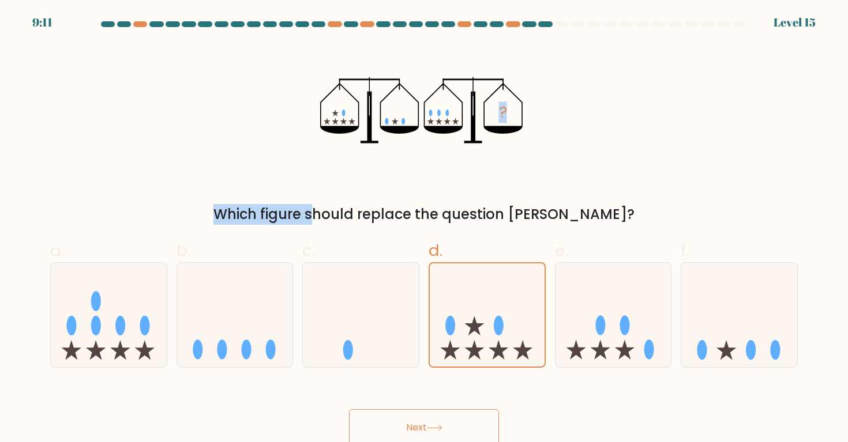
drag, startPoint x: 275, startPoint y: 58, endPoint x: 468, endPoint y: 190, distance: 233.9
click at [468, 190] on div "? Which figure should replace the question mark?" at bounding box center [423, 134] width 761 height 181
click at [468, 185] on div "? Which figure should replace the question mark?" at bounding box center [423, 134] width 761 height 181
drag, startPoint x: 333, startPoint y: 112, endPoint x: 391, endPoint y: 130, distance: 60.6
click at [391, 130] on icon "?" at bounding box center [424, 110] width 208 height 133
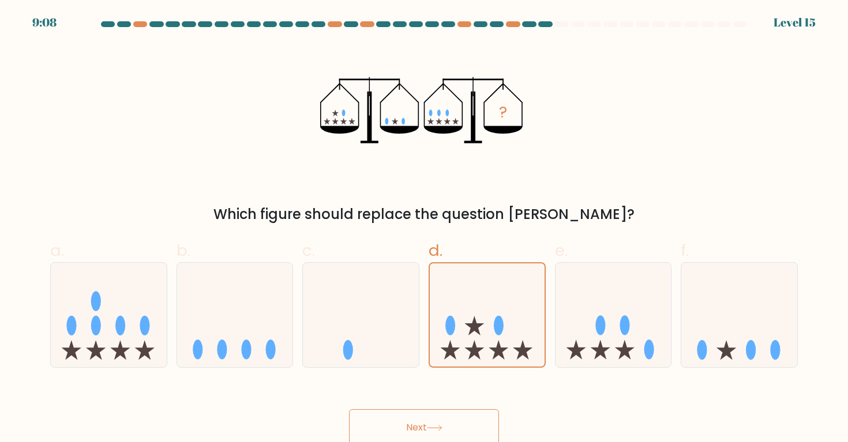
click at [534, 110] on div "? Which figure should replace the question mark?" at bounding box center [423, 134] width 761 height 181
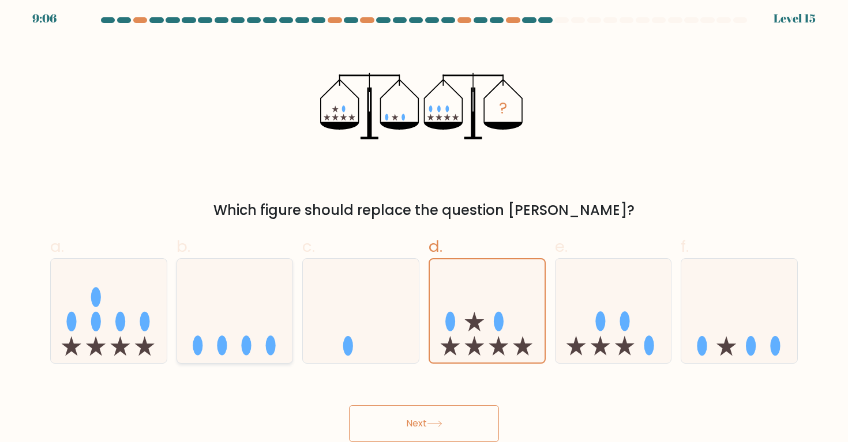
scroll to position [3, 0]
click at [98, 314] on ellipse at bounding box center [96, 323] width 10 height 20
click at [424, 225] on input "a." at bounding box center [424, 221] width 1 height 7
radio input "true"
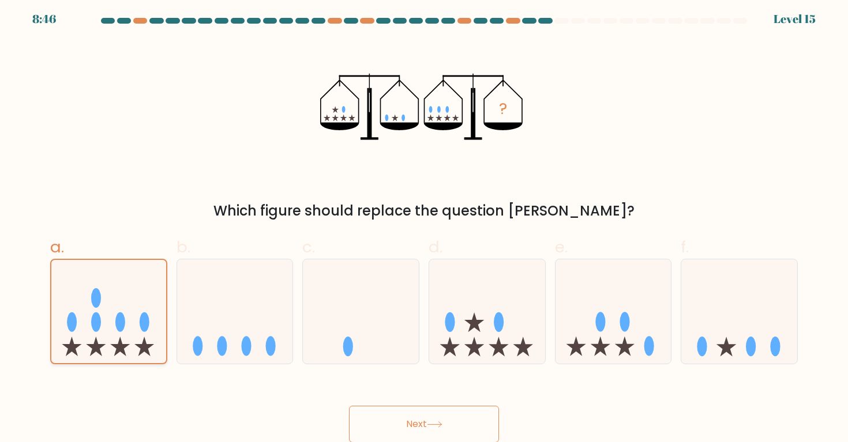
click at [129, 317] on icon at bounding box center [108, 311] width 115 height 95
click at [424, 225] on input "a." at bounding box center [424, 221] width 1 height 7
click at [368, 416] on button "Next" at bounding box center [424, 424] width 150 height 37
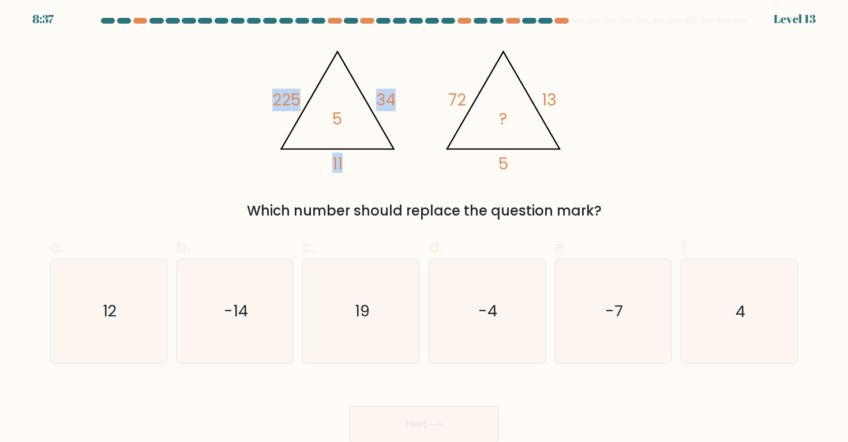
drag, startPoint x: 334, startPoint y: 118, endPoint x: 345, endPoint y: 118, distance: 11.0
click at [345, 118] on icon "@import url('https://fonts.googleapis.com/css?family=Abril+Fatface:400,100,100i…" at bounding box center [423, 106] width 305 height 133
drag, startPoint x: 438, startPoint y: 100, endPoint x: 518, endPoint y: 136, distance: 87.8
click at [524, 136] on icon "@import url('https://fonts.googleapis.com/css?family=Abril+Fatface:400,100,100i…" at bounding box center [423, 106] width 305 height 133
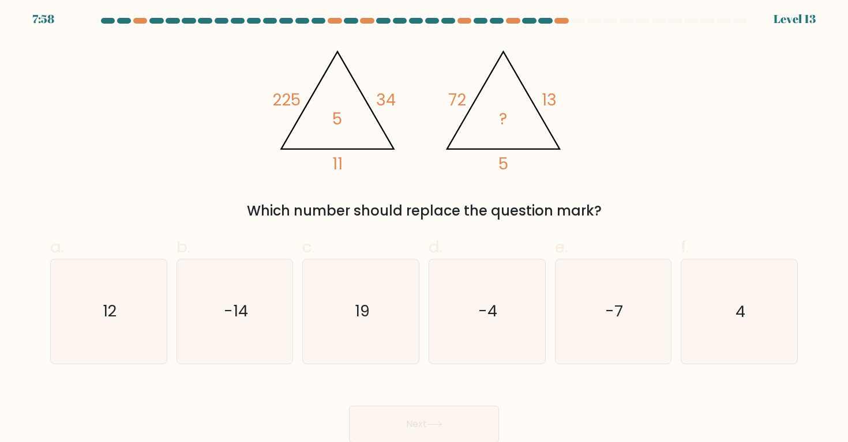
click at [518, 136] on icon "@import url('https://fonts.googleapis.com/css?family=Abril+Fatface:400,100,100i…" at bounding box center [423, 106] width 305 height 133
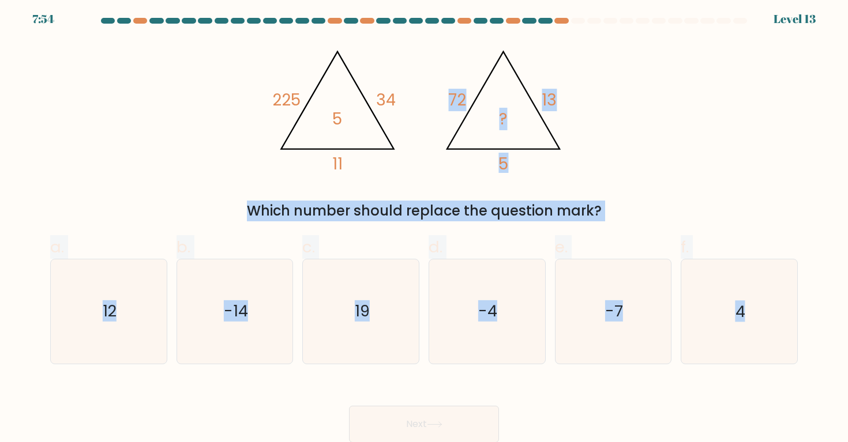
drag, startPoint x: 450, startPoint y: 96, endPoint x: 745, endPoint y: 424, distance: 441.1
click at [745, 424] on form at bounding box center [424, 230] width 848 height 425
copy form "72 13 5 ? Which number should replace the question mark? a. 12 b. -14 c. 19 d. …"
click at [469, 338] on icon "-4" at bounding box center [487, 312] width 104 height 104
click at [424, 225] on input "d. -4" at bounding box center [424, 221] width 1 height 7
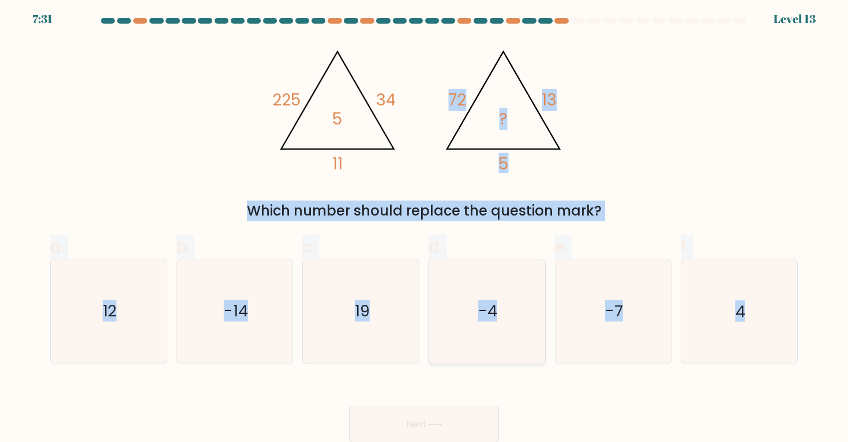
radio input "true"
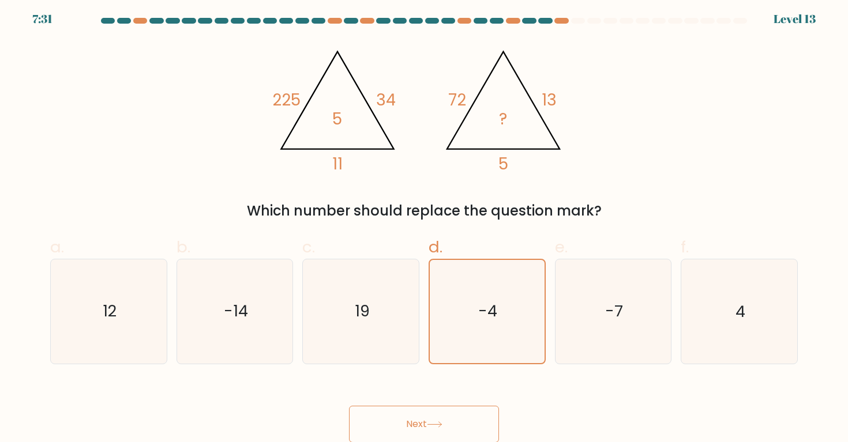
click at [442, 426] on icon at bounding box center [435, 425] width 16 height 6
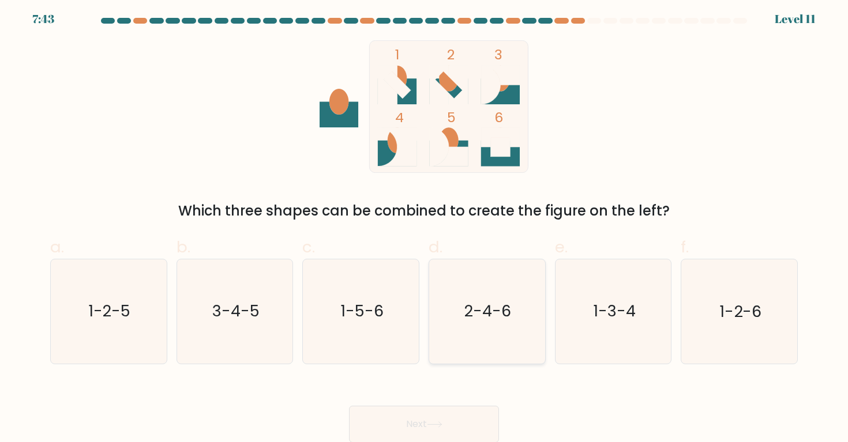
click at [458, 325] on icon "2-4-6" at bounding box center [487, 312] width 104 height 104
click at [424, 225] on input "d. 2-4-6" at bounding box center [424, 221] width 1 height 7
radio input "true"
click at [564, 324] on icon "1-3-4" at bounding box center [613, 312] width 104 height 104
click at [424, 225] on input "e. 1-3-4" at bounding box center [424, 221] width 1 height 7
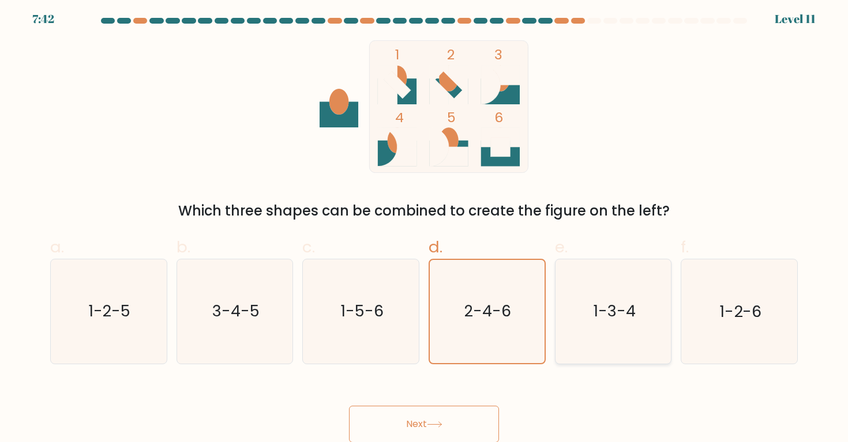
radio input "true"
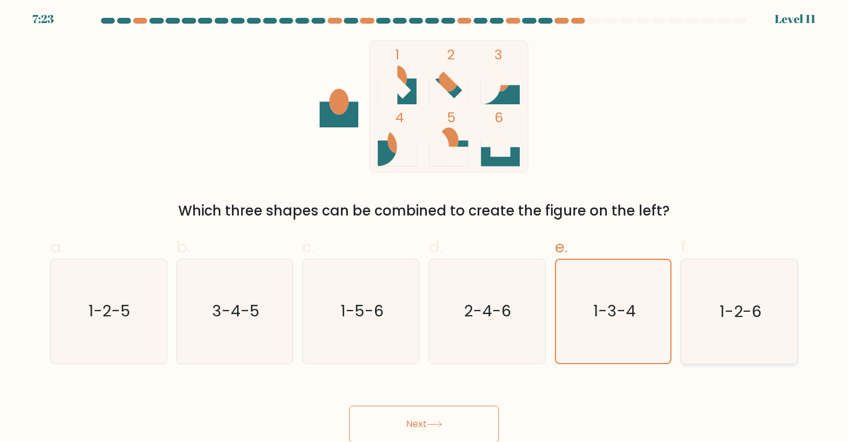
click at [743, 354] on icon "1-2-6" at bounding box center [739, 312] width 104 height 104
click at [424, 225] on input "f. 1-2-6" at bounding box center [424, 221] width 1 height 7
radio input "true"
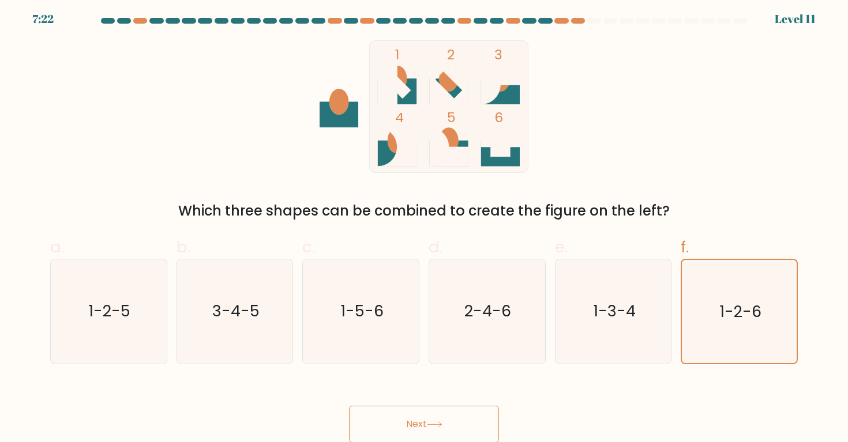
click at [431, 422] on icon at bounding box center [435, 425] width 16 height 6
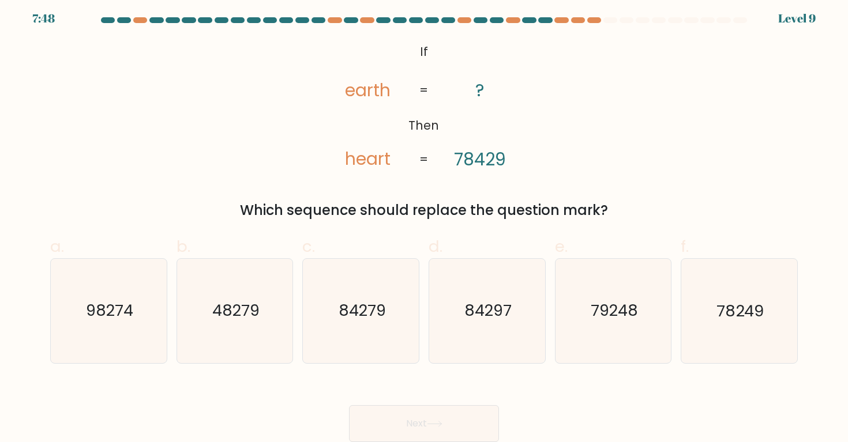
scroll to position [3, 0]
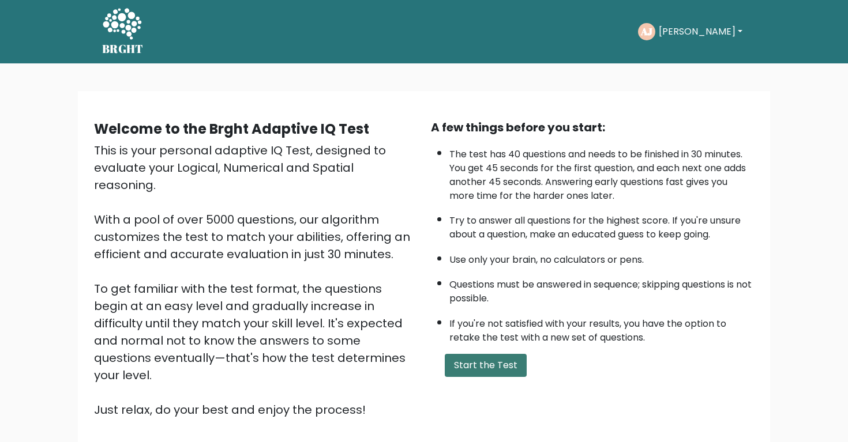
click at [475, 375] on button "Start the Test" at bounding box center [486, 365] width 82 height 23
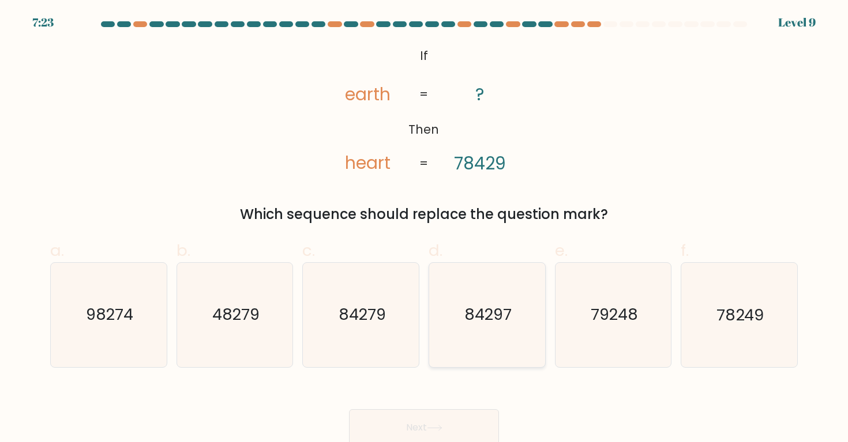
click at [463, 310] on icon "84297" at bounding box center [487, 315] width 104 height 104
click at [424, 229] on input "d. 84297" at bounding box center [424, 224] width 1 height 7
radio input "true"
click at [417, 424] on button "Next" at bounding box center [424, 427] width 150 height 37
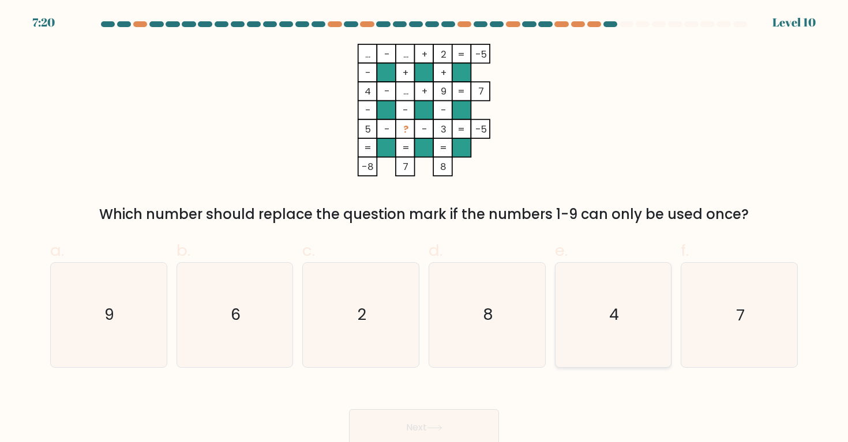
click at [578, 326] on icon "4" at bounding box center [613, 315] width 104 height 104
click at [424, 229] on input "e. 4" at bounding box center [424, 224] width 1 height 7
radio input "true"
click at [420, 413] on button "Next" at bounding box center [424, 427] width 150 height 37
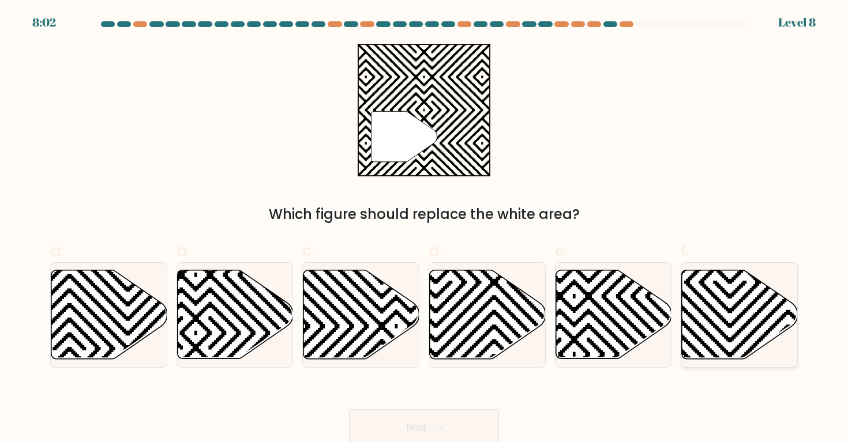
click at [721, 284] on icon at bounding box center [740, 314] width 116 height 89
click at [424, 229] on input "f." at bounding box center [424, 224] width 1 height 7
radio input "true"
click at [362, 322] on icon at bounding box center [397, 269] width 234 height 234
click at [424, 229] on input "c." at bounding box center [424, 224] width 1 height 7
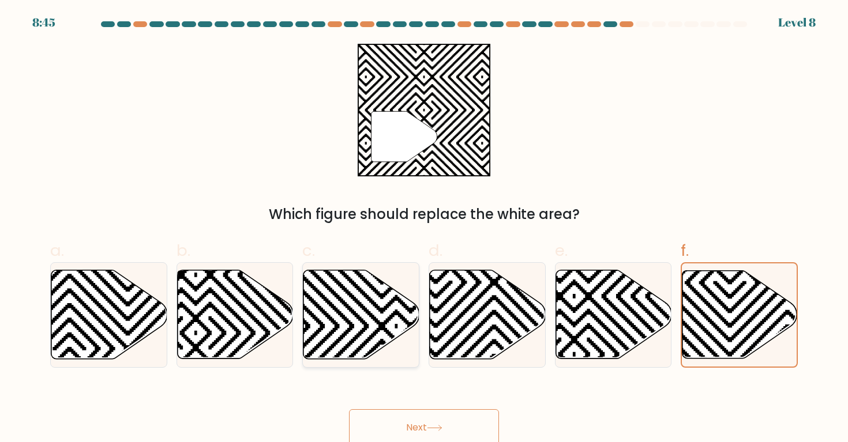
radio input "true"
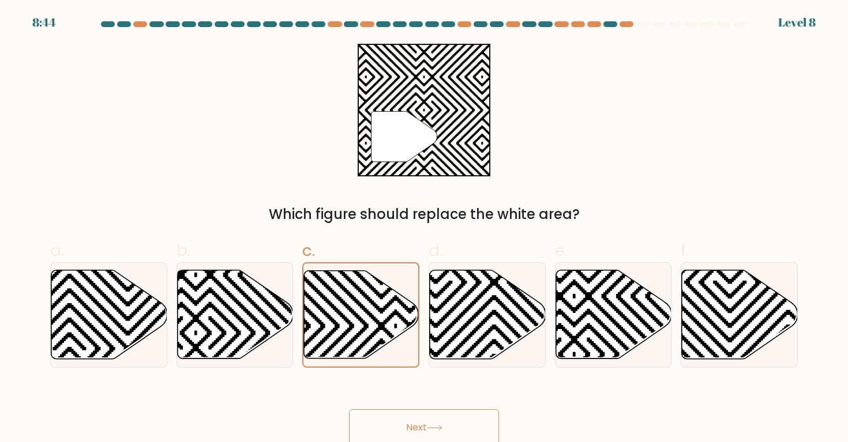
click at [392, 426] on button "Next" at bounding box center [424, 427] width 150 height 37
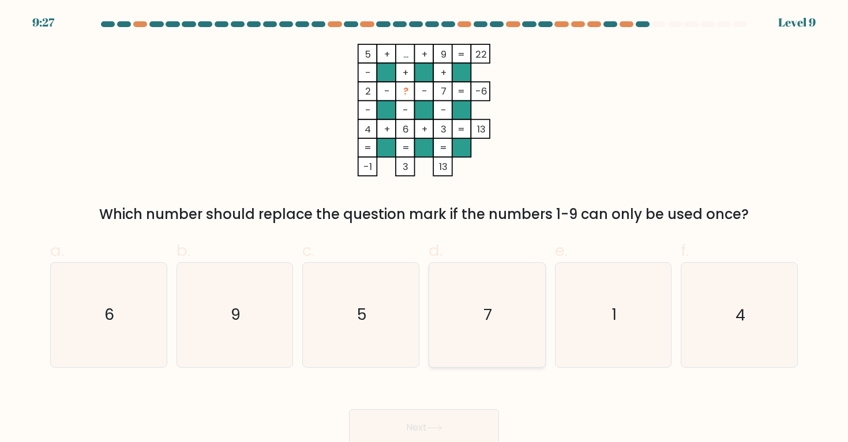
click at [492, 321] on text "7" at bounding box center [488, 315] width 9 height 21
click at [424, 229] on input "d. 7" at bounding box center [424, 224] width 1 height 7
radio input "true"
click at [379, 324] on icon "5" at bounding box center [361, 315] width 104 height 104
click at [424, 229] on input "c. 5" at bounding box center [424, 224] width 1 height 7
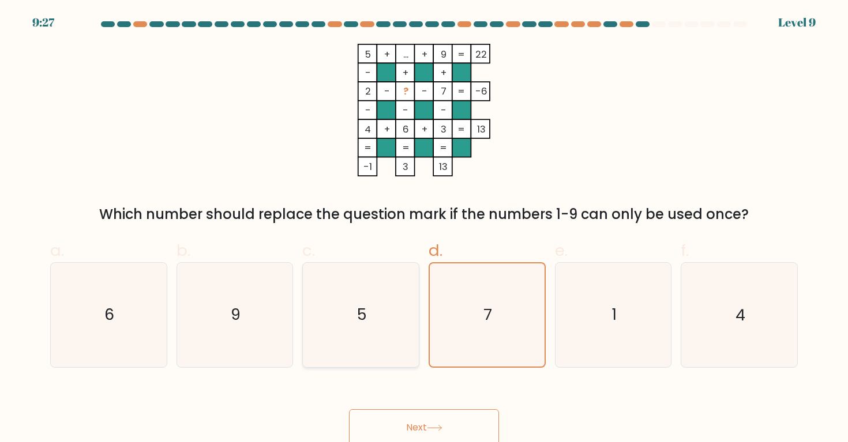
radio input "true"
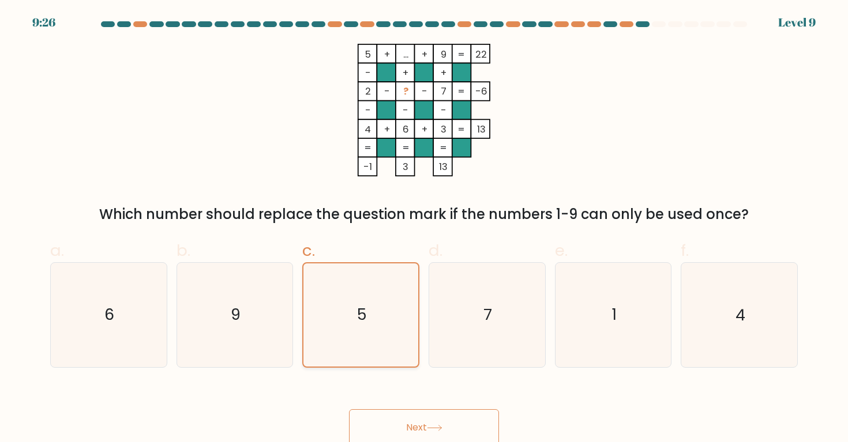
click at [310, 328] on icon "5" at bounding box center [361, 315] width 103 height 103
click at [424, 229] on input "c. 5" at bounding box center [424, 224] width 1 height 7
click at [388, 419] on button "Next" at bounding box center [424, 427] width 150 height 37
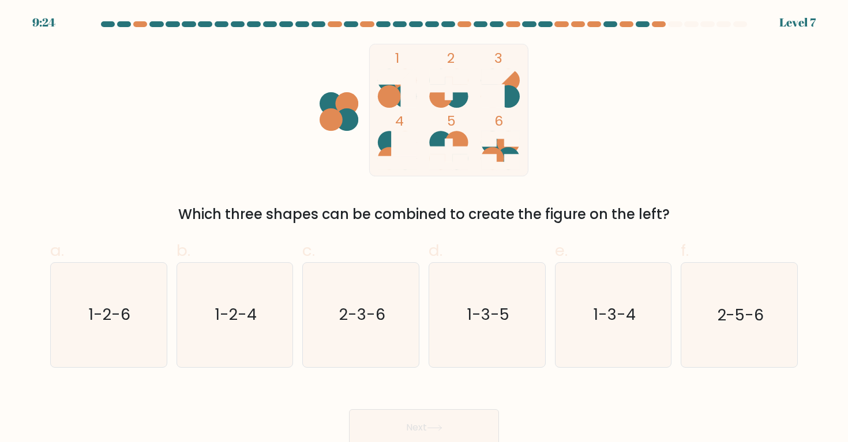
click at [495, 311] on text "1-3-5" at bounding box center [488, 315] width 43 height 21
click at [424, 229] on input "d. 1-3-5" at bounding box center [424, 224] width 1 height 7
radio input "true"
click at [412, 414] on button "Next" at bounding box center [424, 427] width 150 height 37
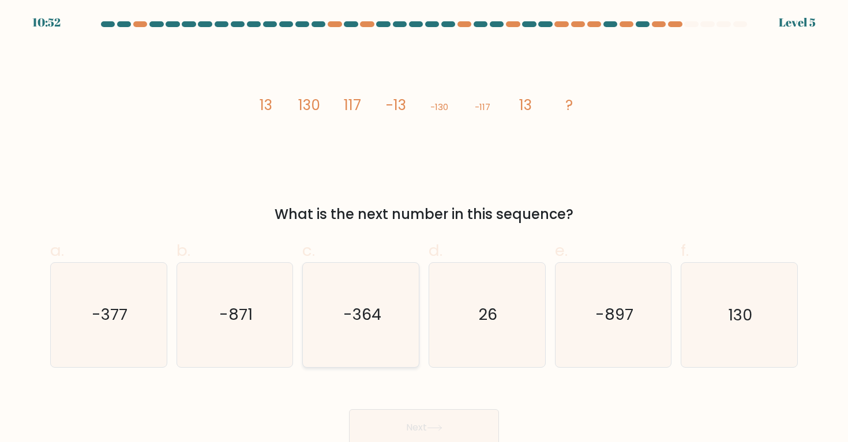
click at [376, 307] on text "-364" at bounding box center [362, 315] width 38 height 21
click at [424, 229] on input "c. -364" at bounding box center [424, 224] width 1 height 7
radio input "true"
click at [200, 275] on icon "-871" at bounding box center [235, 315] width 104 height 104
click at [424, 229] on input "b. -871" at bounding box center [424, 224] width 1 height 7
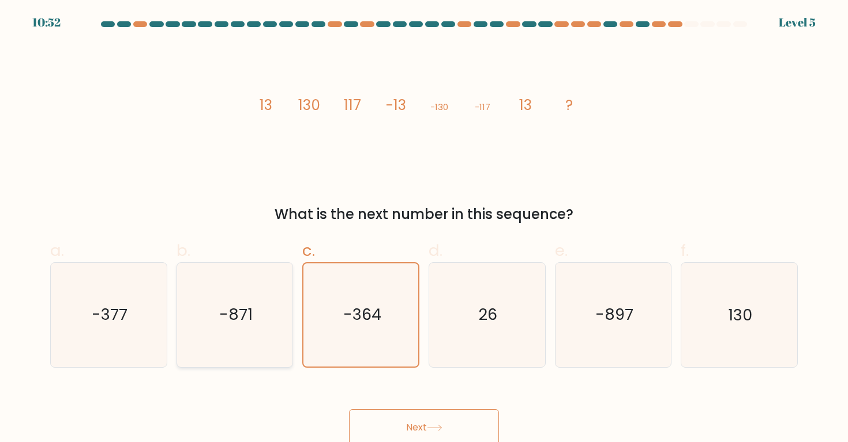
radio input "true"
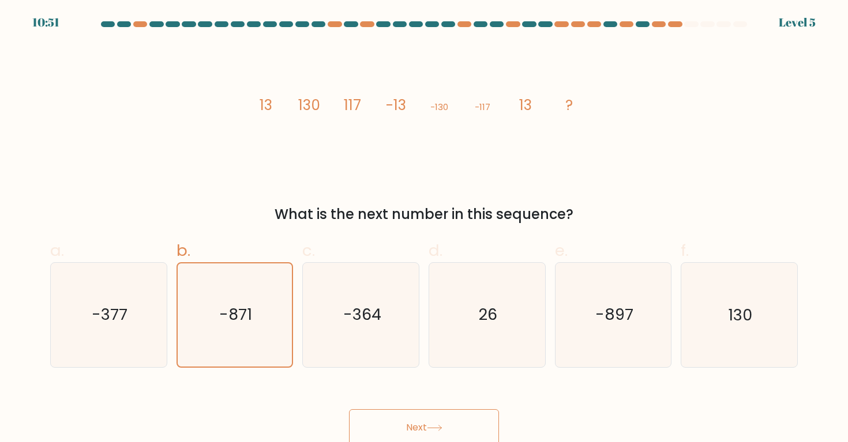
click at [400, 404] on div "Next" at bounding box center [423, 414] width 761 height 65
click at [400, 414] on button "Next" at bounding box center [424, 427] width 150 height 37
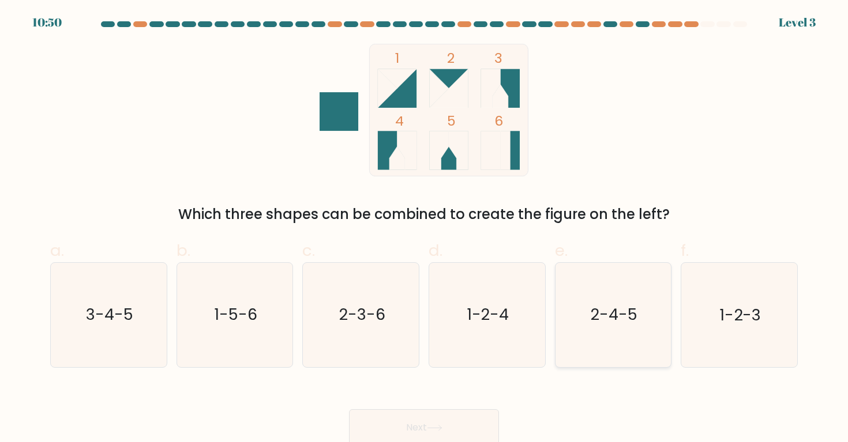
click at [602, 315] on text "2-4-5" at bounding box center [614, 315] width 47 height 21
click at [424, 229] on input "e. 2-4-5" at bounding box center [424, 224] width 1 height 7
radio input "true"
click at [443, 420] on button "Next" at bounding box center [424, 427] width 150 height 37
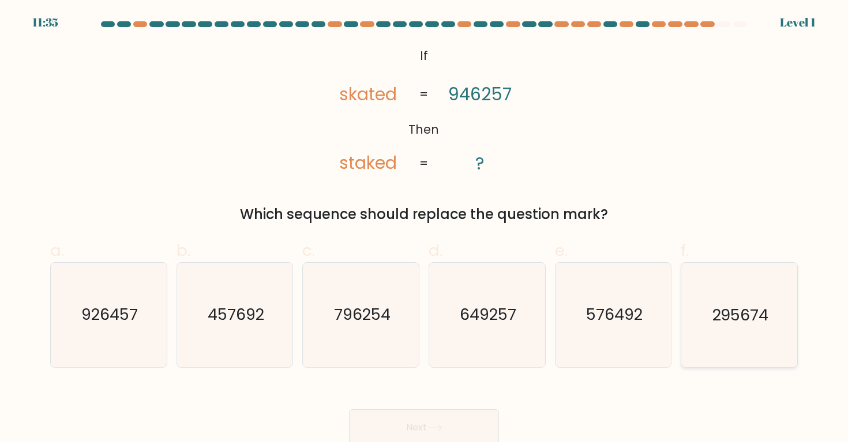
click at [764, 306] on text "295674" at bounding box center [740, 315] width 57 height 21
click at [424, 229] on input "f. 295674" at bounding box center [424, 224] width 1 height 7
radio input "true"
click at [426, 405] on div "Next" at bounding box center [423, 414] width 761 height 65
click at [426, 414] on button "Next" at bounding box center [424, 427] width 150 height 37
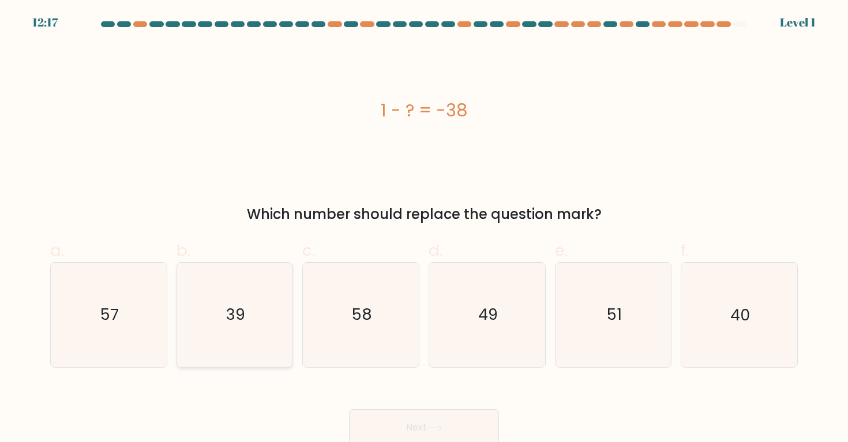
click at [268, 334] on icon "39" at bounding box center [235, 315] width 104 height 104
click at [424, 229] on input "b. 39" at bounding box center [424, 224] width 1 height 7
radio input "true"
click at [382, 416] on button "Next" at bounding box center [424, 427] width 150 height 37
click at [382, 336] on icon "58" at bounding box center [361, 315] width 104 height 104
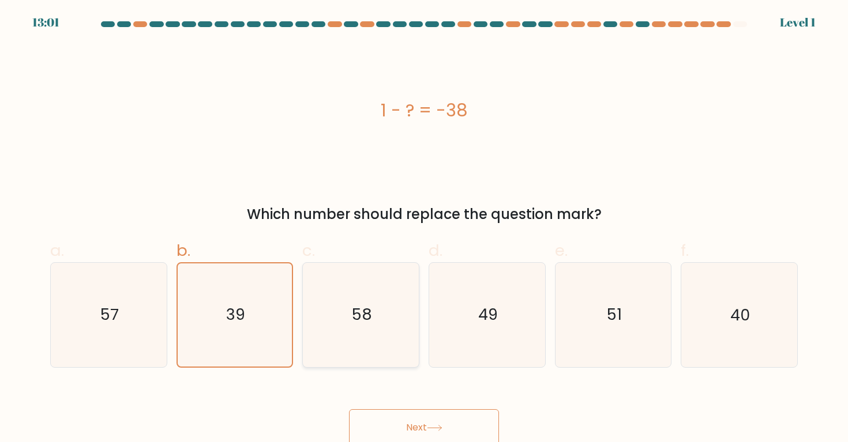
click at [424, 229] on input "c. 58" at bounding box center [424, 224] width 1 height 7
radio input "true"
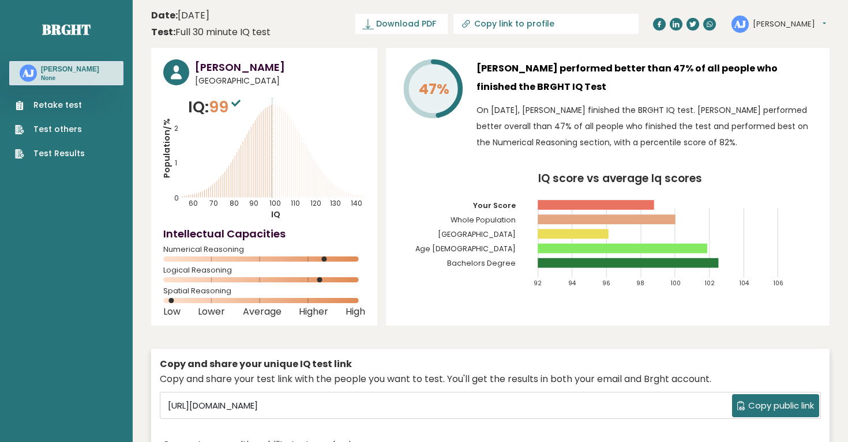
scroll to position [14, 0]
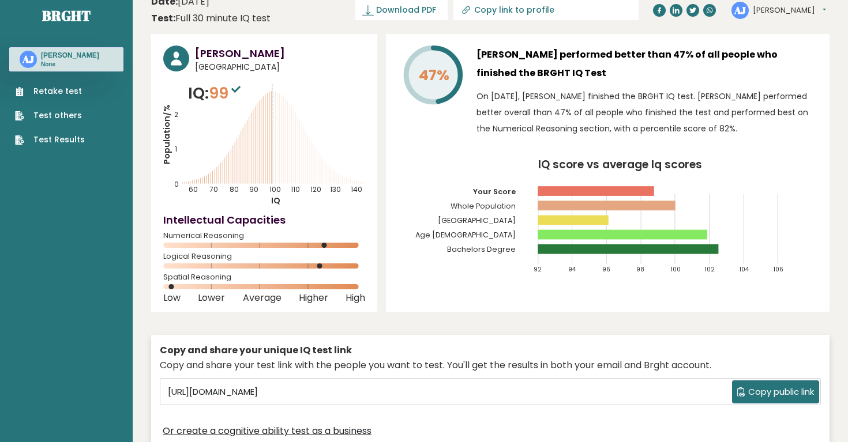
click at [77, 84] on div "Retake test Test others Test Results" at bounding box center [66, 109] width 114 height 74
click at [65, 92] on link "Retake test" at bounding box center [50, 91] width 70 height 12
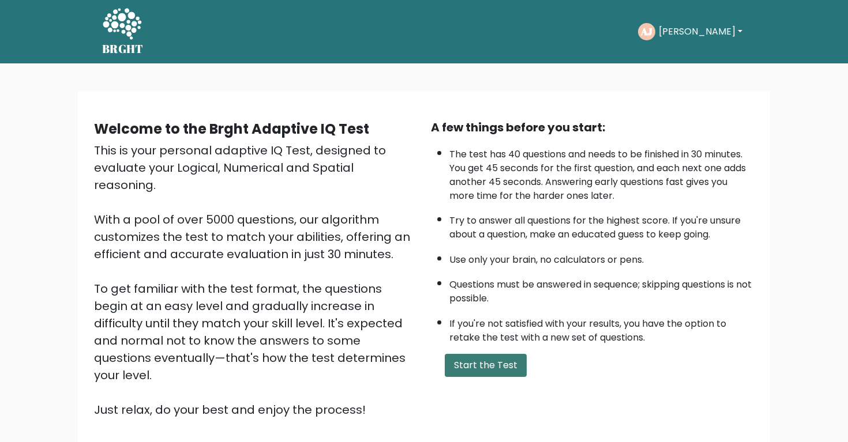
click at [473, 377] on button "Start the Test" at bounding box center [486, 365] width 82 height 23
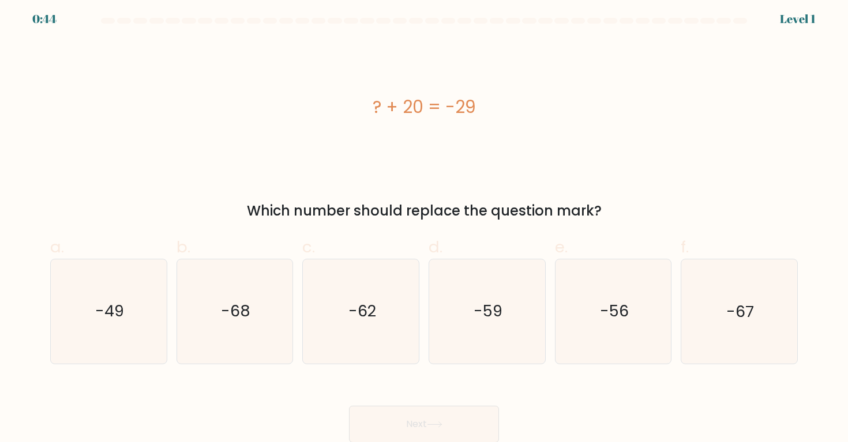
scroll to position [3, 0]
click at [119, 320] on text "-49" at bounding box center [109, 312] width 29 height 21
click at [424, 226] on input "a. -49" at bounding box center [424, 222] width 1 height 7
radio input "true"
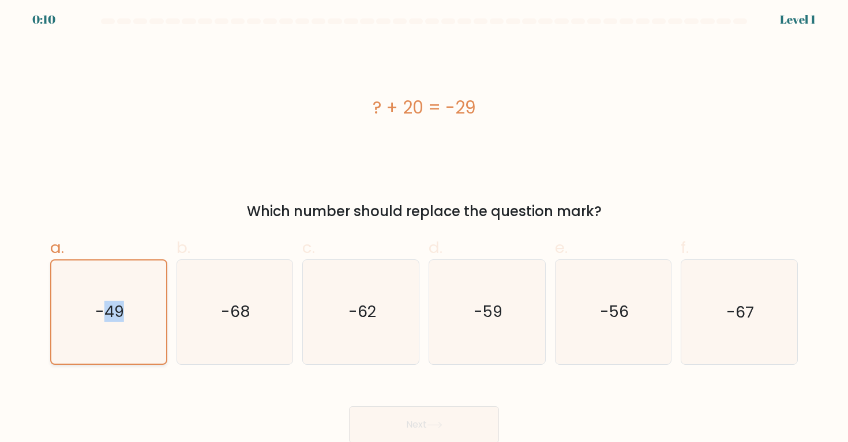
click at [119, 320] on text "-49" at bounding box center [109, 312] width 29 height 21
click at [424, 226] on input "a. -49" at bounding box center [424, 222] width 1 height 7
click at [393, 419] on button "Next" at bounding box center [424, 425] width 150 height 37
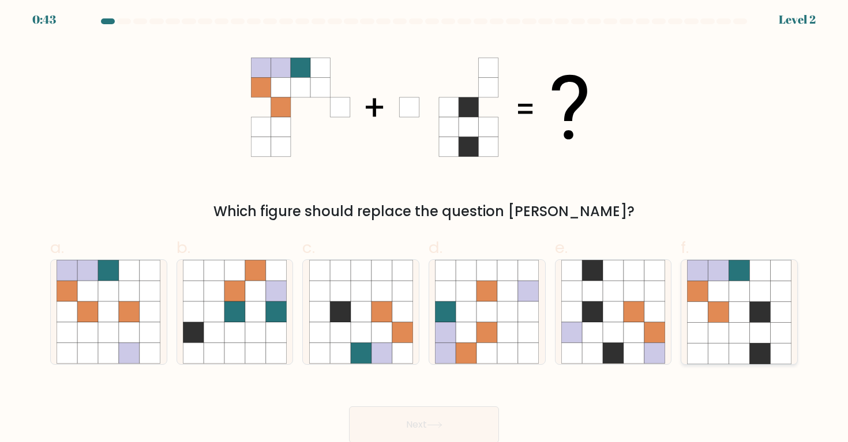
click at [732, 327] on icon at bounding box center [739, 332] width 21 height 21
click at [424, 226] on input "f." at bounding box center [424, 222] width 1 height 7
radio input "true"
click at [458, 421] on button "Next" at bounding box center [424, 425] width 150 height 37
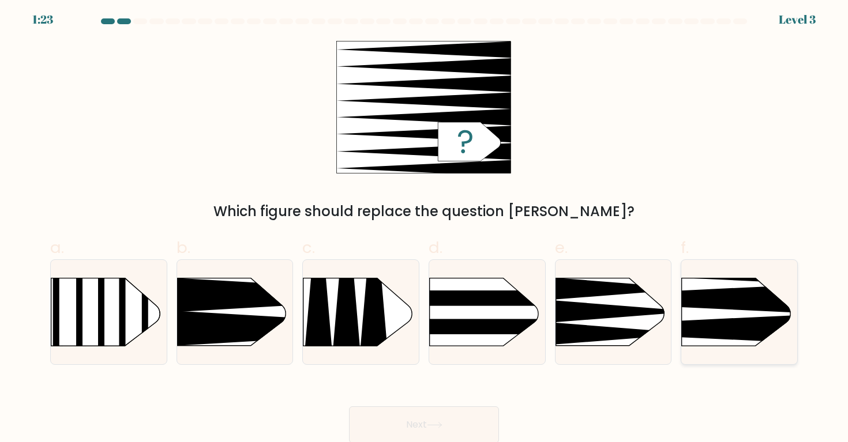
click at [703, 326] on icon at bounding box center [657, 329] width 302 height 29
click at [424, 226] on input "f." at bounding box center [424, 222] width 1 height 7
radio input "true"
click at [403, 418] on button "Next" at bounding box center [424, 425] width 150 height 37
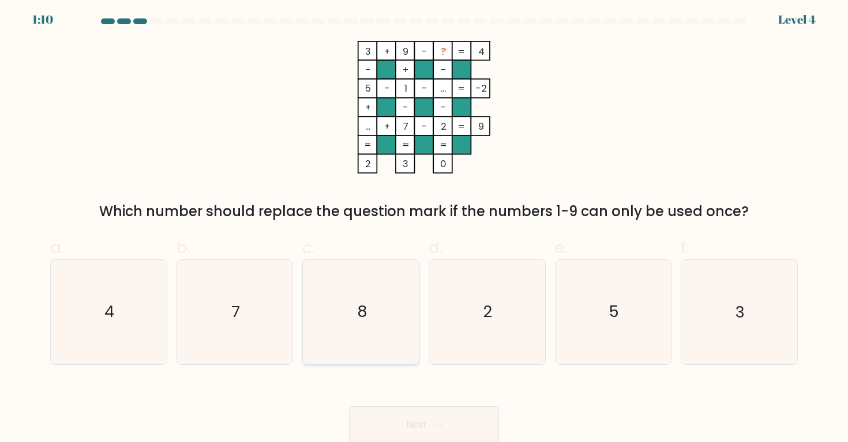
click at [360, 288] on icon "8" at bounding box center [361, 312] width 104 height 104
click at [424, 226] on input "c. 8" at bounding box center [424, 222] width 1 height 7
radio input "true"
click at [422, 425] on button "Next" at bounding box center [424, 425] width 150 height 37
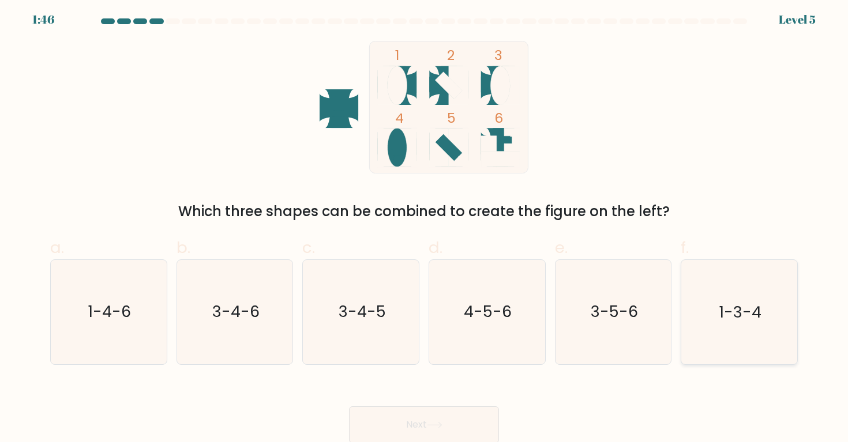
click at [762, 305] on icon "1-3-4" at bounding box center [739, 312] width 104 height 104
click at [424, 226] on input "f. 1-3-4" at bounding box center [424, 222] width 1 height 7
radio input "true"
click at [427, 414] on button "Next" at bounding box center [424, 425] width 150 height 37
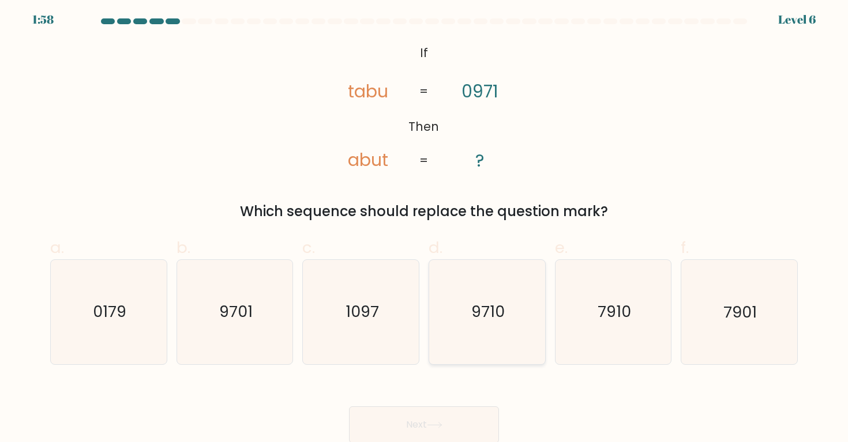
click at [497, 315] on text "9710" at bounding box center [487, 312] width 33 height 21
click at [424, 226] on input "d. 9710" at bounding box center [424, 222] width 1 height 7
radio input "true"
click at [419, 419] on button "Next" at bounding box center [424, 425] width 150 height 37
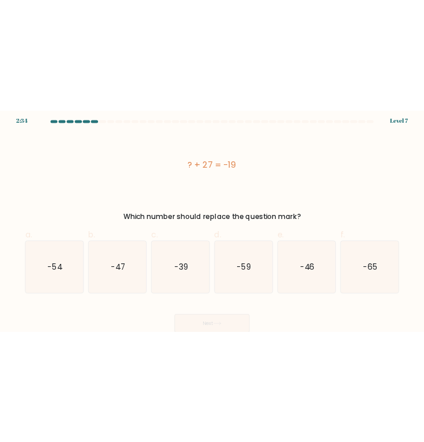
scroll to position [0, 0]
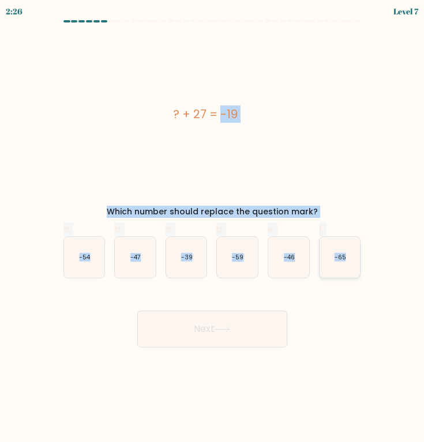
drag, startPoint x: 174, startPoint y: 114, endPoint x: 345, endPoint y: 257, distance: 223.6
click at [345, 257] on form "a." at bounding box center [212, 184] width 424 height 328
copy form "? + 27 = -19 Which number should replace the question mark? a. -54 b. -47 c. -3…"
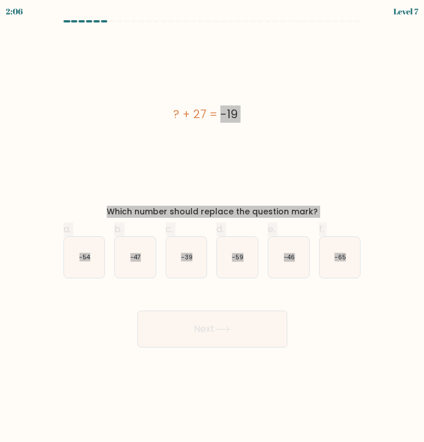
click at [151, 260] on icon "-47" at bounding box center [135, 257] width 41 height 41
click at [212, 229] on input "b. -47" at bounding box center [212, 224] width 1 height 7
radio input "true"
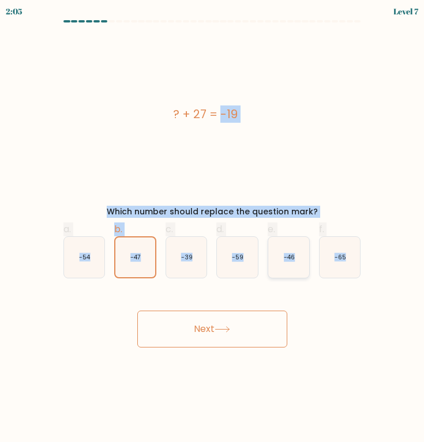
click at [284, 263] on icon "-46" at bounding box center [288, 257] width 41 height 41
click at [213, 229] on input "e. -46" at bounding box center [212, 224] width 1 height 7
radio input "true"
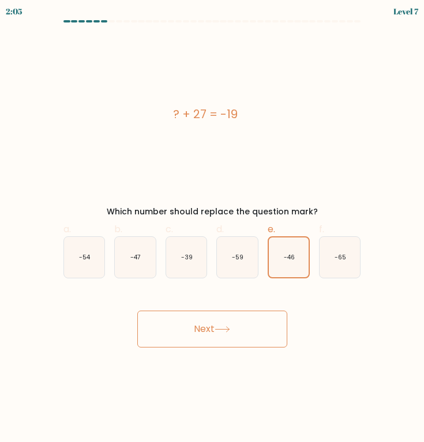
click at [219, 329] on icon at bounding box center [222, 329] width 14 height 5
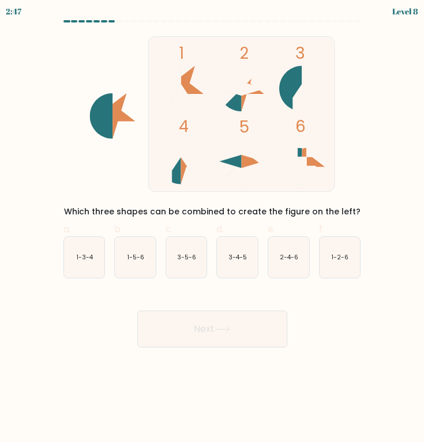
drag, startPoint x: 174, startPoint y: 72, endPoint x: 205, endPoint y: 85, distance: 33.6
click at [205, 85] on icon "1 2 3 4 5 6" at bounding box center [212, 114] width 302 height 156
click at [99, 263] on icon "1-3-4" at bounding box center [84, 257] width 41 height 41
click at [212, 229] on input "a. 1-3-4" at bounding box center [212, 224] width 1 height 7
radio input "true"
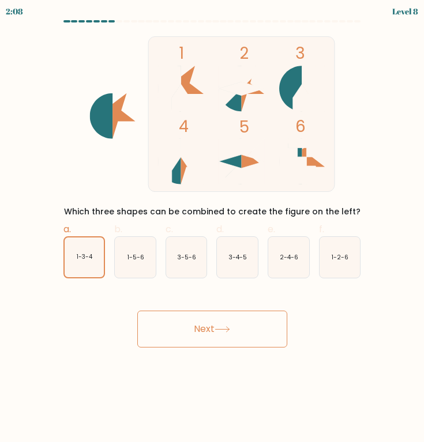
click at [216, 330] on button "Next" at bounding box center [212, 329] width 150 height 37
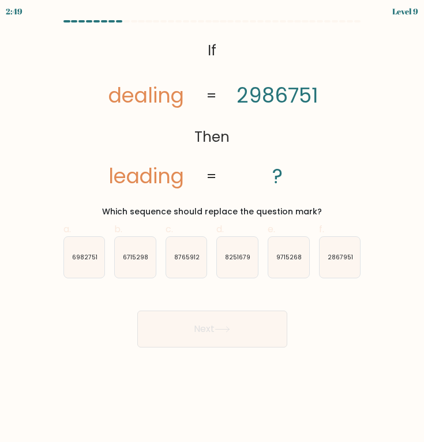
drag, startPoint x: 104, startPoint y: 93, endPoint x: 246, endPoint y: 158, distance: 155.6
click at [266, 164] on icon "@import url('https://fonts.googleapis.com/css?family=Abril+Fatface:400,100,100i…" at bounding box center [211, 114] width 253 height 156
drag, startPoint x: 194, startPoint y: 44, endPoint x: 265, endPoint y: 103, distance: 92.6
click at [269, 103] on icon "@import url('https://fonts.googleapis.com/css?family=Abril+Fatface:400,100,100i…" at bounding box center [211, 114] width 253 height 156
drag, startPoint x: 208, startPoint y: 50, endPoint x: 249, endPoint y: 83, distance: 52.9
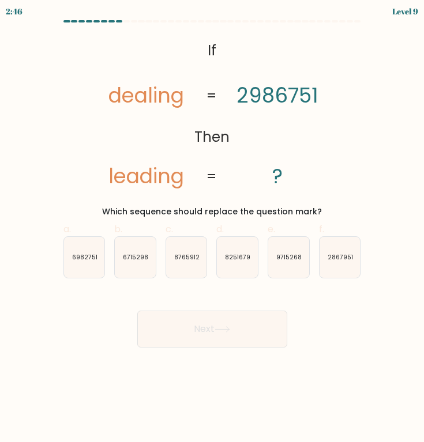
click at [249, 83] on icon "@import url('https://fonts.googleapis.com/css?family=Abril+Fatface:400,100,100i…" at bounding box center [211, 114] width 253 height 156
drag, startPoint x: 206, startPoint y: 49, endPoint x: 218, endPoint y: 51, distance: 11.7
click at [219, 51] on icon "@import url('https://fonts.googleapis.com/css?family=Abril+Fatface:400,100,100i…" at bounding box center [211, 114] width 253 height 156
drag, startPoint x: 110, startPoint y: 93, endPoint x: 265, endPoint y: 105, distance: 156.1
click at [265, 106] on icon "@import url('https://fonts.googleapis.com/css?family=Abril+Fatface:400,100,100i…" at bounding box center [211, 114] width 253 height 156
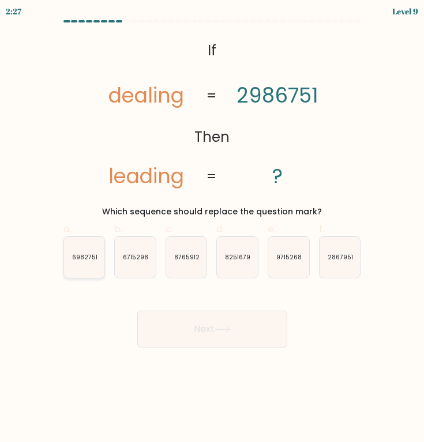
click at [94, 255] on text "6982751" at bounding box center [84, 257] width 25 height 9
click at [212, 229] on input "a. 6982751" at bounding box center [212, 224] width 1 height 7
radio input "true"
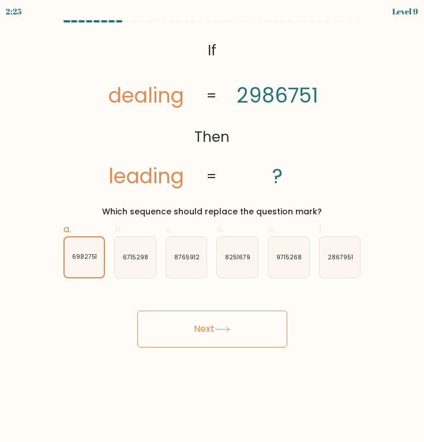
click at [189, 320] on button "Next" at bounding box center [212, 329] width 150 height 37
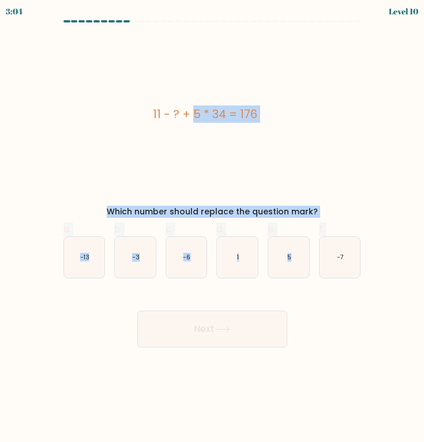
drag, startPoint x: 154, startPoint y: 111, endPoint x: 377, endPoint y: 251, distance: 263.1
click at [377, 251] on form "a. 1" at bounding box center [212, 184] width 424 height 328
drag, startPoint x: 375, startPoint y: 255, endPoint x: 256, endPoint y: 148, distance: 160.1
click at [256, 148] on form "a. 1" at bounding box center [212, 184] width 424 height 328
click at [256, 148] on div "11 - ? + 5 * 34 = 176" at bounding box center [205, 114] width 302 height 156
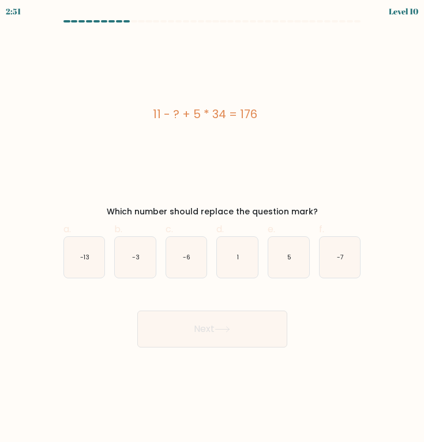
click at [129, 244] on icon "-3" at bounding box center [135, 257] width 41 height 41
click at [212, 229] on input "b. -3" at bounding box center [212, 224] width 1 height 7
radio input "true"
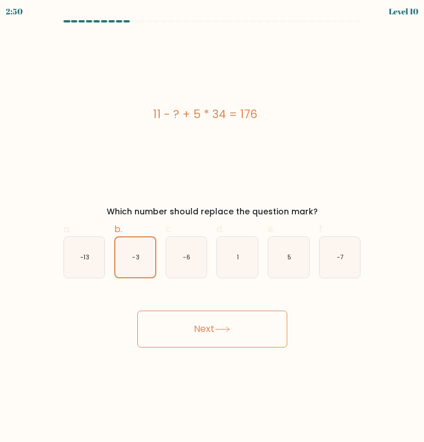
click at [171, 309] on div "Next" at bounding box center [212, 315] width 311 height 65
click at [168, 326] on button "Next" at bounding box center [212, 329] width 150 height 37
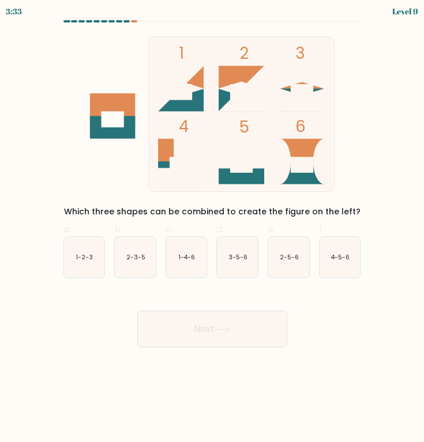
click at [116, 324] on div "Next" at bounding box center [212, 315] width 311 height 65
click at [84, 261] on text "1-2-3" at bounding box center [84, 257] width 17 height 9
click at [212, 229] on input "a. 1-2-3" at bounding box center [212, 224] width 1 height 7
radio input "true"
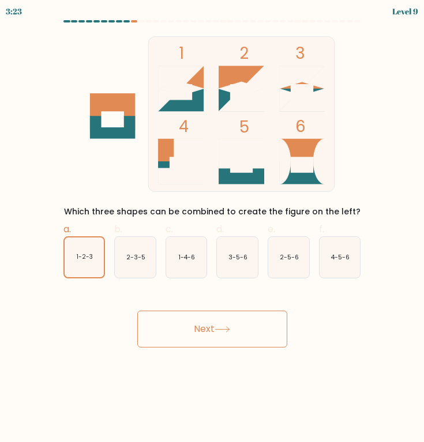
click at [198, 338] on button "Next" at bounding box center [212, 329] width 150 height 37
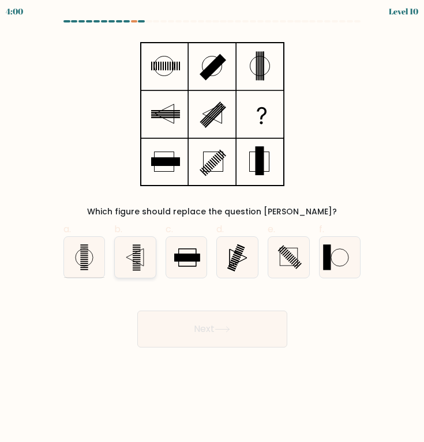
click at [143, 258] on icon at bounding box center [135, 257] width 41 height 41
click at [212, 229] on input "b." at bounding box center [212, 224] width 1 height 7
radio input "true"
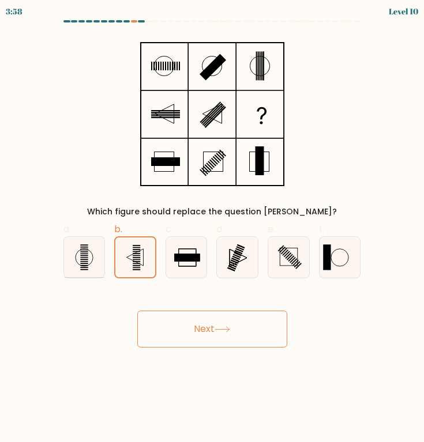
click at [203, 320] on button "Next" at bounding box center [212, 329] width 150 height 37
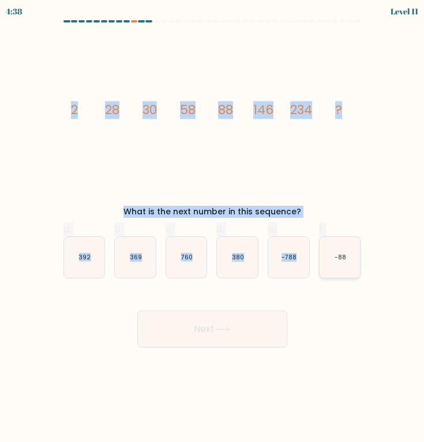
drag, startPoint x: 70, startPoint y: 105, endPoint x: 345, endPoint y: 250, distance: 310.3
click at [345, 250] on form at bounding box center [212, 184] width 424 height 328
click at [255, 101] on text "146" at bounding box center [263, 110] width 20 height 18
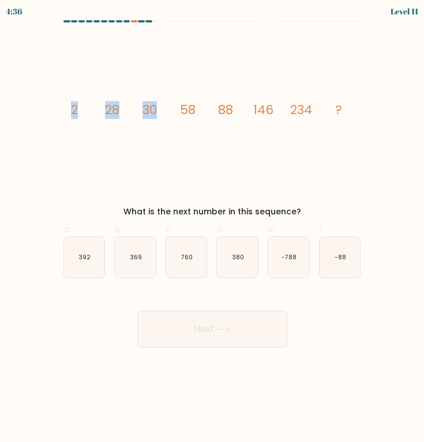
drag, startPoint x: 72, startPoint y: 110, endPoint x: 182, endPoint y: 113, distance: 109.6
click at [182, 113] on g "2 28 30 58 88 146 234 ?" at bounding box center [206, 110] width 272 height 18
click at [182, 113] on tspan "58" at bounding box center [187, 110] width 16 height 18
click at [374, 48] on form at bounding box center [212, 184] width 424 height 328
click at [403, 9] on div "Level 11" at bounding box center [404, 11] width 28 height 12
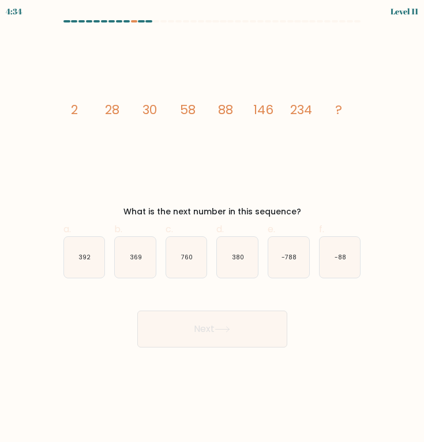
click at [391, 37] on form at bounding box center [212, 184] width 424 height 328
click at [416, 12] on div "Level 11" at bounding box center [404, 11] width 28 height 12
click at [245, 107] on icon "image/svg+xml 2 28 30 58 88 146 234 ?" at bounding box center [212, 114] width 302 height 156
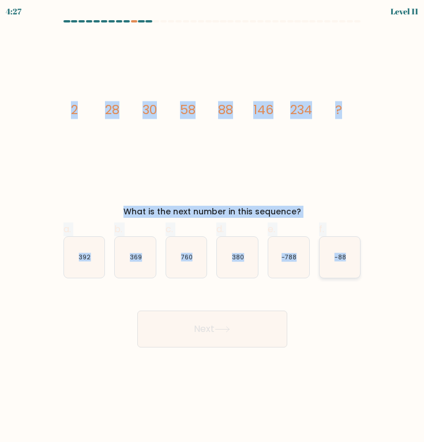
drag, startPoint x: 72, startPoint y: 110, endPoint x: 345, endPoint y: 257, distance: 310.1
click at [345, 257] on form at bounding box center [212, 184] width 424 height 328
copy form "2 28 30 58 88 146 234 ? What is the next number in this sequence? a. 392 b. 369…"
drag, startPoint x: 38, startPoint y: 211, endPoint x: 225, endPoint y: 260, distance: 193.0
click at [225, 260] on icon "380" at bounding box center [237, 257] width 41 height 41
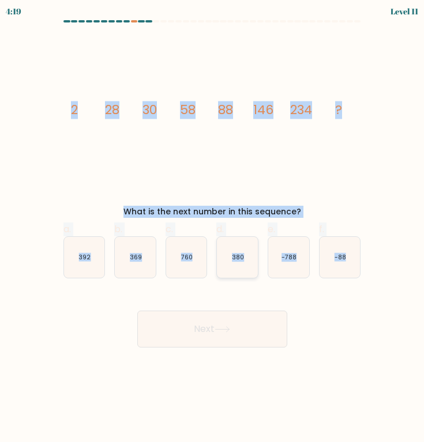
click at [213, 229] on input "d. 380" at bounding box center [212, 224] width 1 height 7
radio input "true"
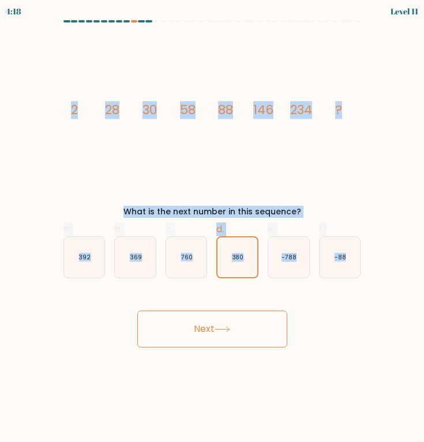
click at [208, 335] on button "Next" at bounding box center [212, 329] width 150 height 37
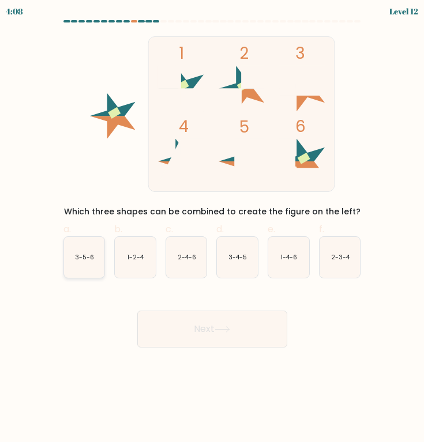
click at [95, 260] on icon "3-5-6" at bounding box center [84, 257] width 41 height 41
click at [212, 229] on input "a. 3-5-6" at bounding box center [212, 224] width 1 height 7
radio input "true"
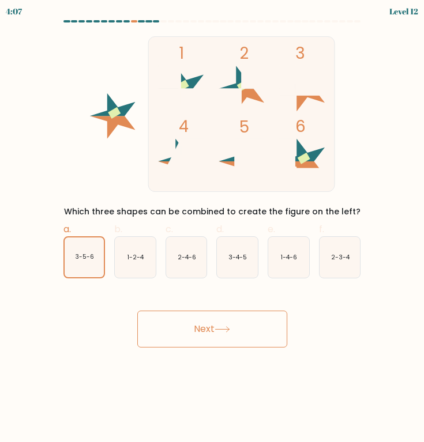
click at [199, 315] on button "Next" at bounding box center [212, 329] width 150 height 37
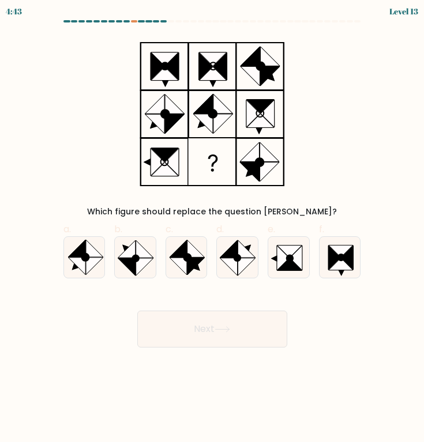
click at [161, 58] on icon at bounding box center [164, 59] width 27 height 14
click at [275, 259] on icon at bounding box center [274, 258] width 6 height 6
click at [213, 229] on input "e." at bounding box center [212, 224] width 1 height 7
radio input "true"
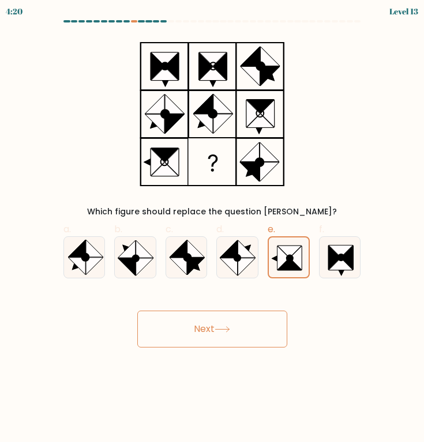
click at [182, 336] on button "Next" at bounding box center [212, 329] width 150 height 37
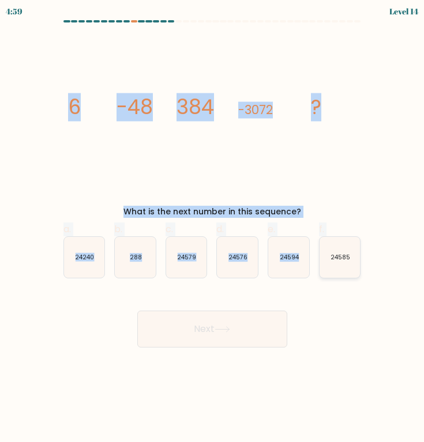
drag, startPoint x: 72, startPoint y: 104, endPoint x: 351, endPoint y: 256, distance: 317.2
click at [351, 256] on form at bounding box center [212, 184] width 424 height 328
drag, startPoint x: 351, startPoint y: 256, endPoint x: 202, endPoint y: 157, distance: 178.3
click at [202, 157] on form at bounding box center [212, 184] width 424 height 328
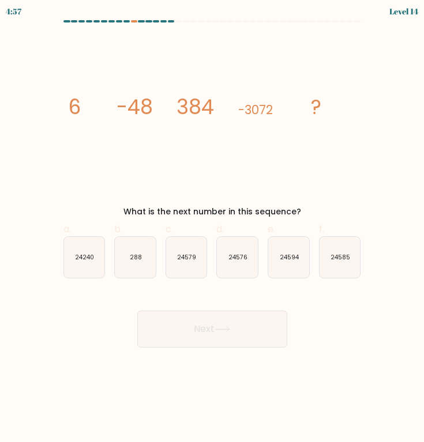
click at [161, 139] on icon "image/svg+xml 6 -48 384 -3072 ?" at bounding box center [212, 114] width 302 height 156
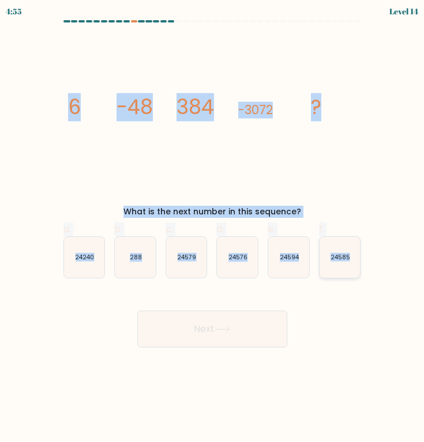
drag, startPoint x: 66, startPoint y: 103, endPoint x: 349, endPoint y: 255, distance: 321.5
click at [349, 255] on form at bounding box center [212, 184] width 424 height 328
copy form "6 -48 384 -3072 ? What is the next number in this sequence? a. 24240 b. 288 c. …"
drag, startPoint x: 0, startPoint y: 244, endPoint x: 100, endPoint y: 260, distance: 101.1
click at [100, 260] on icon "24240" at bounding box center [84, 257] width 41 height 41
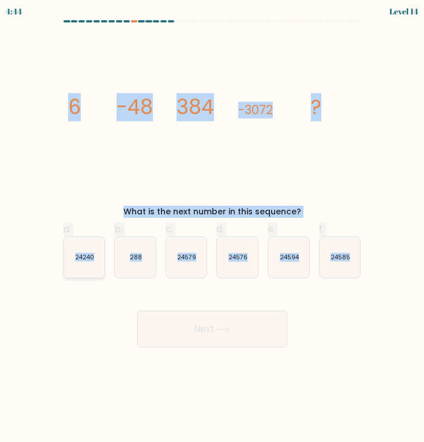
click at [212, 229] on input "a. 24240" at bounding box center [212, 224] width 1 height 7
radio input "true"
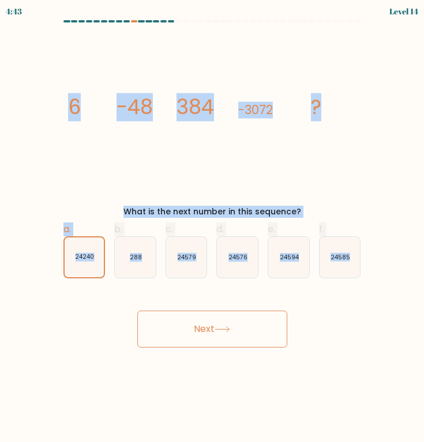
click at [193, 324] on button "Next" at bounding box center [212, 329] width 150 height 37
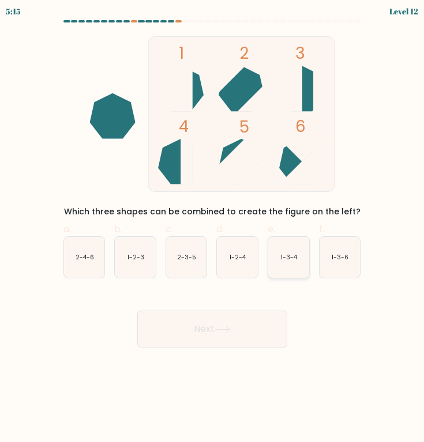
click at [281, 261] on text "1-3-4" at bounding box center [289, 257] width 17 height 9
click at [213, 229] on input "e. 1-3-4" at bounding box center [212, 224] width 1 height 7
radio input "true"
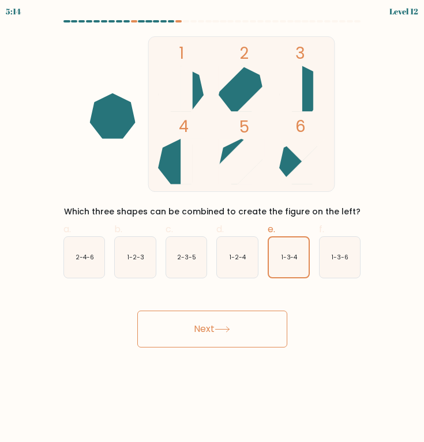
click at [230, 332] on icon at bounding box center [223, 329] width 16 height 6
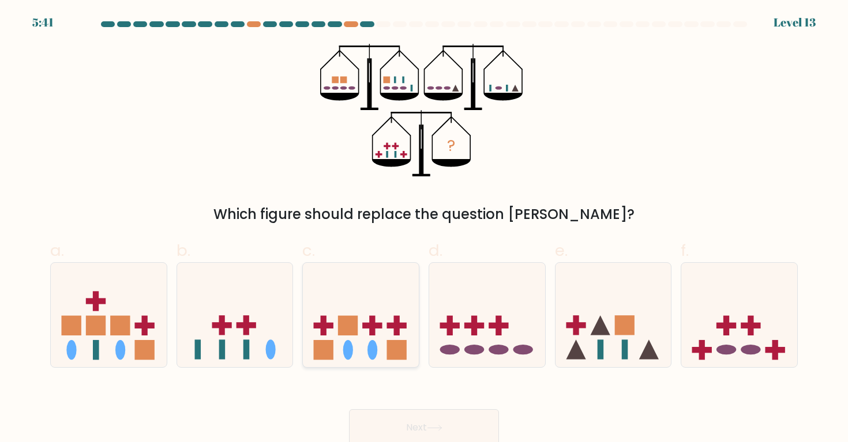
click at [392, 317] on icon at bounding box center [361, 315] width 116 height 96
click at [424, 229] on input "c." at bounding box center [424, 224] width 1 height 7
radio input "true"
click at [465, 308] on icon at bounding box center [487, 315] width 116 height 96
click at [424, 229] on input "d." at bounding box center [424, 224] width 1 height 7
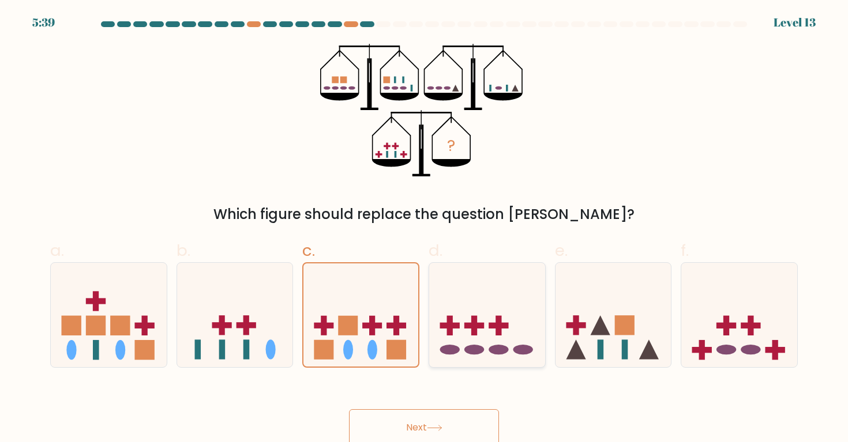
radio input "true"
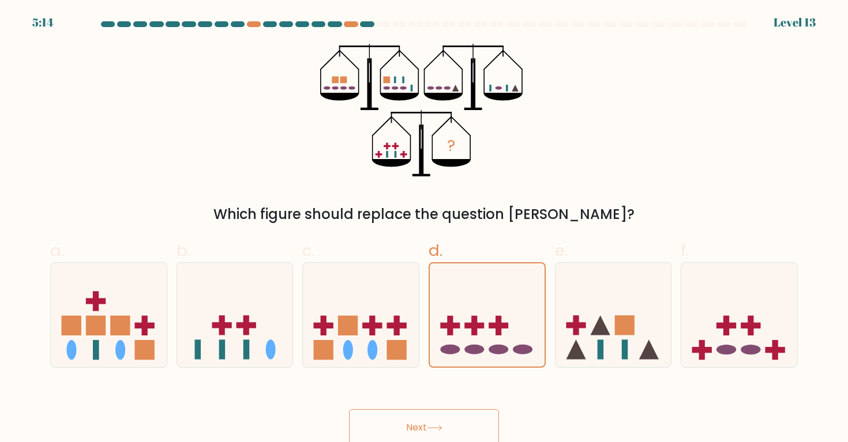
click at [342, 89] on ellipse at bounding box center [343, 88] width 7 height 3
click at [125, 306] on icon at bounding box center [109, 315] width 116 height 96
click at [424, 229] on input "a." at bounding box center [424, 224] width 1 height 7
radio input "true"
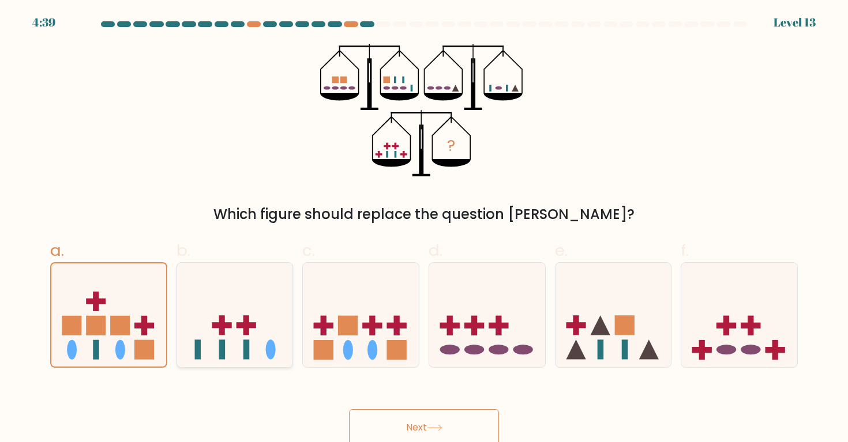
click at [242, 320] on icon at bounding box center [235, 315] width 116 height 96
click at [424, 229] on input "b." at bounding box center [424, 224] width 1 height 7
radio input "true"
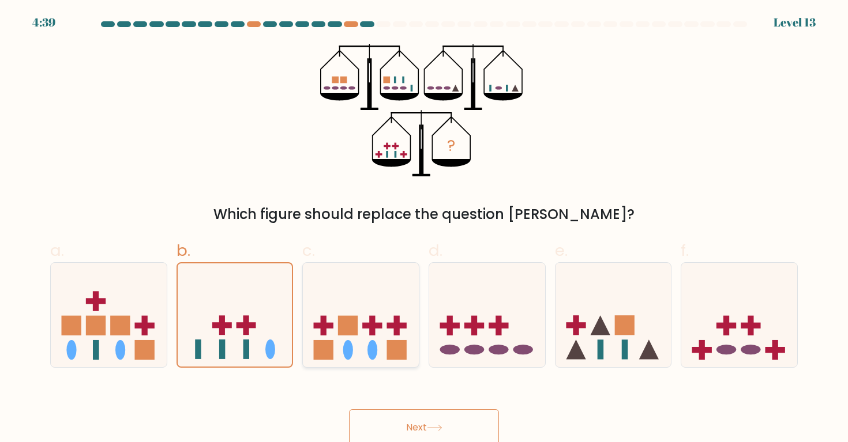
click at [337, 333] on icon at bounding box center [361, 315] width 116 height 96
click at [424, 229] on input "c." at bounding box center [424, 224] width 1 height 7
radio input "true"
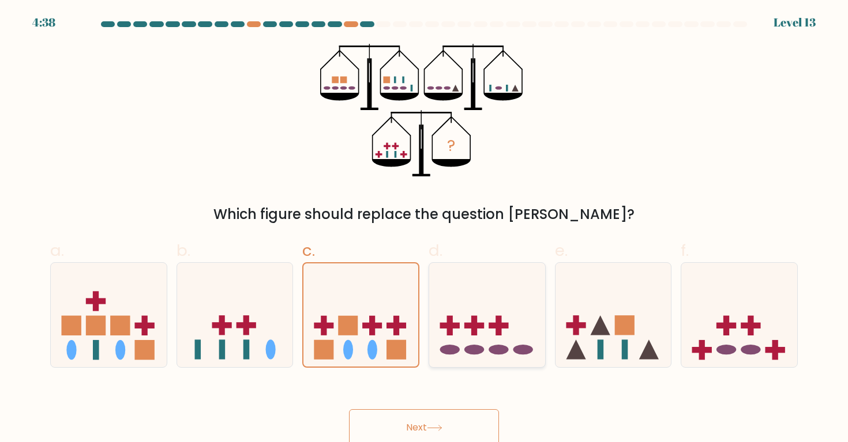
click at [464, 325] on icon at bounding box center [487, 315] width 116 height 96
click at [424, 229] on input "d." at bounding box center [424, 224] width 1 height 7
radio input "true"
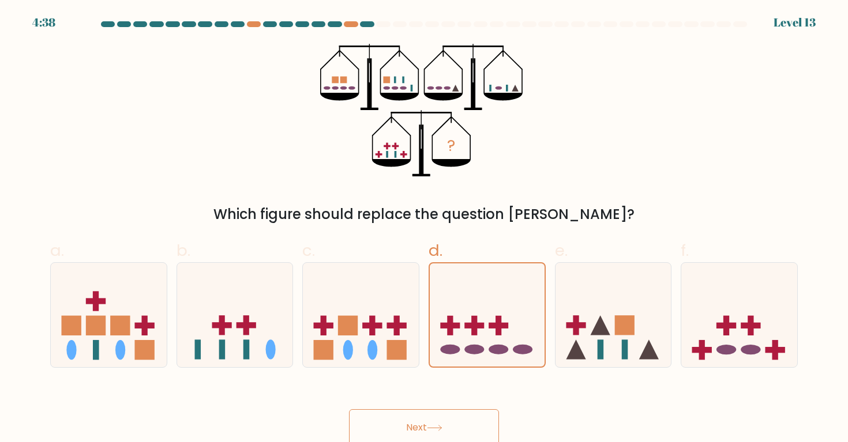
click at [408, 417] on button "Next" at bounding box center [424, 427] width 150 height 37
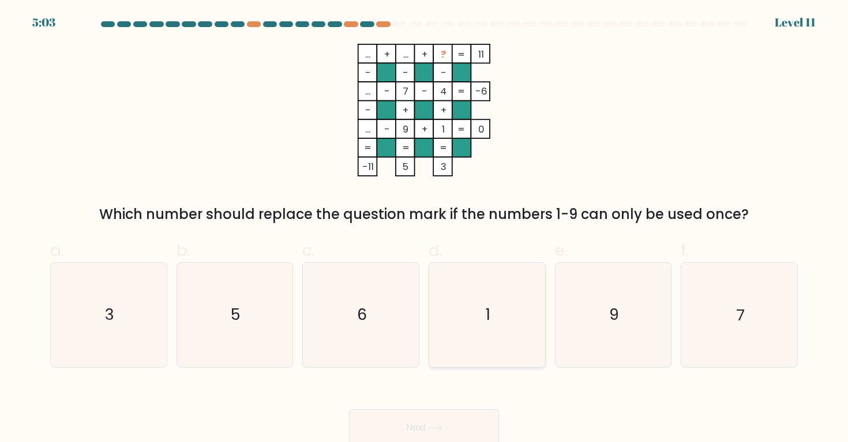
click at [471, 325] on icon "1" at bounding box center [487, 315] width 104 height 104
click at [424, 229] on input "d. 1" at bounding box center [424, 224] width 1 height 7
radio input "true"
click at [230, 308] on icon "5" at bounding box center [235, 315] width 104 height 104
click at [424, 229] on input "b. 5" at bounding box center [424, 224] width 1 height 7
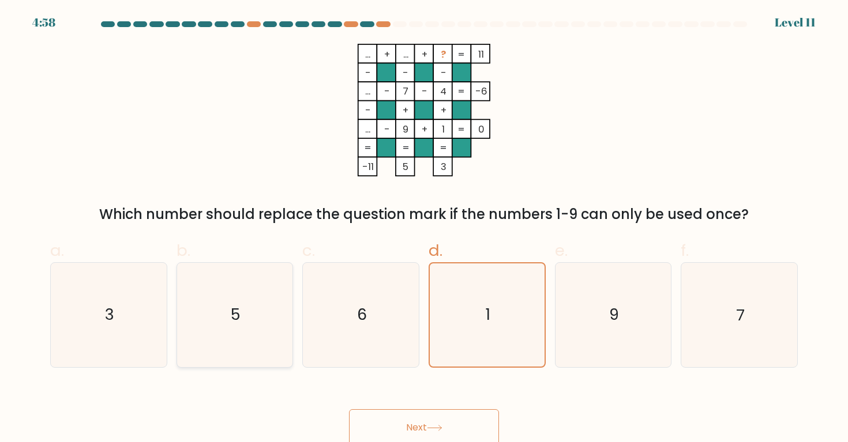
radio input "true"
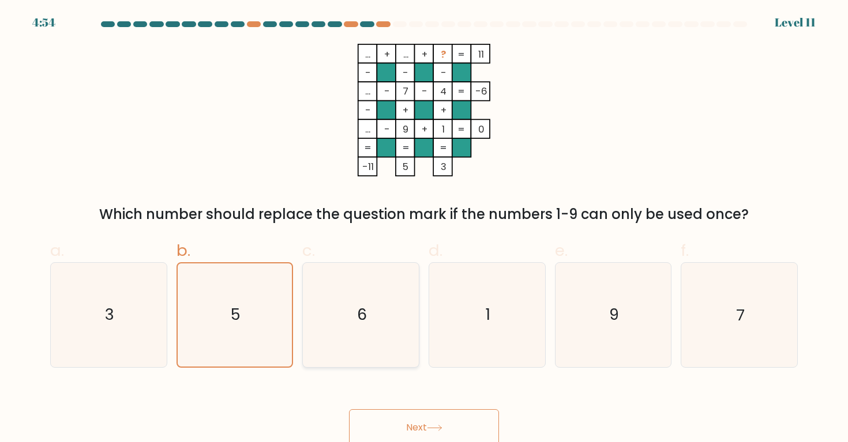
click at [404, 291] on icon "6" at bounding box center [361, 315] width 104 height 104
click at [424, 229] on input "c. 6" at bounding box center [424, 224] width 1 height 7
radio input "true"
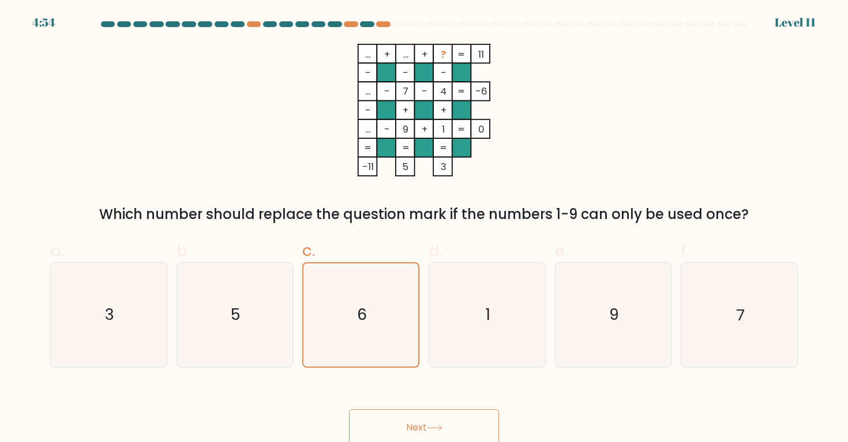
click at [426, 418] on button "Next" at bounding box center [424, 427] width 150 height 37
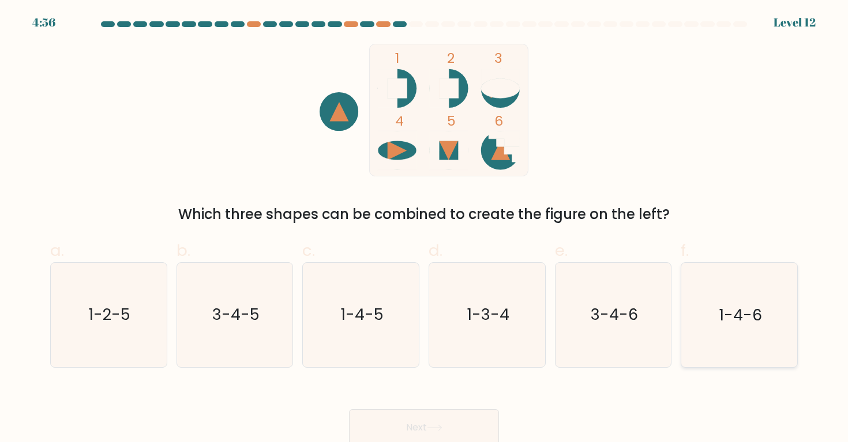
click at [731, 327] on icon "1-4-6" at bounding box center [739, 315] width 104 height 104
click at [424, 229] on input "f. 1-4-6" at bounding box center [424, 224] width 1 height 7
radio input "true"
click at [469, 423] on button "Next" at bounding box center [424, 427] width 150 height 37
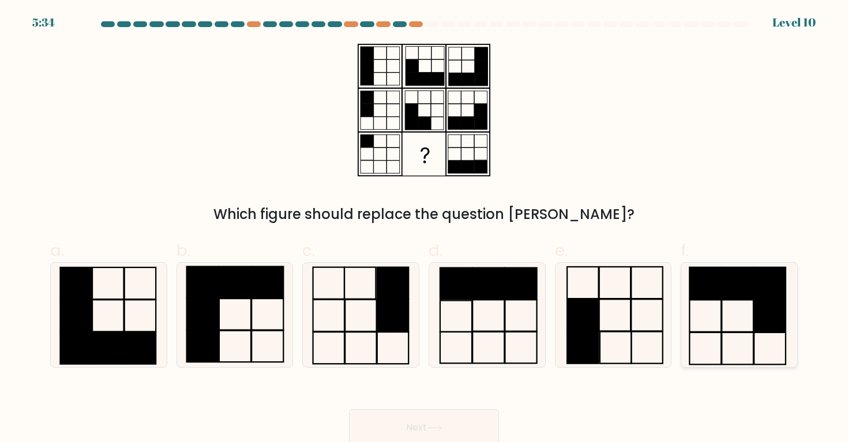
click at [746, 325] on icon at bounding box center [739, 315] width 104 height 104
click at [424, 229] on input "f." at bounding box center [424, 224] width 1 height 7
radio input "true"
click at [254, 335] on icon at bounding box center [235, 315] width 104 height 104
click at [424, 229] on input "b." at bounding box center [424, 224] width 1 height 7
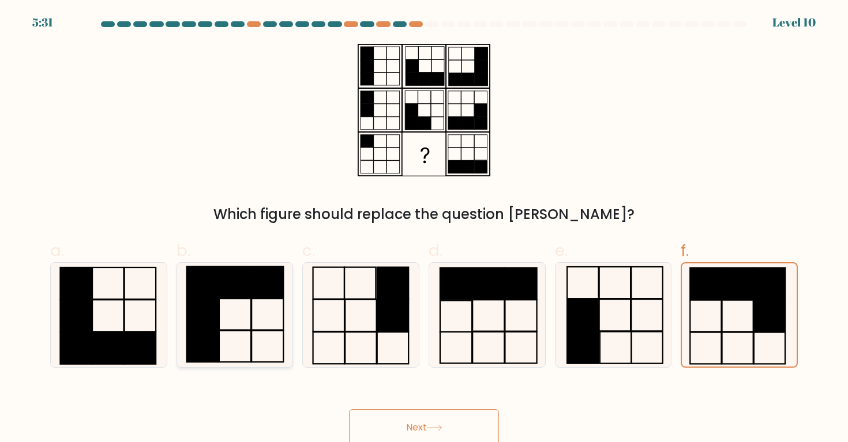
radio input "true"
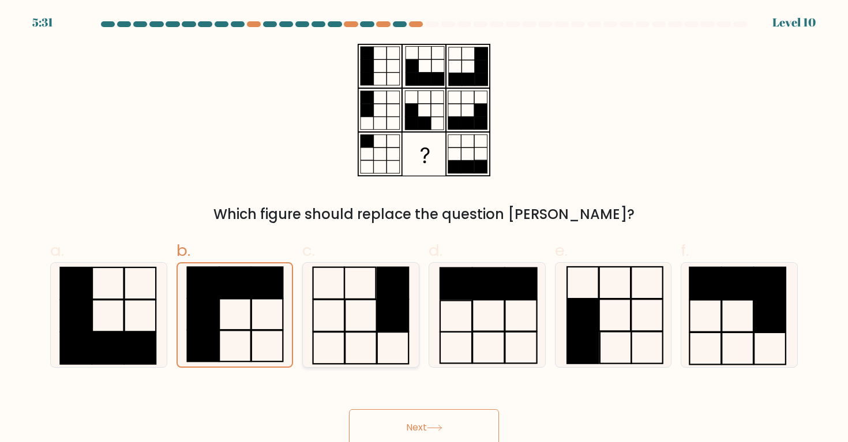
click at [326, 333] on icon at bounding box center [361, 315] width 104 height 104
click at [424, 229] on input "c." at bounding box center [424, 224] width 1 height 7
radio input "true"
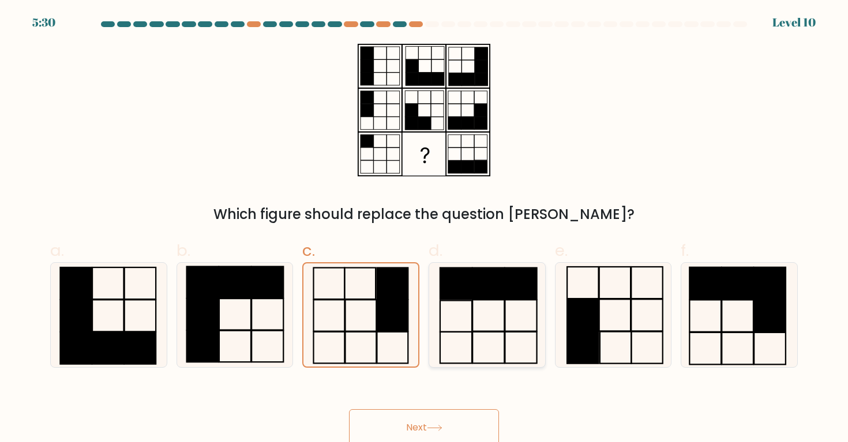
click at [475, 313] on icon at bounding box center [487, 315] width 104 height 104
click at [424, 229] on input "d." at bounding box center [424, 224] width 1 height 7
radio input "true"
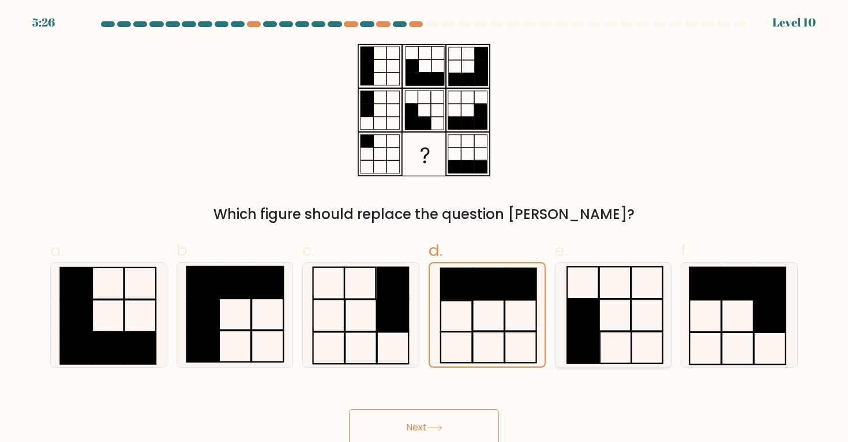
click at [577, 341] on rect at bounding box center [583, 348] width 32 height 32
click at [424, 229] on input "e." at bounding box center [424, 224] width 1 height 7
radio input "true"
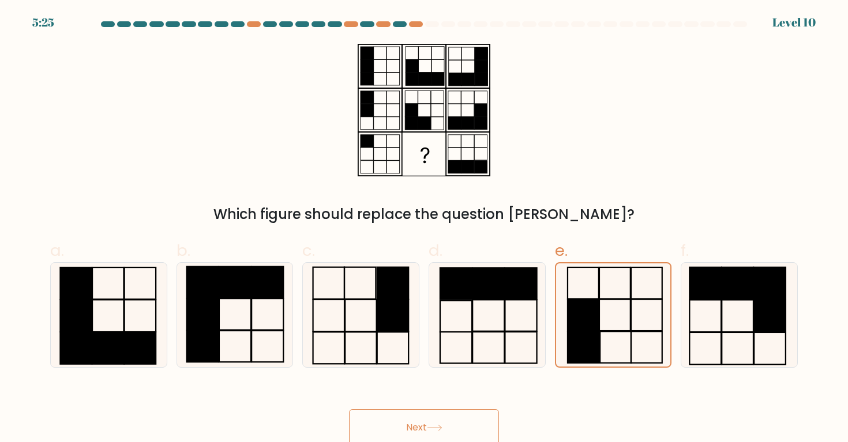
click at [405, 429] on button "Next" at bounding box center [424, 427] width 150 height 37
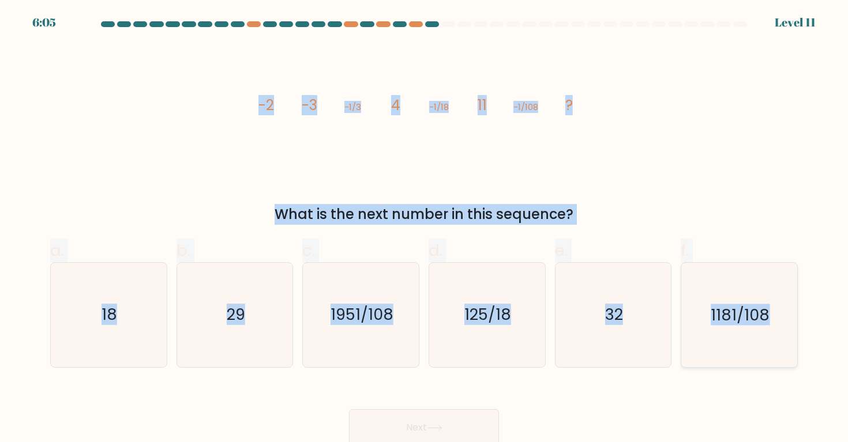
drag, startPoint x: 253, startPoint y: 106, endPoint x: 765, endPoint y: 311, distance: 551.2
click at [765, 311] on form at bounding box center [424, 233] width 848 height 425
copy form "-2 -3 -1/3 4 -1/18 11 -1/108 ? What is the next number in this sequence? a. 18 …"
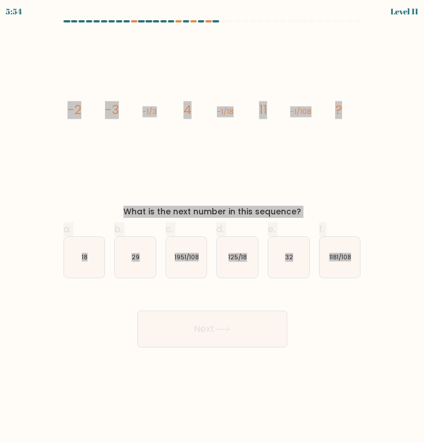
click at [239, 259] on text "125/18" at bounding box center [238, 257] width 18 height 9
click at [213, 229] on input "d. 125/18" at bounding box center [212, 224] width 1 height 7
radio input "true"
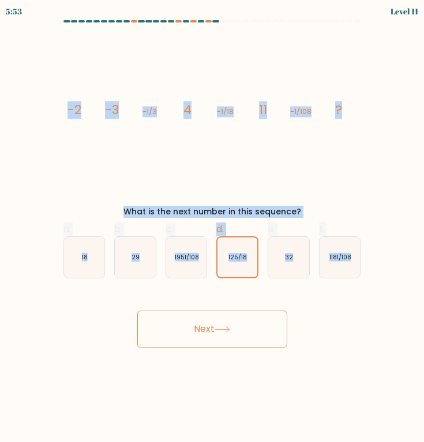
click at [198, 327] on button "Next" at bounding box center [212, 329] width 150 height 37
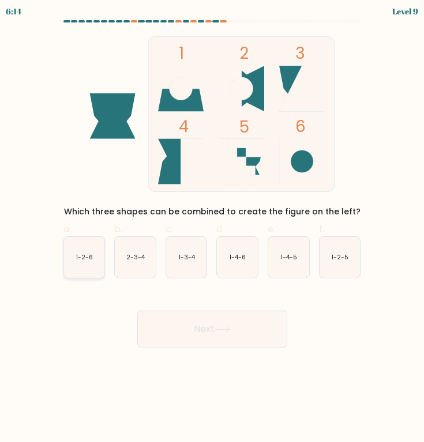
click at [78, 259] on text "1-2-6" at bounding box center [84, 257] width 17 height 9
click at [212, 229] on input "a. 1-2-6" at bounding box center [212, 224] width 1 height 7
radio input "true"
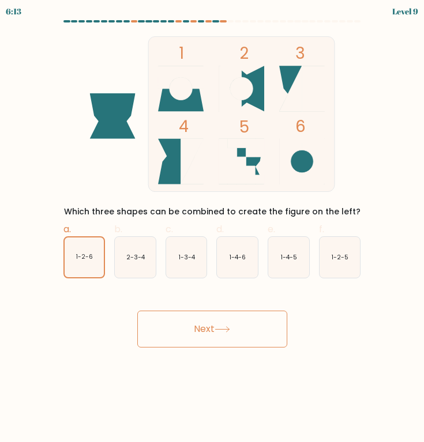
click at [186, 333] on button "Next" at bounding box center [212, 329] width 150 height 37
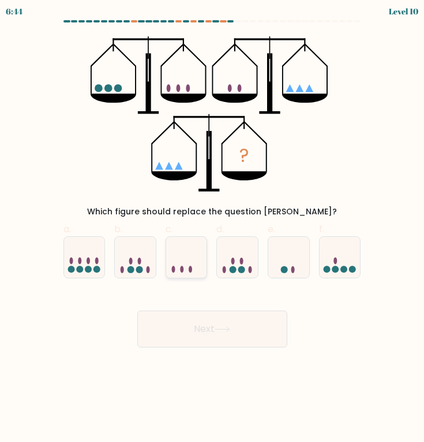
click at [191, 263] on icon at bounding box center [186, 257] width 41 height 34
click at [212, 229] on input "c." at bounding box center [212, 224] width 1 height 7
radio input "true"
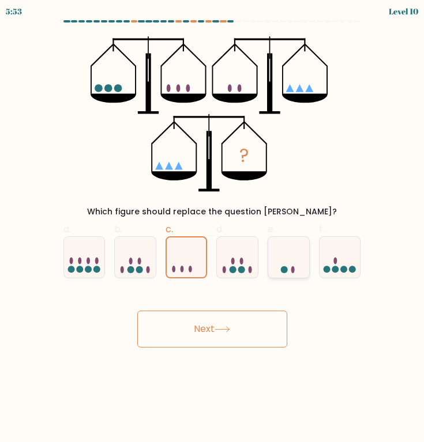
click at [290, 253] on icon at bounding box center [288, 257] width 41 height 34
click at [213, 229] on input "e." at bounding box center [212, 224] width 1 height 7
radio input "true"
click at [81, 261] on ellipse at bounding box center [79, 261] width 3 height 7
click at [212, 229] on input "a." at bounding box center [212, 224] width 1 height 7
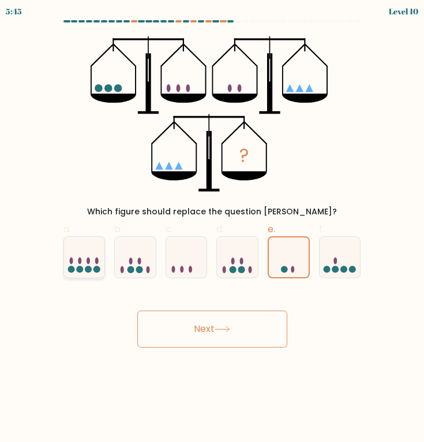
radio input "true"
click at [149, 266] on icon at bounding box center [135, 257] width 41 height 34
click at [212, 229] on input "b." at bounding box center [212, 224] width 1 height 7
radio input "true"
drag, startPoint x: 97, startPoint y: 47, endPoint x: 232, endPoint y: 146, distance: 167.4
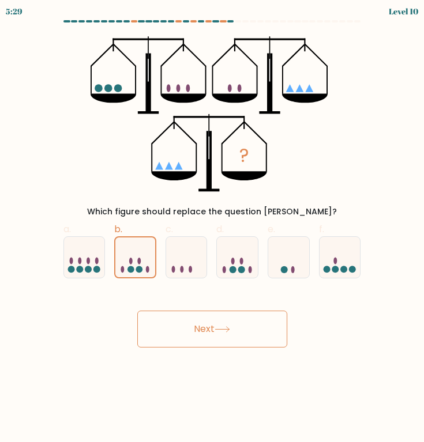
click at [236, 147] on icon "?" at bounding box center [212, 114] width 243 height 156
drag, startPoint x: 253, startPoint y: 160, endPoint x: 211, endPoint y: 123, distance: 55.9
click at [212, 124] on icon "?" at bounding box center [212, 114] width 243 height 156
click at [196, 328] on button "Next" at bounding box center [212, 329] width 150 height 37
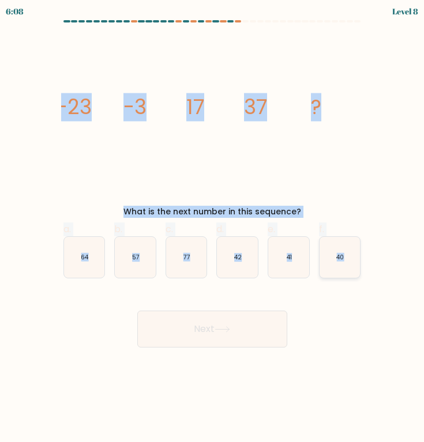
drag, startPoint x: 54, startPoint y: 96, endPoint x: 343, endPoint y: 257, distance: 330.7
click at [343, 257] on form at bounding box center [212, 184] width 424 height 328
copy form "-23 -3 17 37 ? What is the next number in this sequence? a. 64 b. 57 c. 77 d. 4…"
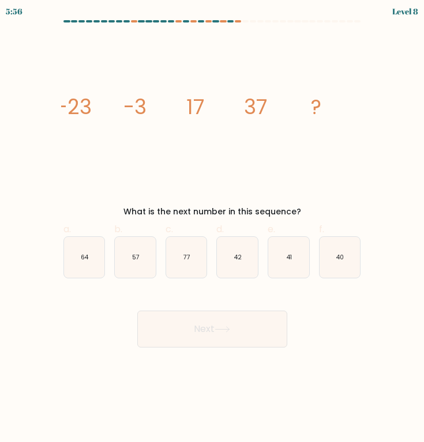
click at [202, 281] on form at bounding box center [212, 184] width 424 height 328
click at [146, 258] on icon "57" at bounding box center [135, 257] width 41 height 41
click at [212, 229] on input "b. 57" at bounding box center [212, 224] width 1 height 7
radio input "true"
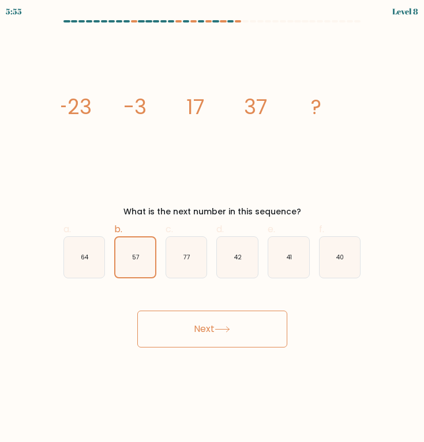
click at [183, 325] on button "Next" at bounding box center [212, 329] width 150 height 37
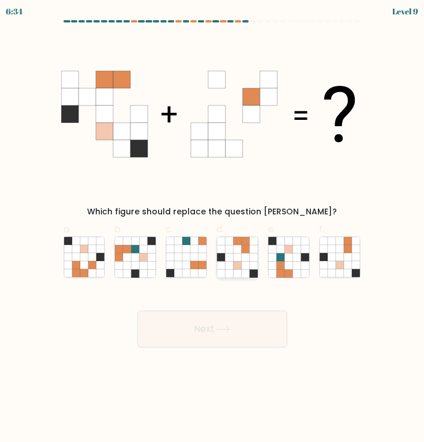
click at [243, 271] on icon at bounding box center [246, 273] width 8 height 8
click at [213, 229] on input "d." at bounding box center [212, 224] width 1 height 7
radio input "true"
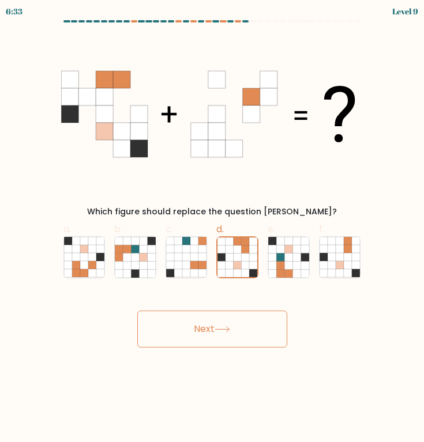
click at [216, 332] on button "Next" at bounding box center [212, 329] width 150 height 37
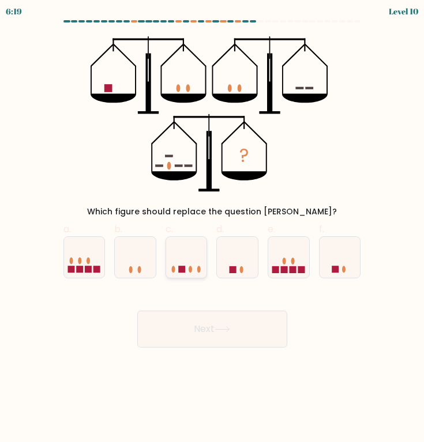
click at [186, 271] on icon at bounding box center [186, 257] width 41 height 34
click at [212, 229] on input "c." at bounding box center [212, 224] width 1 height 7
radio input "true"
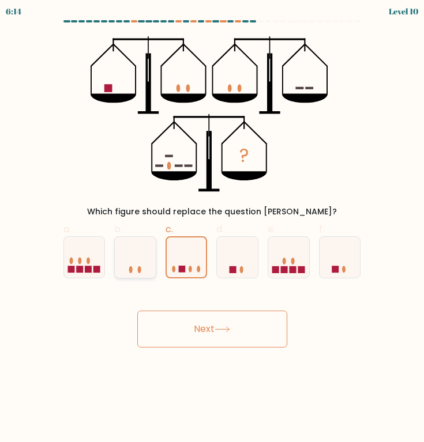
click at [134, 272] on icon at bounding box center [135, 257] width 41 height 34
click at [212, 229] on input "b." at bounding box center [212, 224] width 1 height 7
radio input "true"
click at [234, 261] on icon at bounding box center [237, 257] width 41 height 34
click at [213, 229] on input "d." at bounding box center [212, 224] width 1 height 7
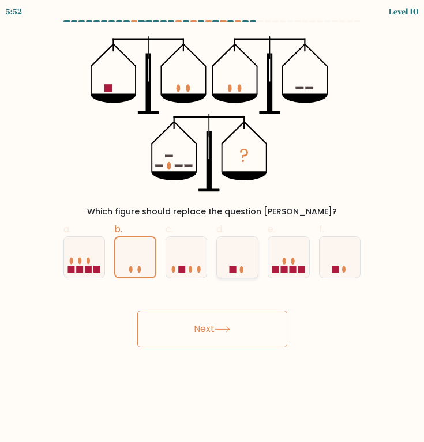
radio input "true"
click at [295, 275] on div at bounding box center [289, 257] width 42 height 42
click at [213, 229] on input "e." at bounding box center [212, 224] width 1 height 7
radio input "true"
click at [237, 325] on button "Next" at bounding box center [212, 329] width 150 height 37
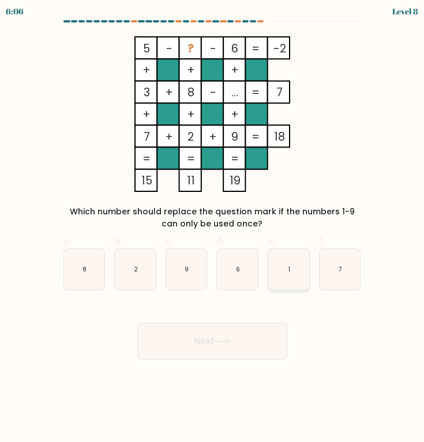
click at [285, 274] on icon "1" at bounding box center [288, 269] width 41 height 41
click at [213, 229] on input "e. 1" at bounding box center [212, 224] width 1 height 7
radio input "true"
click at [227, 331] on button "Next" at bounding box center [212, 341] width 150 height 37
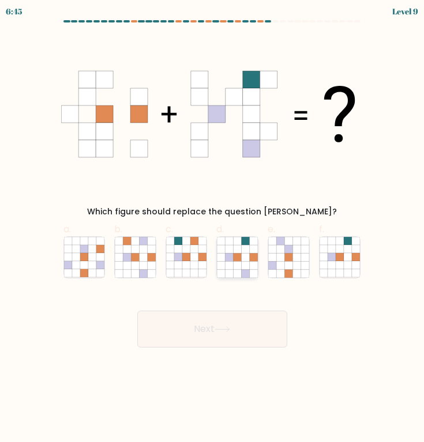
click at [246, 268] on icon at bounding box center [246, 265] width 8 height 8
click at [213, 229] on input "d." at bounding box center [212, 224] width 1 height 7
radio input "true"
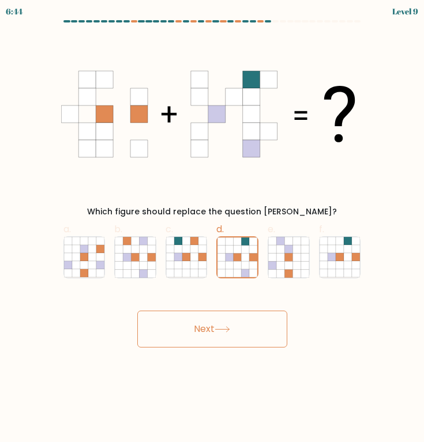
click at [229, 330] on icon at bounding box center [222, 329] width 14 height 5
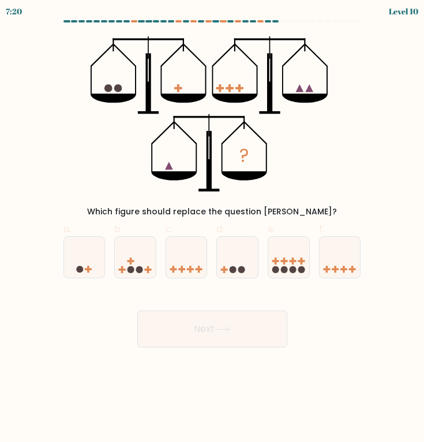
click at [179, 165] on icon "?" at bounding box center [212, 114] width 243 height 156
click at [139, 265] on icon at bounding box center [135, 257] width 41 height 34
click at [212, 229] on input "b." at bounding box center [212, 224] width 1 height 7
radio input "true"
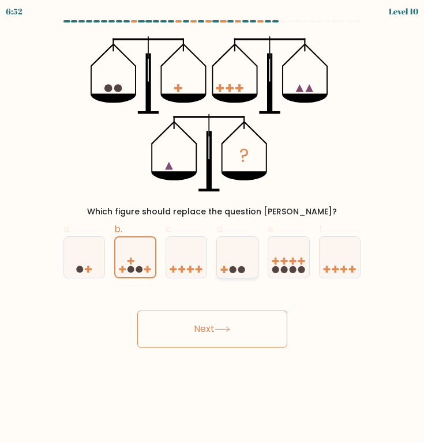
click at [232, 258] on icon at bounding box center [237, 257] width 41 height 34
click at [213, 229] on input "d." at bounding box center [212, 224] width 1 height 7
radio input "true"
click at [209, 332] on button "Next" at bounding box center [212, 329] width 150 height 37
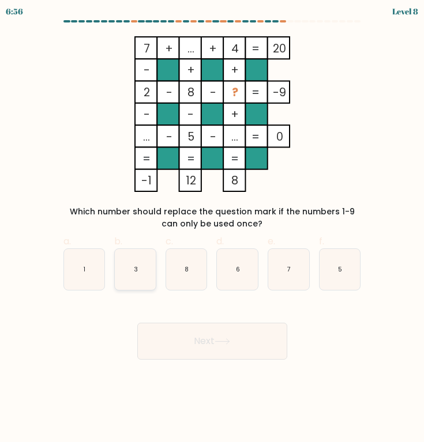
click at [148, 275] on icon "3" at bounding box center [135, 269] width 41 height 41
click at [212, 229] on input "b. 3" at bounding box center [212, 224] width 1 height 7
radio input "true"
click at [155, 335] on button "Next" at bounding box center [212, 341] width 150 height 37
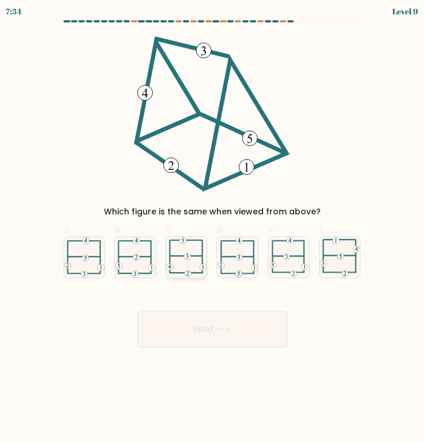
click at [189, 270] on icon at bounding box center [186, 257] width 41 height 40
click at [212, 229] on input "c." at bounding box center [212, 224] width 1 height 7
radio input "true"
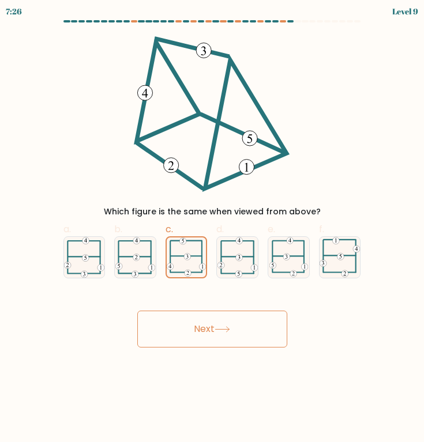
click at [200, 330] on button "Next" at bounding box center [212, 329] width 150 height 37
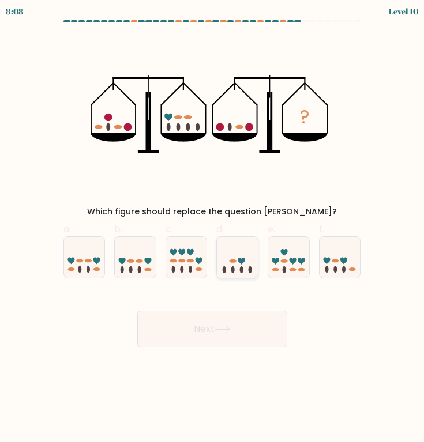
click at [243, 265] on icon at bounding box center [237, 257] width 41 height 34
click at [213, 229] on input "d." at bounding box center [212, 224] width 1 height 7
radio input "true"
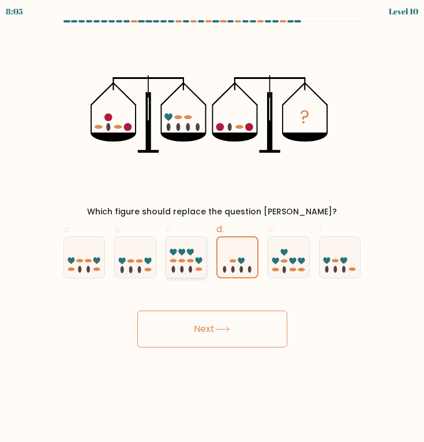
click at [199, 266] on icon at bounding box center [186, 257] width 41 height 34
click at [212, 229] on input "c." at bounding box center [212, 224] width 1 height 7
radio input "true"
click at [236, 279] on form at bounding box center [212, 184] width 424 height 328
click at [246, 265] on icon at bounding box center [237, 257] width 41 height 34
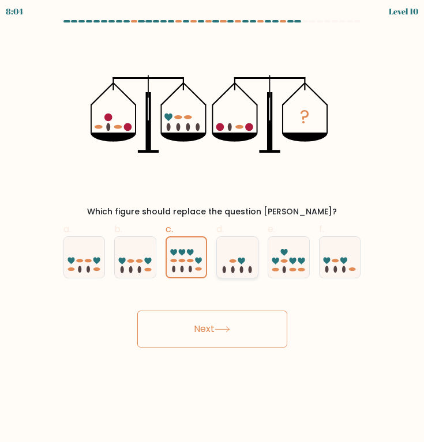
click at [213, 229] on input "d." at bounding box center [212, 224] width 1 height 7
radio input "true"
click at [238, 326] on button "Next" at bounding box center [212, 329] width 150 height 37
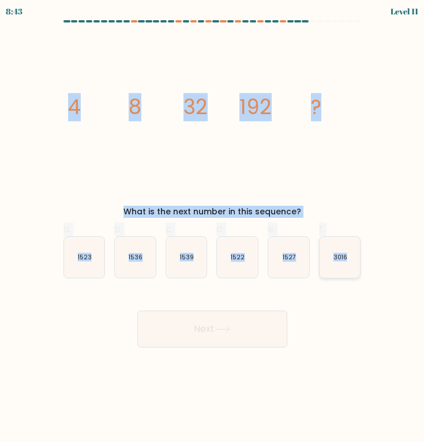
drag, startPoint x: 68, startPoint y: 102, endPoint x: 347, endPoint y: 254, distance: 317.7
click at [347, 254] on form at bounding box center [212, 184] width 424 height 328
copy form "4 8 32 192 ? What is the next number in this sequence? a. 1523 b. 1536 c. 1539 …"
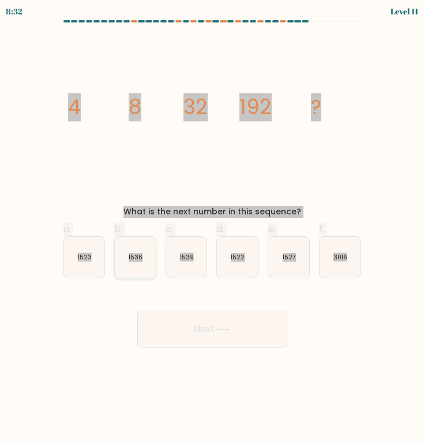
drag, startPoint x: 39, startPoint y: 238, endPoint x: 135, endPoint y: 261, distance: 99.0
click at [135, 261] on text "1536" at bounding box center [136, 257] width 14 height 9
click at [212, 229] on input "b. 1536" at bounding box center [212, 224] width 1 height 7
radio input "true"
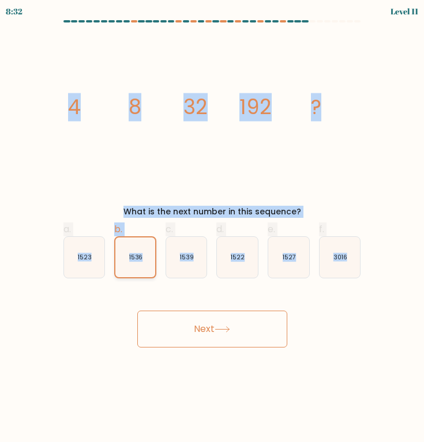
click at [135, 261] on text "1536" at bounding box center [135, 257] width 13 height 9
click at [212, 229] on input "b. 1536" at bounding box center [212, 224] width 1 height 7
click at [197, 333] on button "Next" at bounding box center [212, 329] width 150 height 37
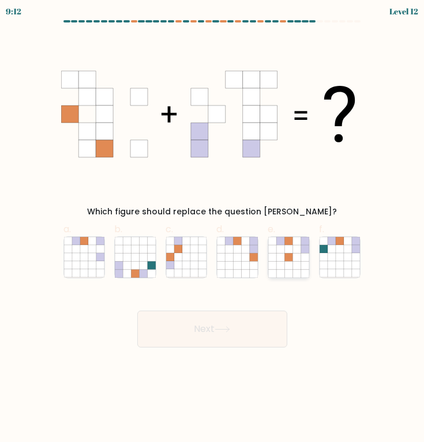
click at [277, 254] on icon at bounding box center [280, 257] width 8 height 8
click at [213, 229] on input "e." at bounding box center [212, 224] width 1 height 7
radio input "true"
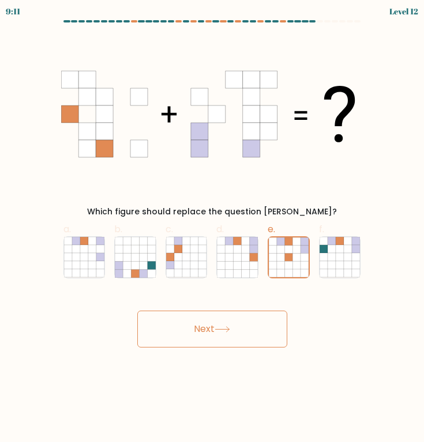
click at [230, 345] on button "Next" at bounding box center [212, 329] width 150 height 37
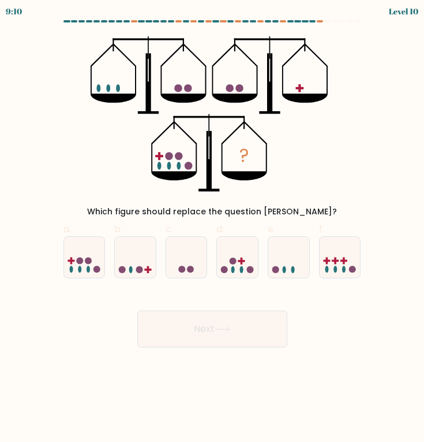
click at [231, 337] on button "Next" at bounding box center [212, 329] width 150 height 37
click at [284, 137] on icon "?" at bounding box center [212, 114] width 243 height 156
click at [94, 255] on icon at bounding box center [84, 257] width 41 height 34
click at [212, 229] on input "a." at bounding box center [212, 224] width 1 height 7
radio input "true"
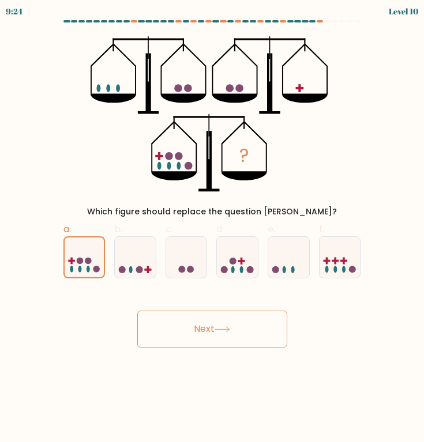
click at [223, 340] on button "Next" at bounding box center [212, 329] width 150 height 37
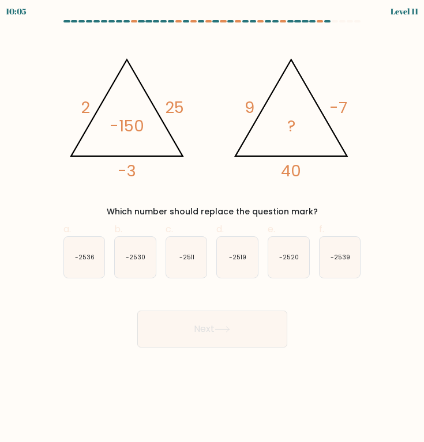
drag, startPoint x: 242, startPoint y: 104, endPoint x: 333, endPoint y: 130, distance: 94.0
click at [333, 130] on icon "@import url('https://fonts.googleapis.com/css?family=Abril+Fatface:400,100,100i…" at bounding box center [212, 114] width 302 height 156
drag, startPoint x: 315, startPoint y: 164, endPoint x: 277, endPoint y: 123, distance: 55.9
click at [277, 123] on icon "@import url('https://fonts.googleapis.com/css?family=Abril+Fatface:400,100,100i…" at bounding box center [212, 114] width 302 height 156
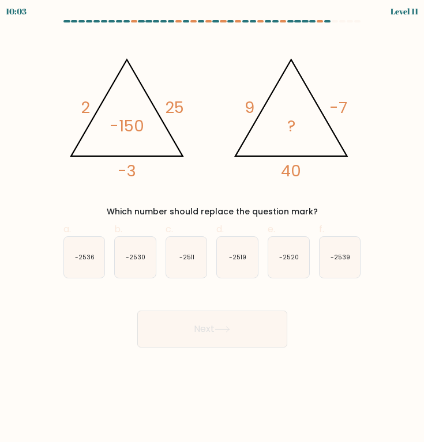
click at [277, 122] on icon "@import url('https://fonts.googleapis.com/css?family=Abril+Fatface:400,100,100i…" at bounding box center [212, 114] width 302 height 156
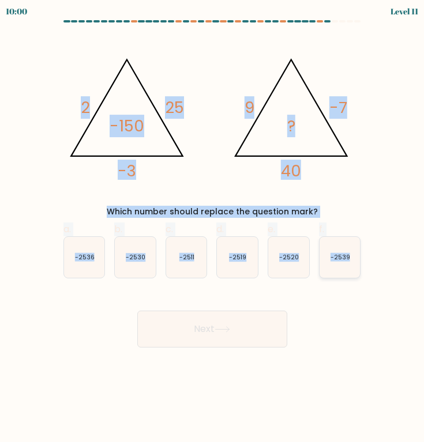
drag, startPoint x: 72, startPoint y: 101, endPoint x: 349, endPoint y: 256, distance: 317.8
click at [349, 256] on form at bounding box center [212, 184] width 424 height 328
copy form "2 25 -3 -150 @import url('https://fonts.googleapis.com/css?family=Abril+Fatface…"
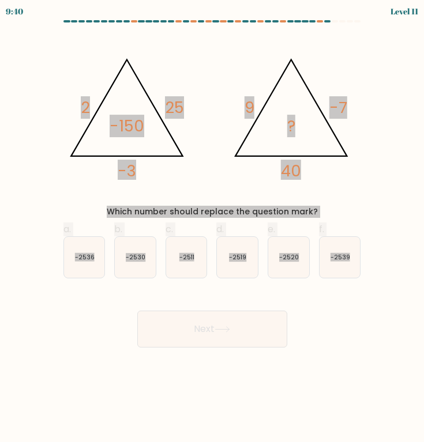
click at [290, 254] on text "-2520" at bounding box center [289, 257] width 20 height 9
click at [213, 229] on input "e. -2520" at bounding box center [212, 224] width 1 height 7
radio input "true"
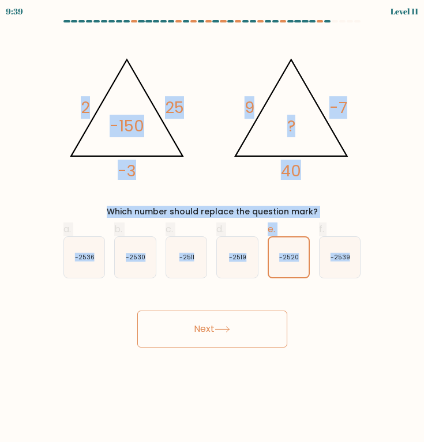
click at [216, 332] on button "Next" at bounding box center [212, 329] width 150 height 37
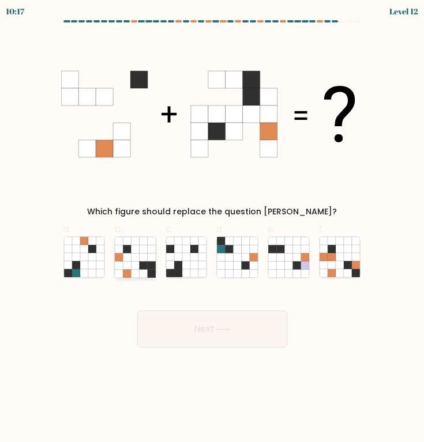
click at [145, 269] on icon at bounding box center [144, 265] width 8 height 8
click at [212, 229] on input "b." at bounding box center [212, 224] width 1 height 7
radio input "true"
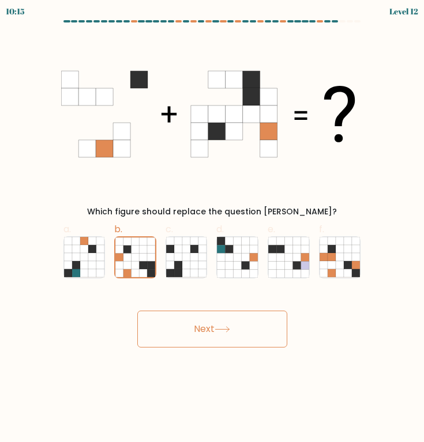
click at [161, 327] on button "Next" at bounding box center [212, 329] width 150 height 37
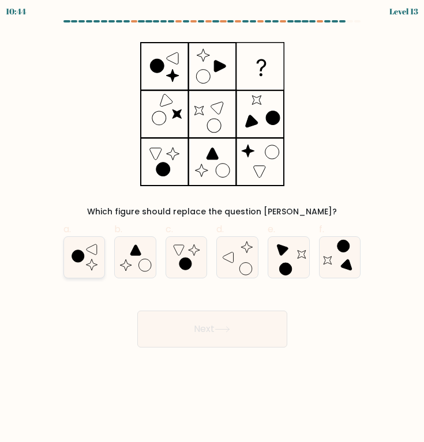
click at [85, 264] on icon at bounding box center [84, 257] width 41 height 41
click at [212, 229] on input "a." at bounding box center [212, 224] width 1 height 7
radio input "true"
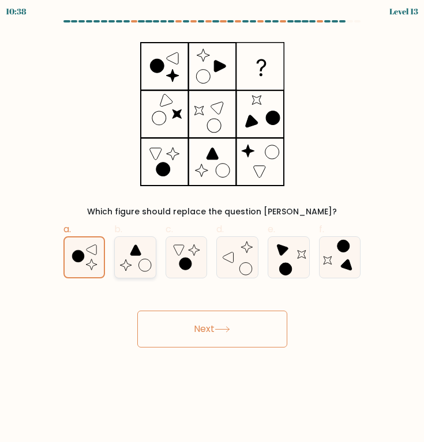
click at [147, 261] on icon at bounding box center [135, 257] width 41 height 41
click at [212, 229] on input "b." at bounding box center [212, 224] width 1 height 7
radio input "true"
click at [228, 271] on icon at bounding box center [237, 257] width 41 height 41
click at [213, 229] on input "d." at bounding box center [212, 224] width 1 height 7
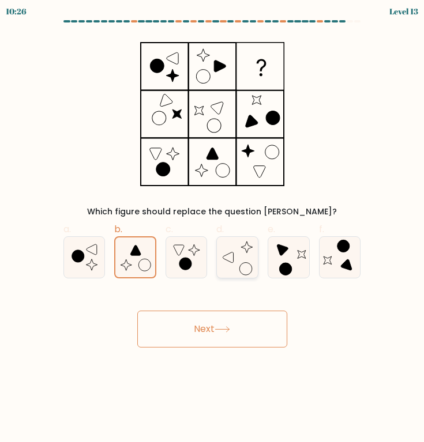
radio input "true"
click at [220, 332] on icon at bounding box center [223, 329] width 16 height 6
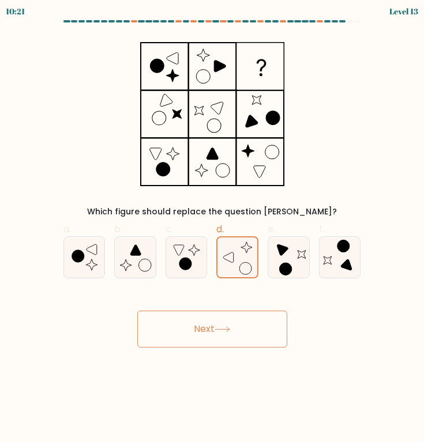
click at [220, 332] on icon at bounding box center [223, 329] width 16 height 6
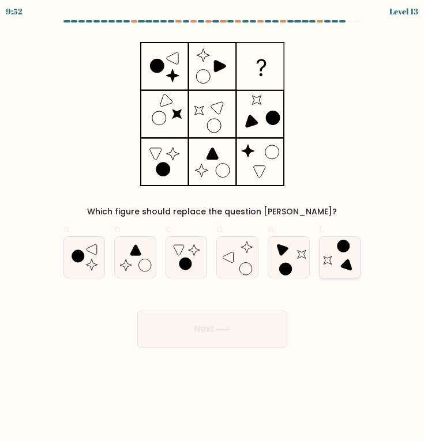
click at [338, 253] on icon at bounding box center [340, 257] width 41 height 41
click at [213, 229] on input "f." at bounding box center [212, 224] width 1 height 7
radio input "true"
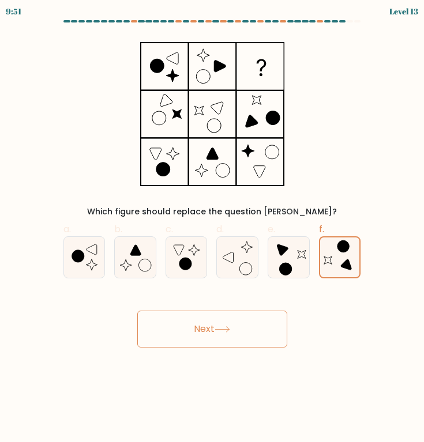
click at [226, 332] on icon at bounding box center [223, 329] width 16 height 6
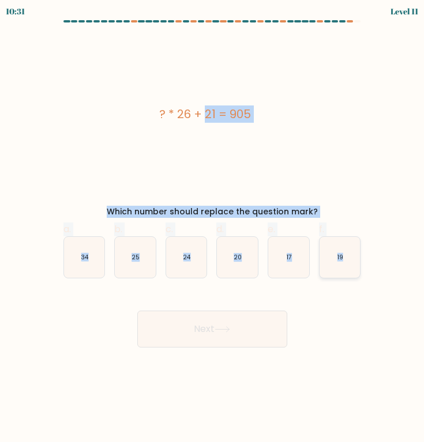
drag, startPoint x: 167, startPoint y: 101, endPoint x: 341, endPoint y: 258, distance: 234.4
click at [341, 258] on form "a." at bounding box center [212, 184] width 424 height 328
copy form "? * 26 + 21 = 905 Which number should replace the question mark? a. 34 b. 25 c.…"
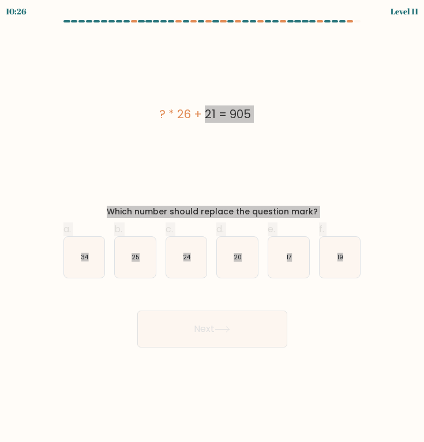
drag, startPoint x: 2, startPoint y: 322, endPoint x: 215, endPoint y: 108, distance: 301.8
click at [215, 108] on div "? * 26 + 21 = 905" at bounding box center [205, 114] width 302 height 17
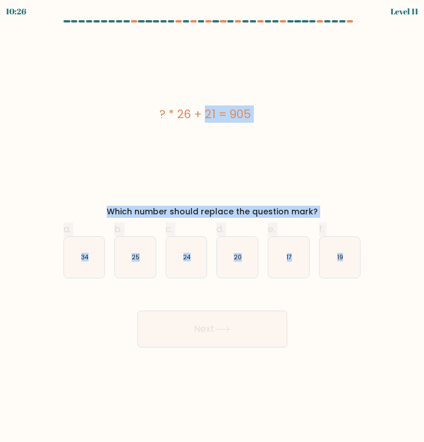
click at [215, 108] on div "? * 26 + 21 = 905" at bounding box center [205, 114] width 302 height 17
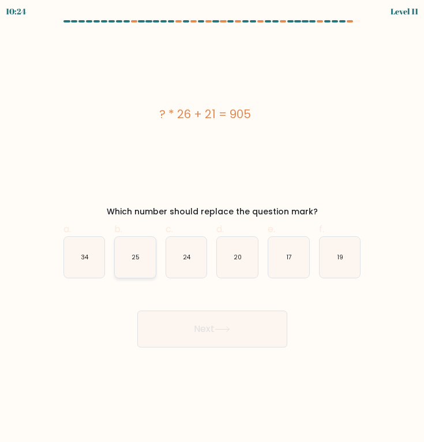
click at [140, 261] on icon "25" at bounding box center [135, 257] width 41 height 41
click at [212, 229] on input "b. 25" at bounding box center [212, 224] width 1 height 7
radio input "true"
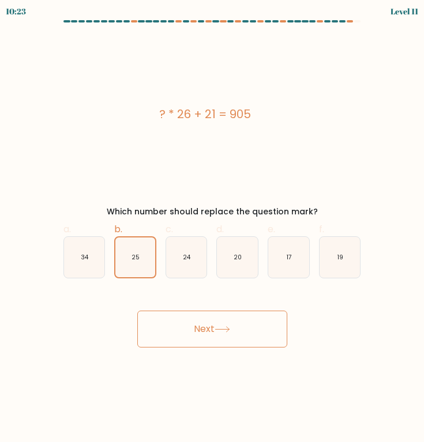
click at [166, 326] on button "Next" at bounding box center [212, 329] width 150 height 37
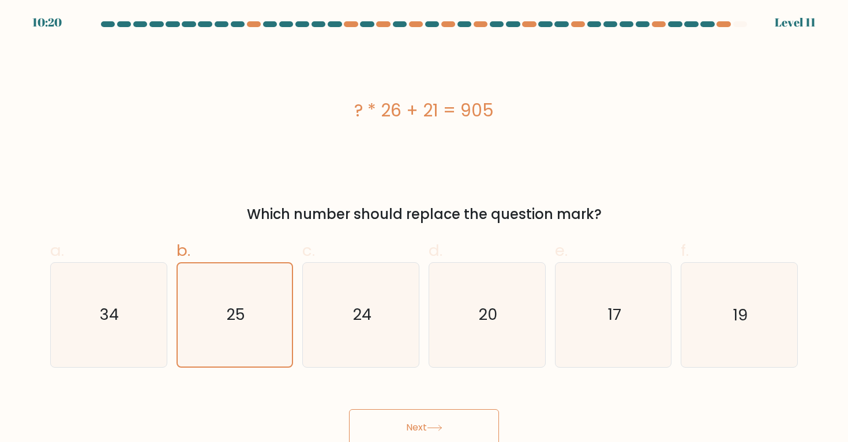
click at [400, 412] on button "Next" at bounding box center [424, 427] width 150 height 37
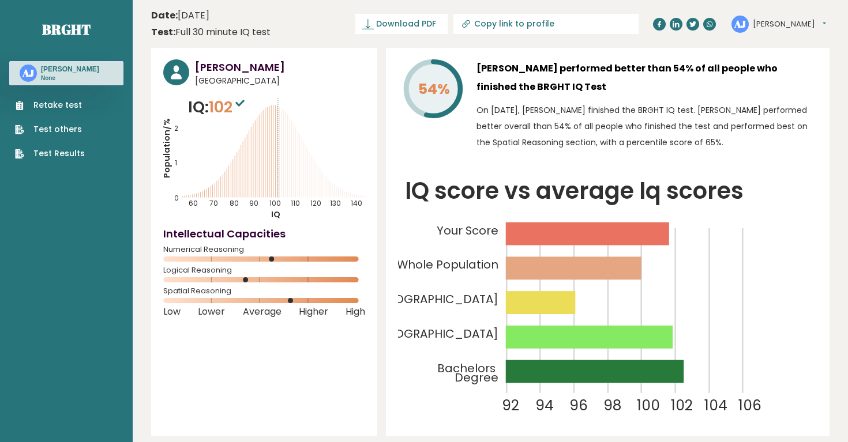
click at [423, 18] on button "[PERSON_NAME]" at bounding box center [789, 24] width 73 height 12
click at [423, 55] on link "Profile" at bounding box center [782, 58] width 59 height 16
click at [423, 20] on button "[PERSON_NAME]" at bounding box center [789, 24] width 73 height 12
click at [337, 296] on div "Spatial Reasoning" at bounding box center [264, 298] width 202 height 18
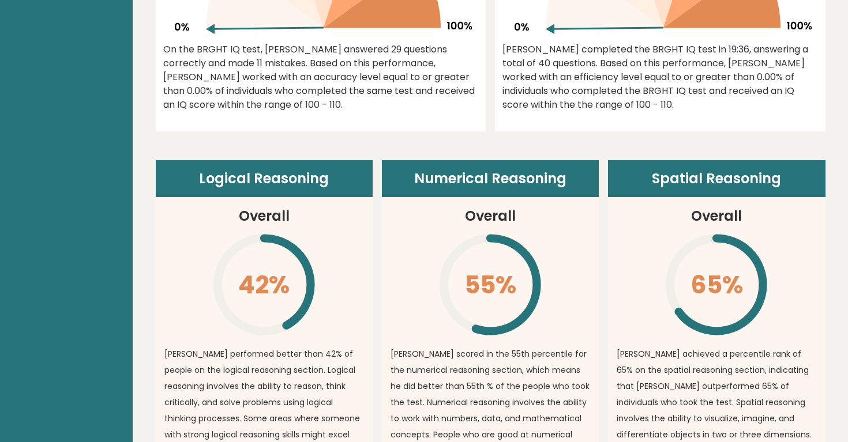
scroll to position [807, 0]
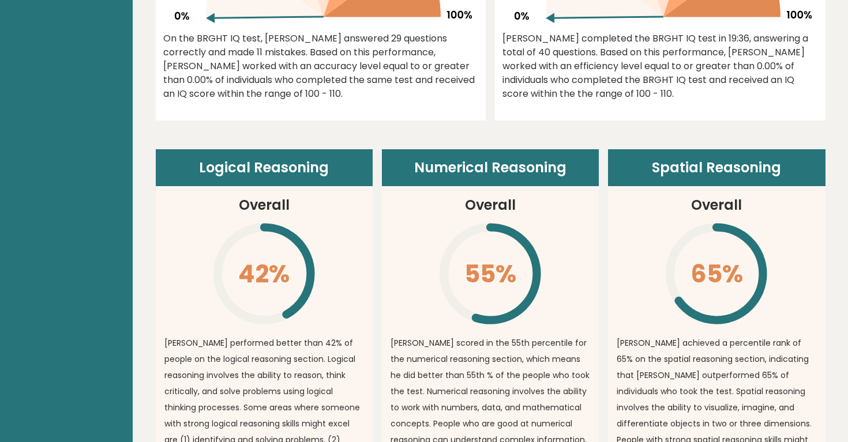
click at [171, 178] on header "Logical Reasoning" at bounding box center [264, 167] width 217 height 37
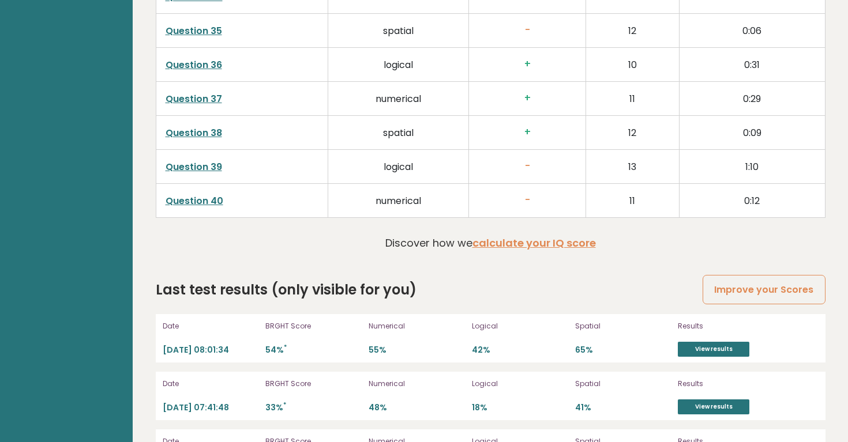
scroll to position [3090, 0]
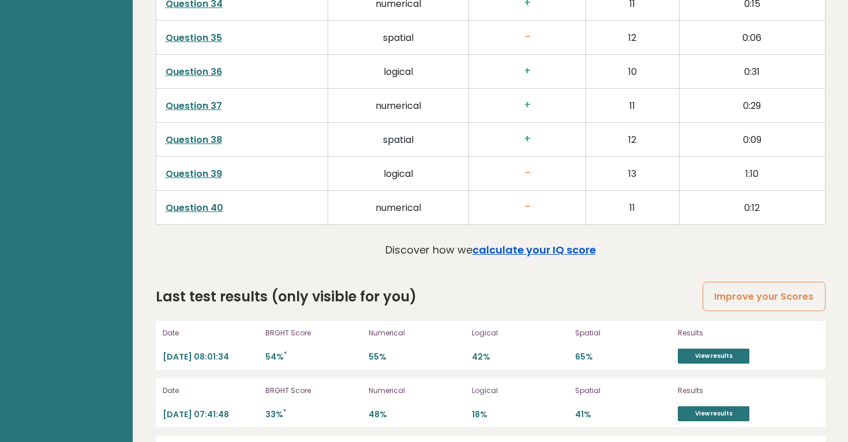
click at [423, 243] on link "calculate your IQ score" at bounding box center [533, 250] width 123 height 14
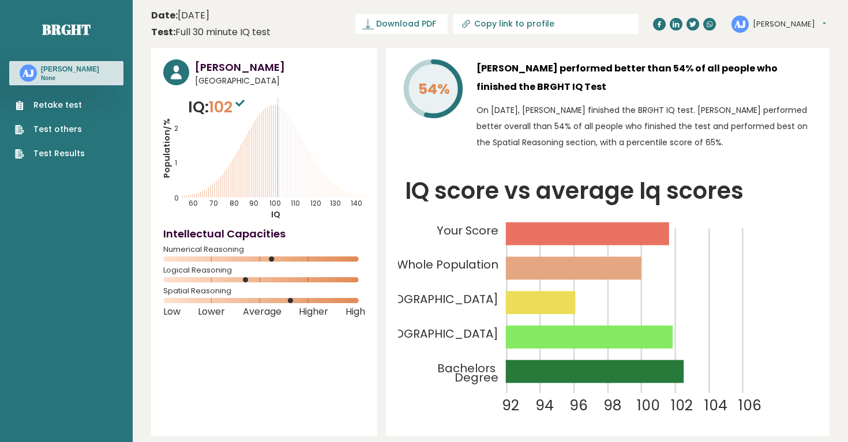
scroll to position [0, 0]
click at [423, 17] on link "Copy link to profile" at bounding box center [545, 24] width 185 height 20
type input "https://brght.org/profile/angelo-jose-1/?utm_source=share&utm_medium=copy&utm_c…"
click at [380, 19] on span "Download PDF" at bounding box center [365, 24] width 60 height 12
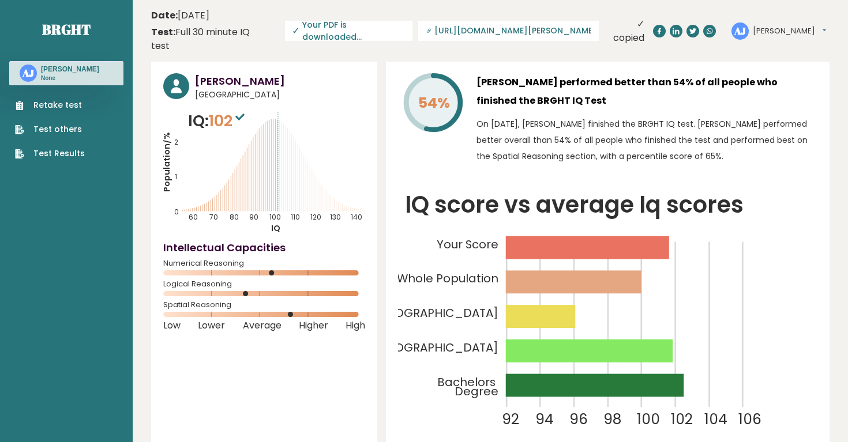
click at [423, 35] on button "[PERSON_NAME]" at bounding box center [789, 31] width 73 height 12
click at [423, 80] on link "Settings" at bounding box center [782, 81] width 59 height 16
click at [423, 27] on button "[PERSON_NAME]" at bounding box center [789, 31] width 73 height 12
click at [423, 48] on link "Dashboard" at bounding box center [782, 50] width 59 height 16
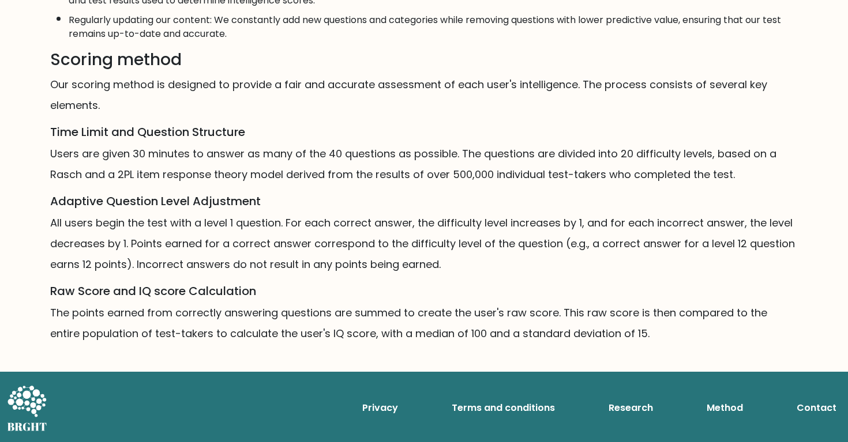
scroll to position [693, 0]
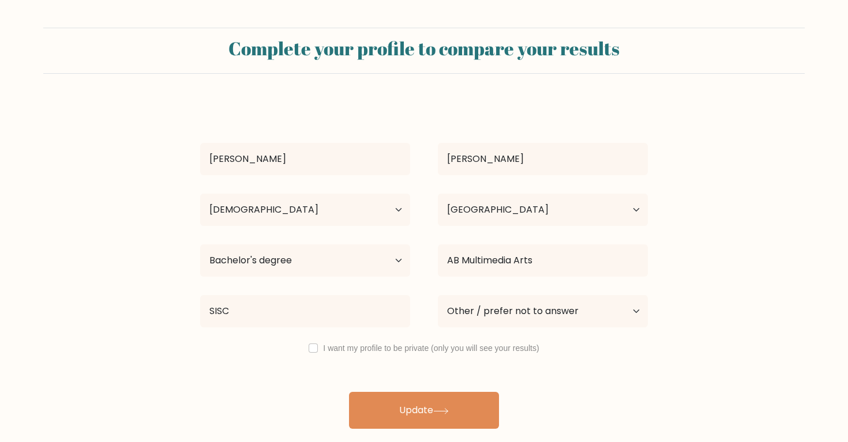
select select "25_34"
select select "PH"
select select "bachelors_degree"
select select "other"
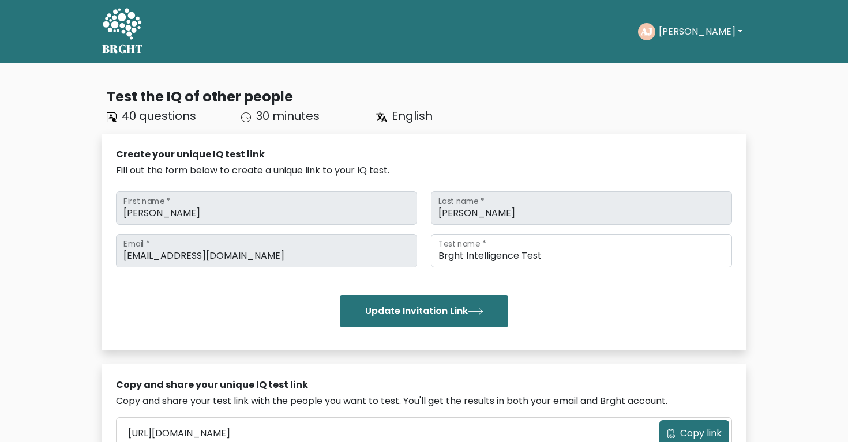
click at [701, 21] on div "[PERSON_NAME] Dashboard Profile Settings Logout" at bounding box center [692, 31] width 108 height 27
click at [699, 27] on button "[PERSON_NAME]" at bounding box center [700, 31] width 91 height 15
click at [698, 29] on button "[PERSON_NAME]" at bounding box center [700, 31] width 91 height 15
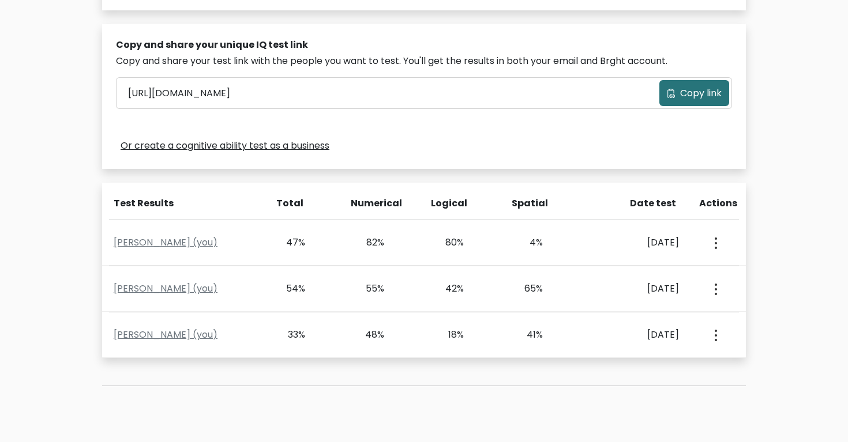
scroll to position [373, 0]
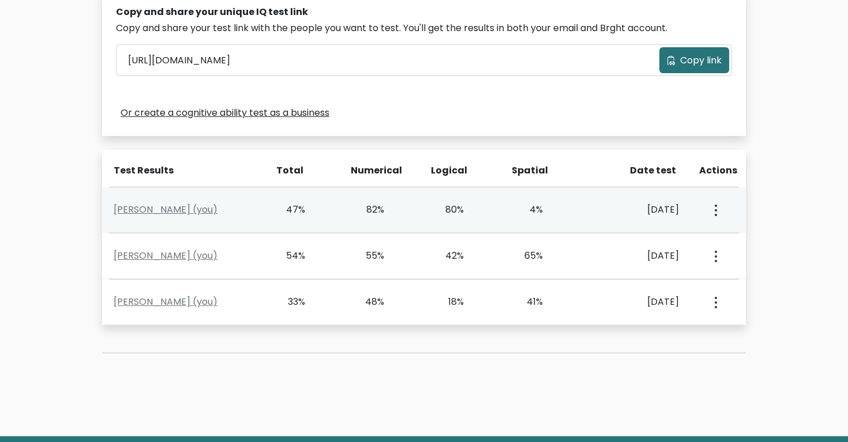
click at [717, 208] on button "button" at bounding box center [714, 210] width 9 height 36
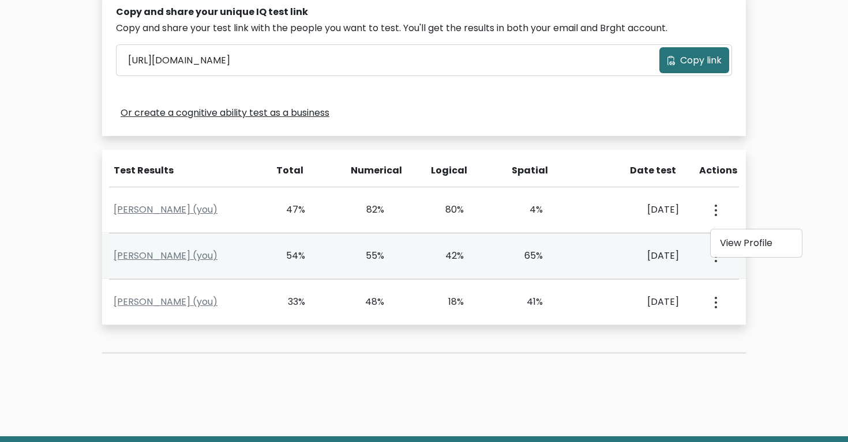
click at [675, 256] on div "[DATE]" at bounding box center [633, 256] width 89 height 14
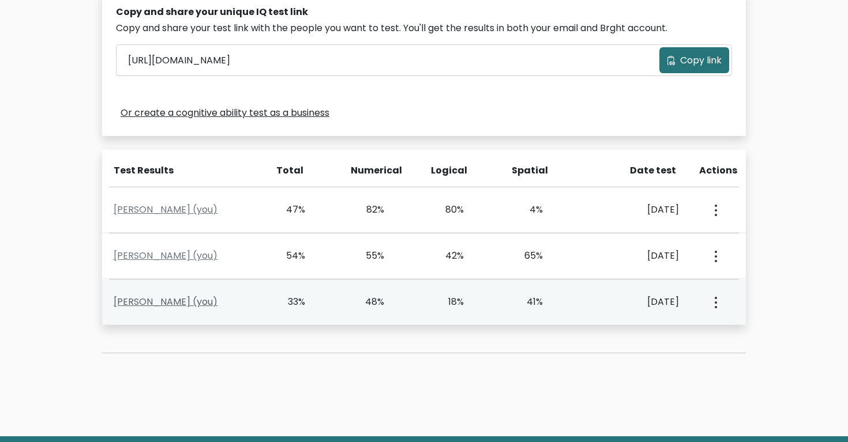
click at [178, 302] on link "[PERSON_NAME] (you)" at bounding box center [166, 301] width 104 height 13
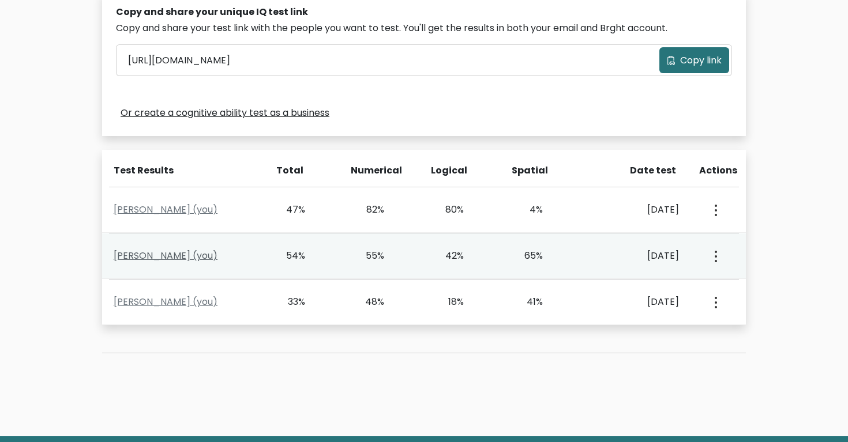
click at [168, 254] on link "[PERSON_NAME] (you)" at bounding box center [166, 255] width 104 height 13
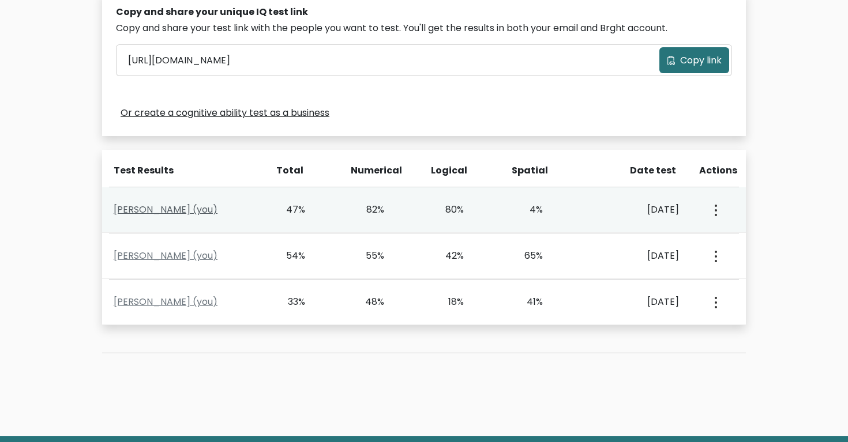
click at [166, 209] on link "[PERSON_NAME] (you)" at bounding box center [166, 209] width 104 height 13
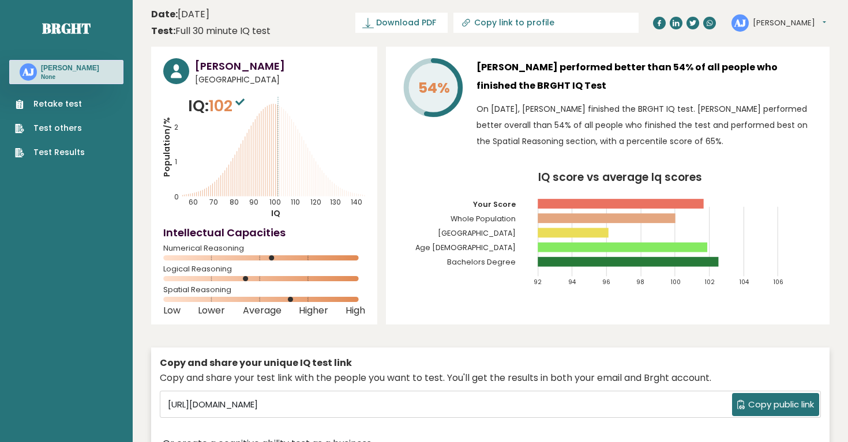
scroll to position [2, 0]
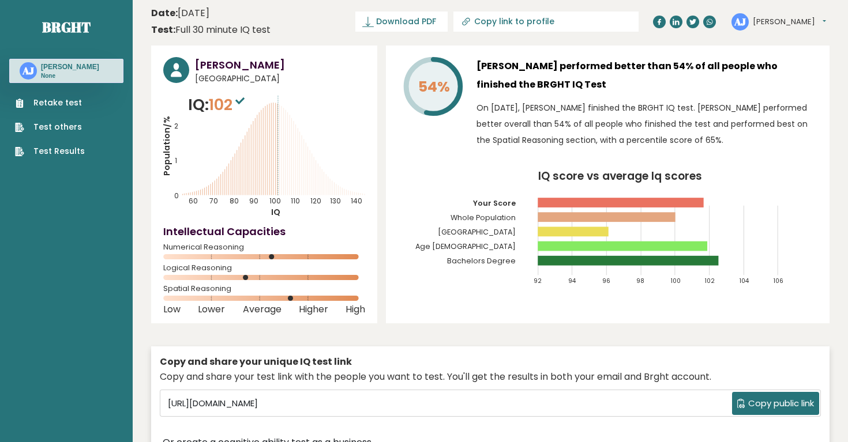
click at [90, 152] on div "Retake test Test others Test Results" at bounding box center [66, 120] width 114 height 74
click at [69, 152] on link "Test Results" at bounding box center [50, 151] width 70 height 12
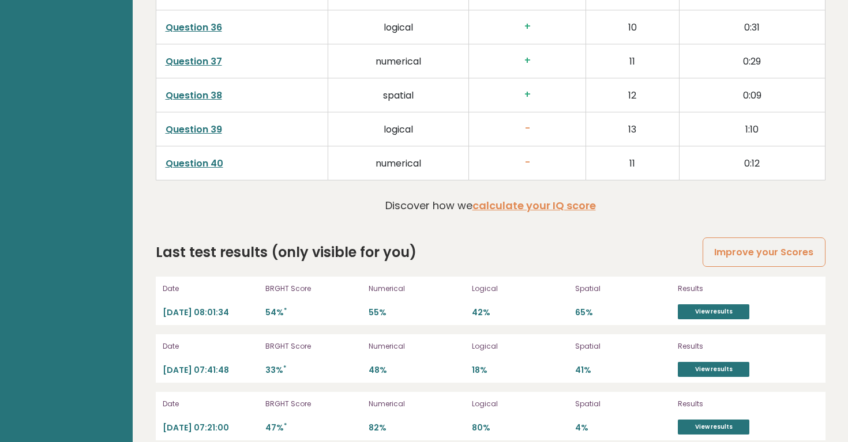
scroll to position [3023, 0]
click at [734, 305] on link "View results" at bounding box center [714, 312] width 72 height 15
click at [716, 363] on link "View results" at bounding box center [714, 370] width 72 height 15
click at [686, 420] on link "View results" at bounding box center [714, 427] width 72 height 15
click at [715, 363] on link "View results" at bounding box center [714, 370] width 72 height 15
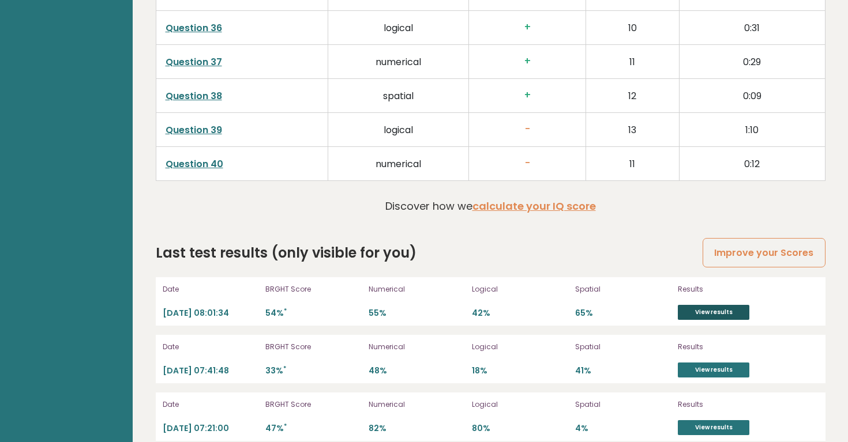
click at [711, 305] on link "View results" at bounding box center [714, 312] width 72 height 15
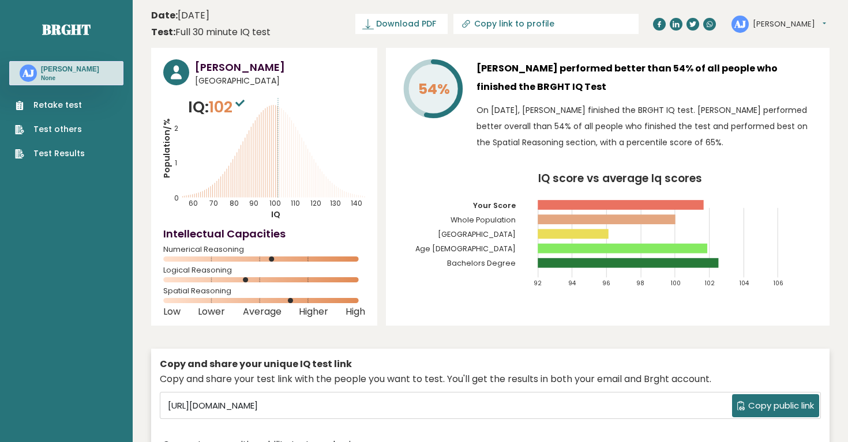
scroll to position [0, 0]
click at [785, 302] on div "54% [PERSON_NAME] performed better than 54% of all people who finished the BRGH…" at bounding box center [608, 187] width 444 height 278
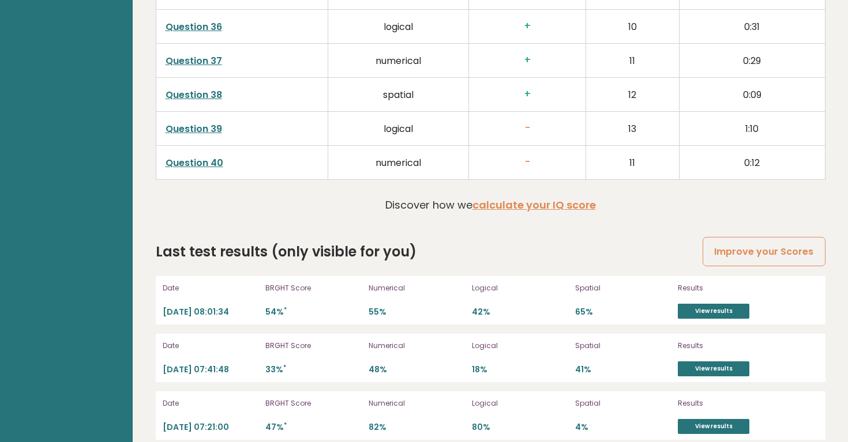
scroll to position [3023, 0]
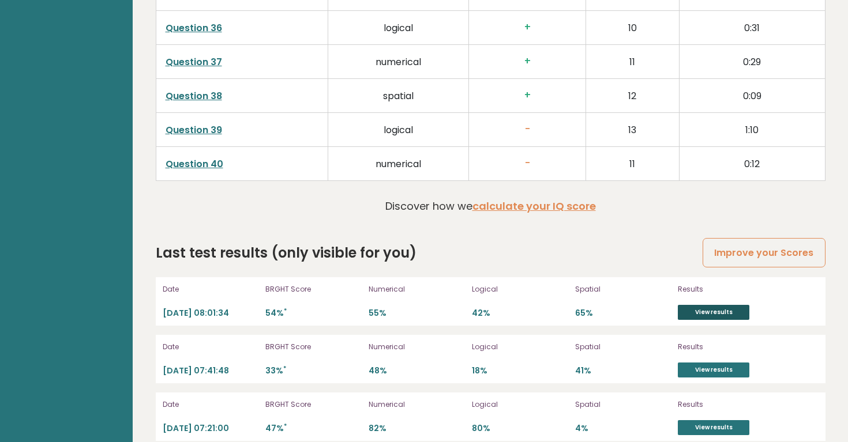
click at [694, 305] on link "View results" at bounding box center [714, 312] width 72 height 15
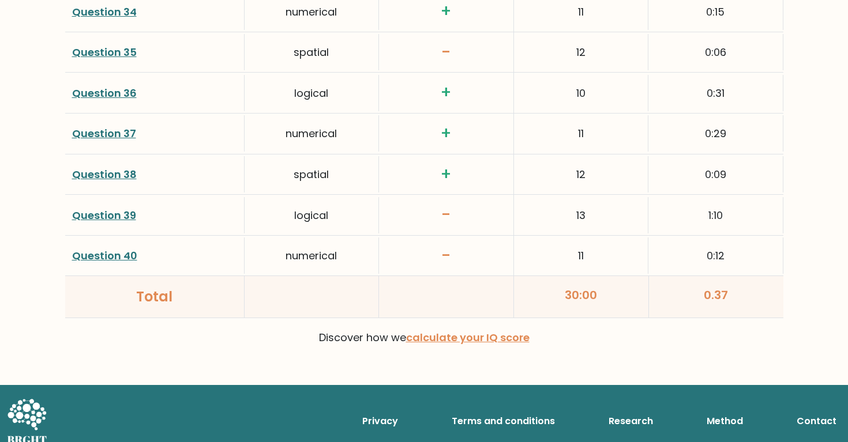
scroll to position [3021, 0]
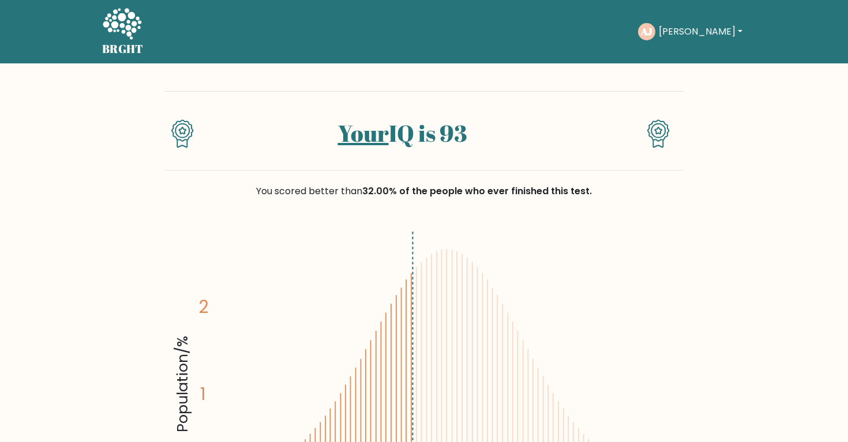
scroll to position [-1, 0]
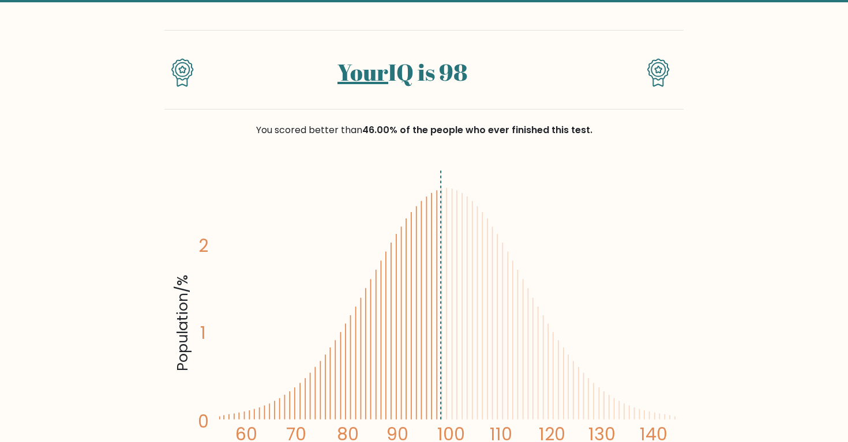
scroll to position [61, 0]
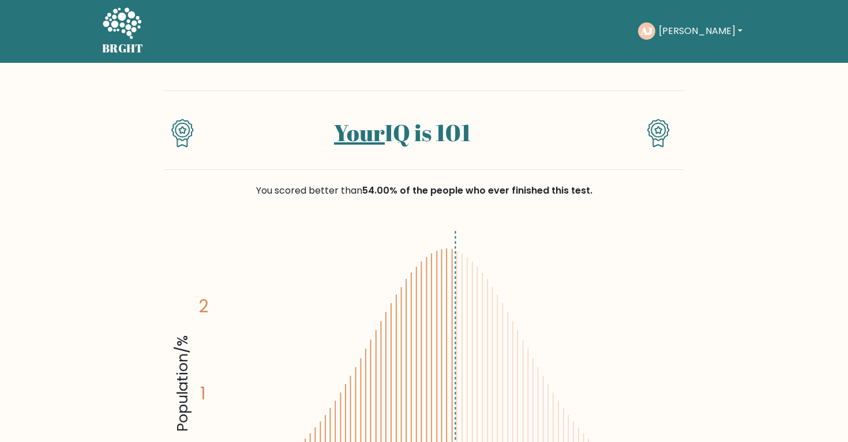
scroll to position [2, 0]
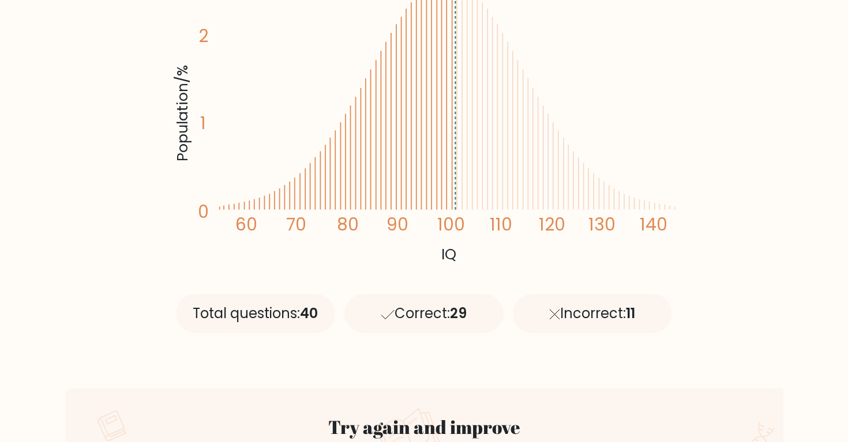
scroll to position [148, 0]
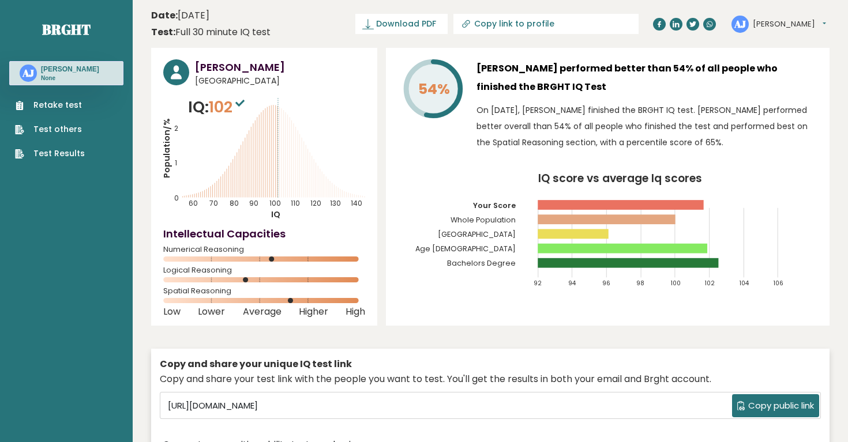
scroll to position [-1, 0]
click at [411, 381] on div "Copy and share your test link with the people you want to test. You'll get the …" at bounding box center [490, 380] width 661 height 14
